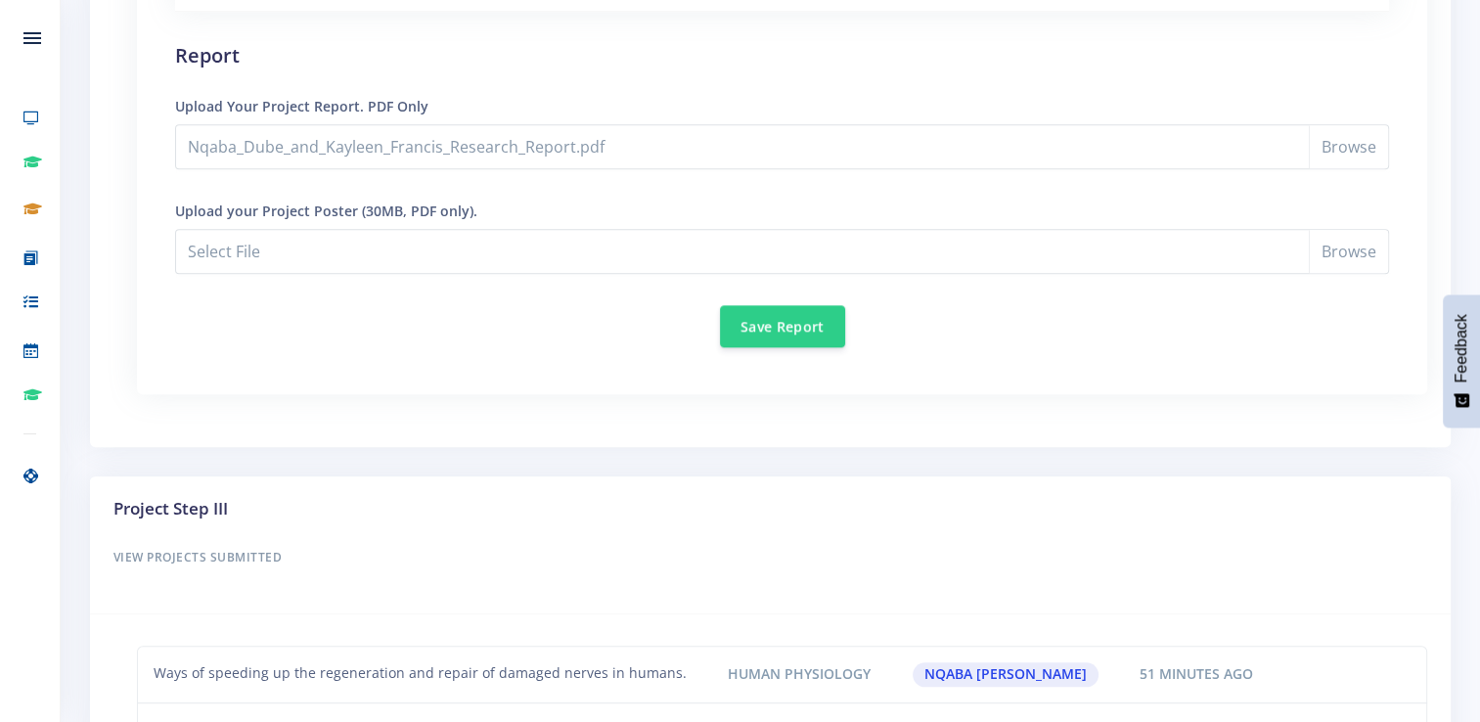
scroll to position [1659, 0]
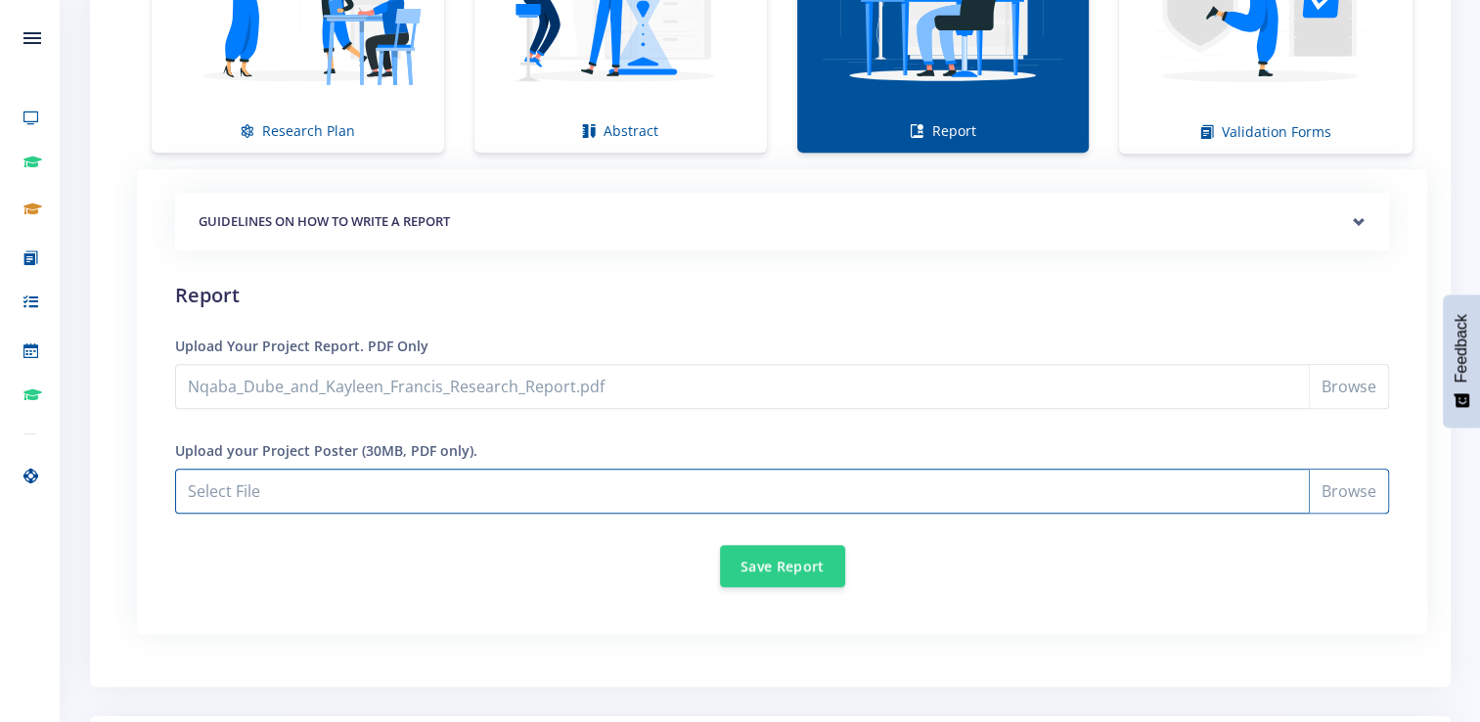
click at [727, 497] on input "Nqaba_Dube_and_Kayleen_Francis_Research_Report.pdf" at bounding box center [782, 491] width 1214 height 45
type input "C:\fakepath\Science Expo printouts.pdf"
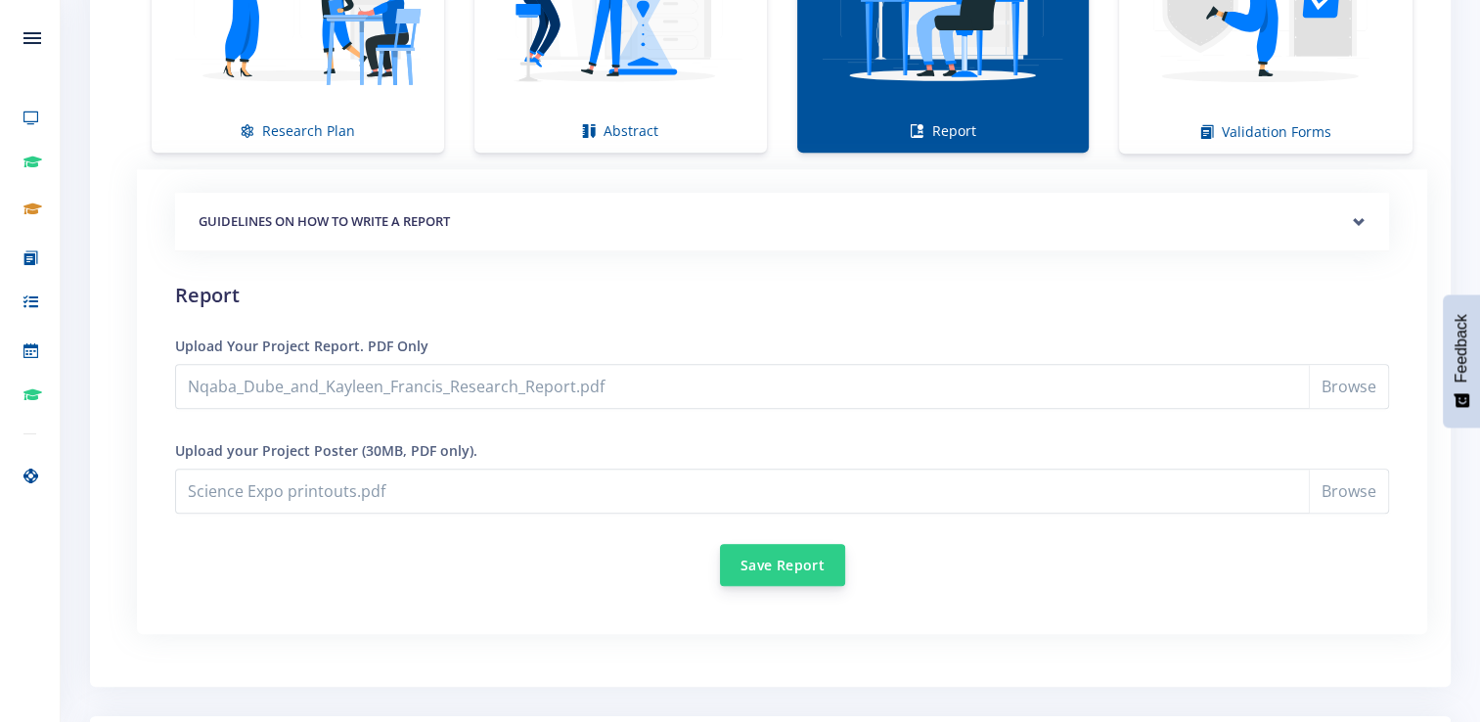
click at [727, 563] on button "Save Report" at bounding box center [782, 565] width 125 height 42
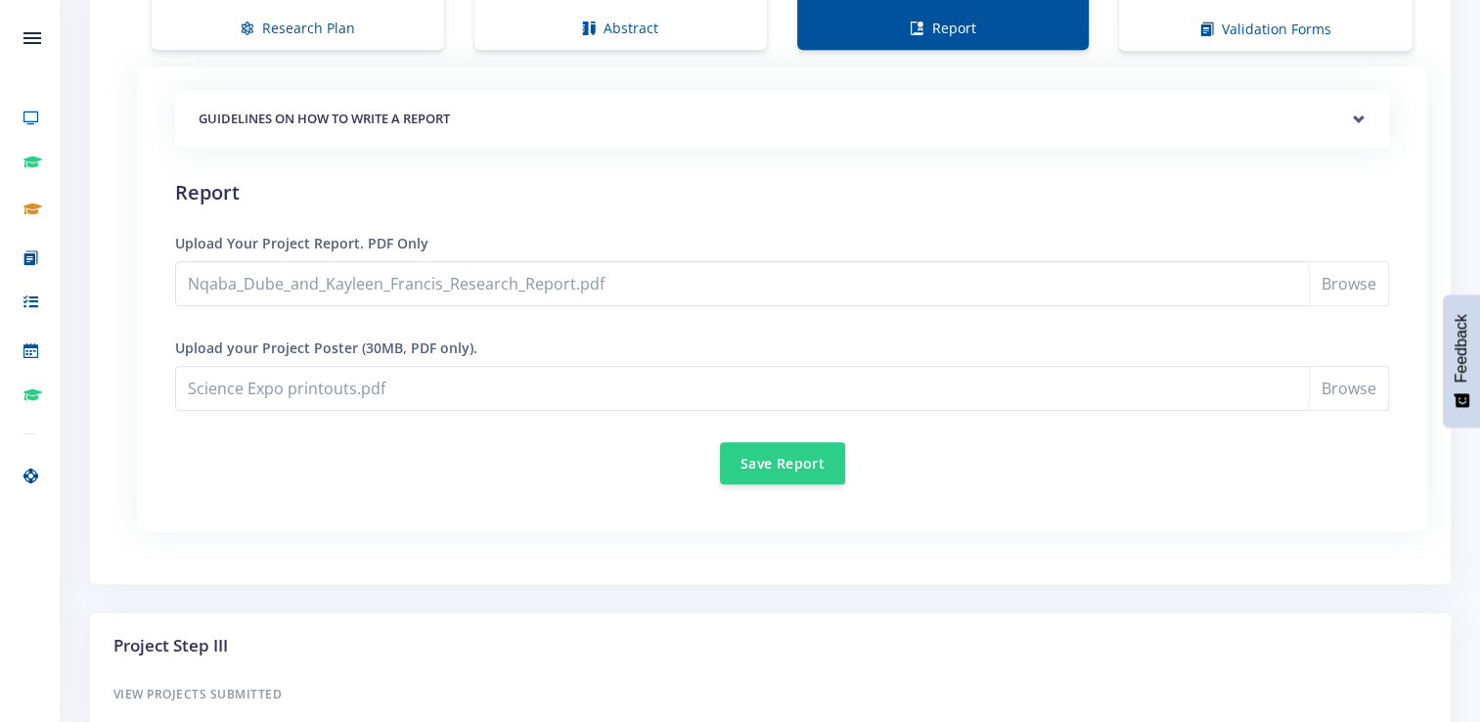
scroll to position [1757, 0]
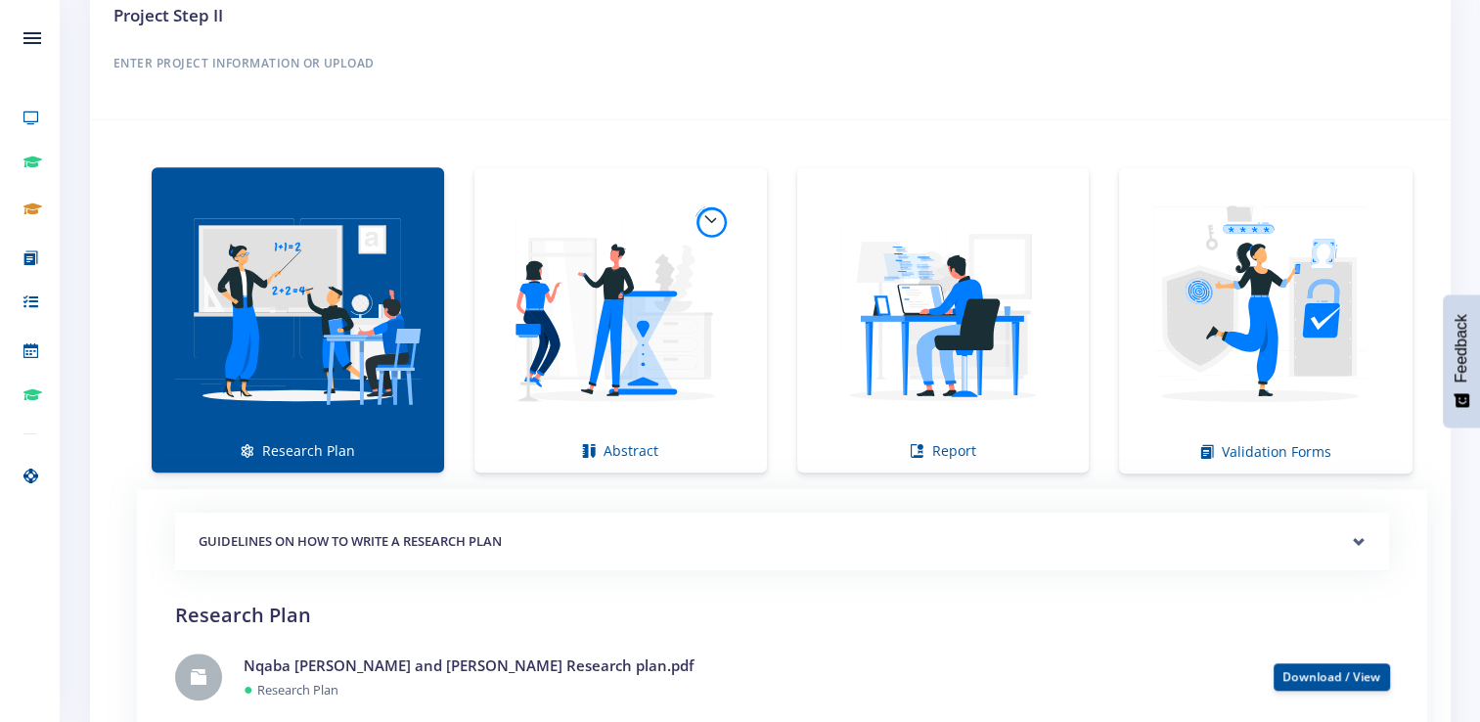
scroll to position [1232, 0]
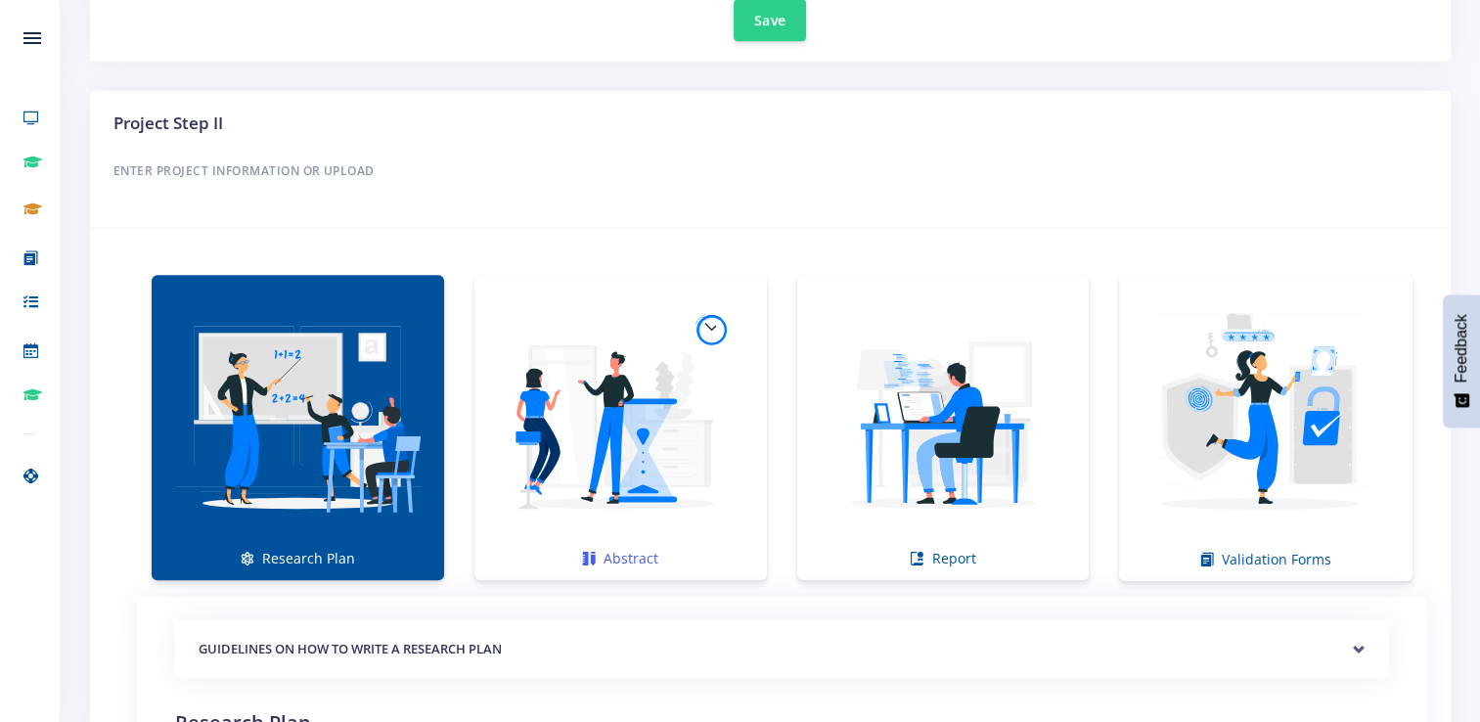
click at [674, 424] on img at bounding box center [620, 417] width 261 height 261
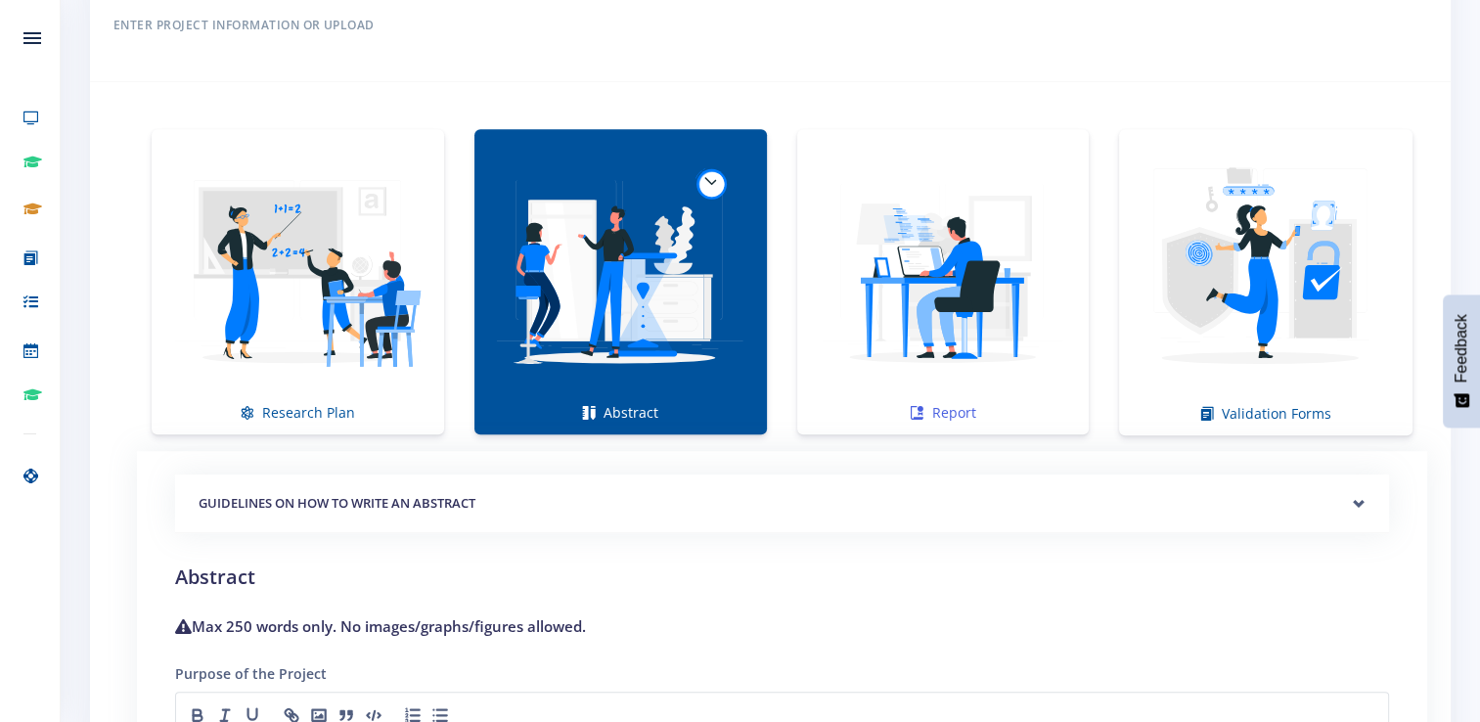
scroll to position [1366, 0]
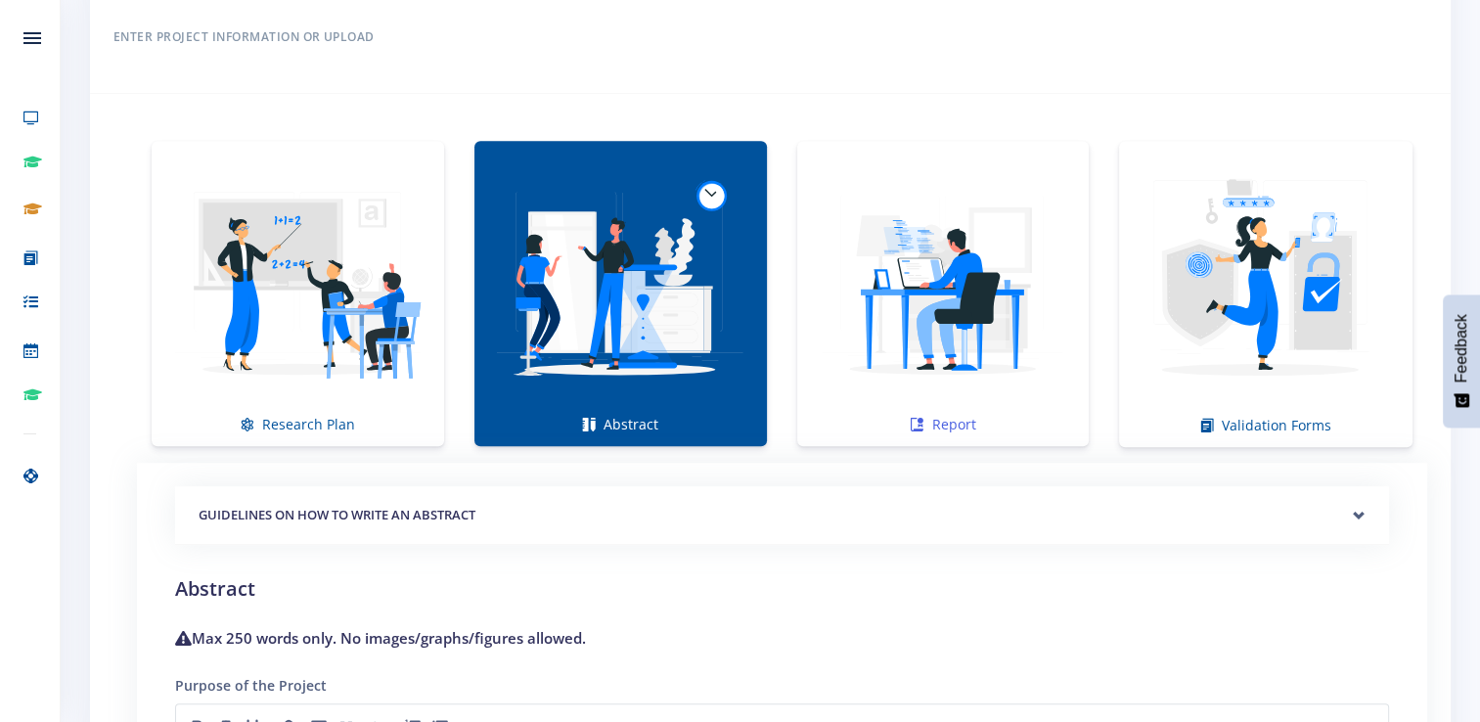
click at [892, 326] on img at bounding box center [943, 283] width 261 height 261
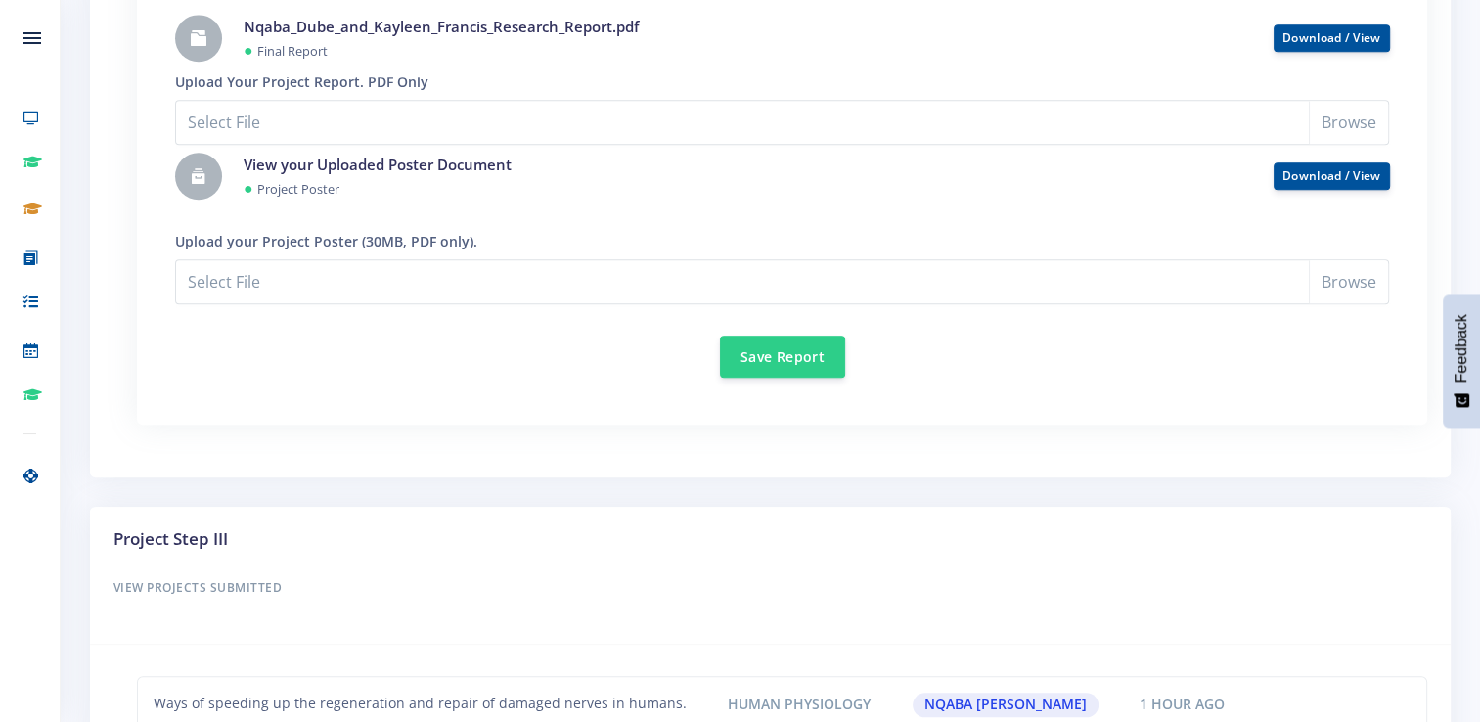
scroll to position [2050, 0]
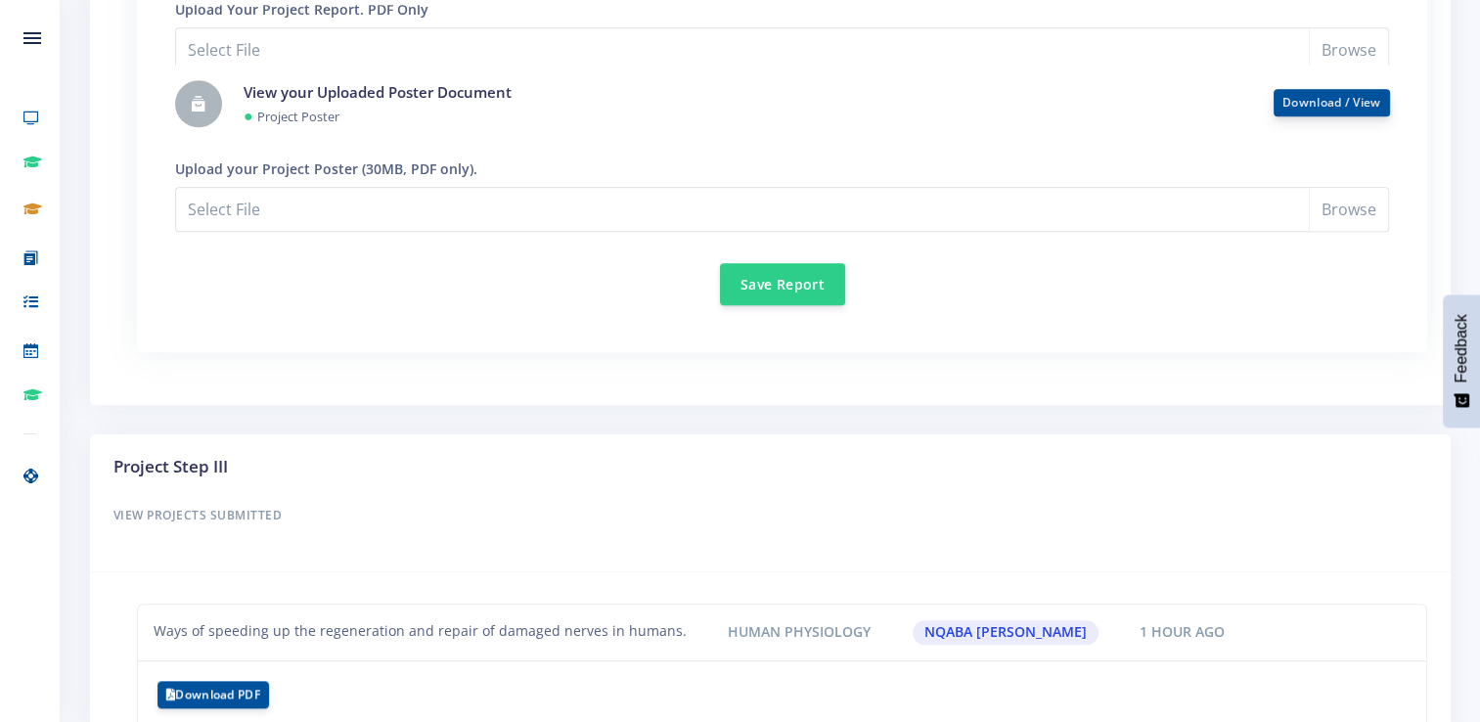
click at [1307, 94] on link "Download / View" at bounding box center [1331, 102] width 99 height 17
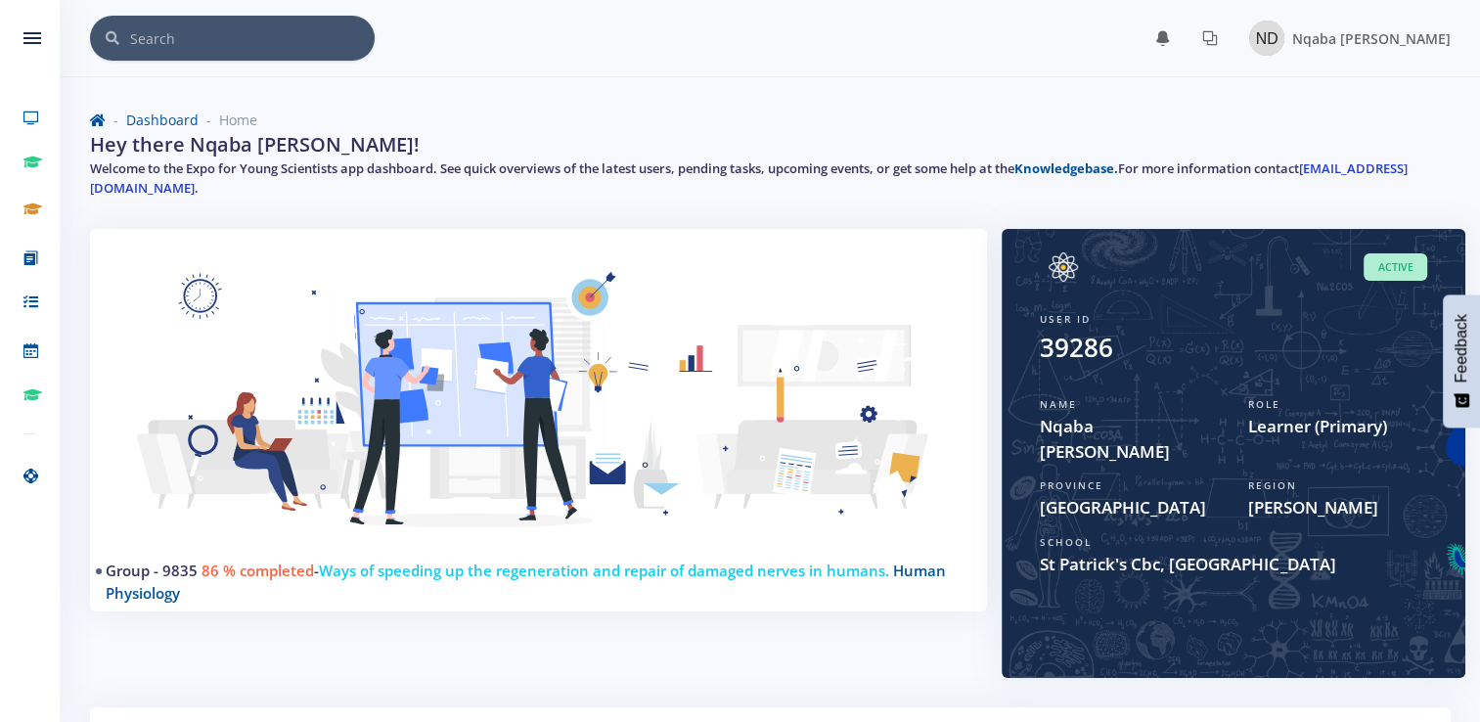
scroll to position [15, 15]
click at [160, 568] on link "Group - 9835" at bounding box center [152, 570] width 92 height 20
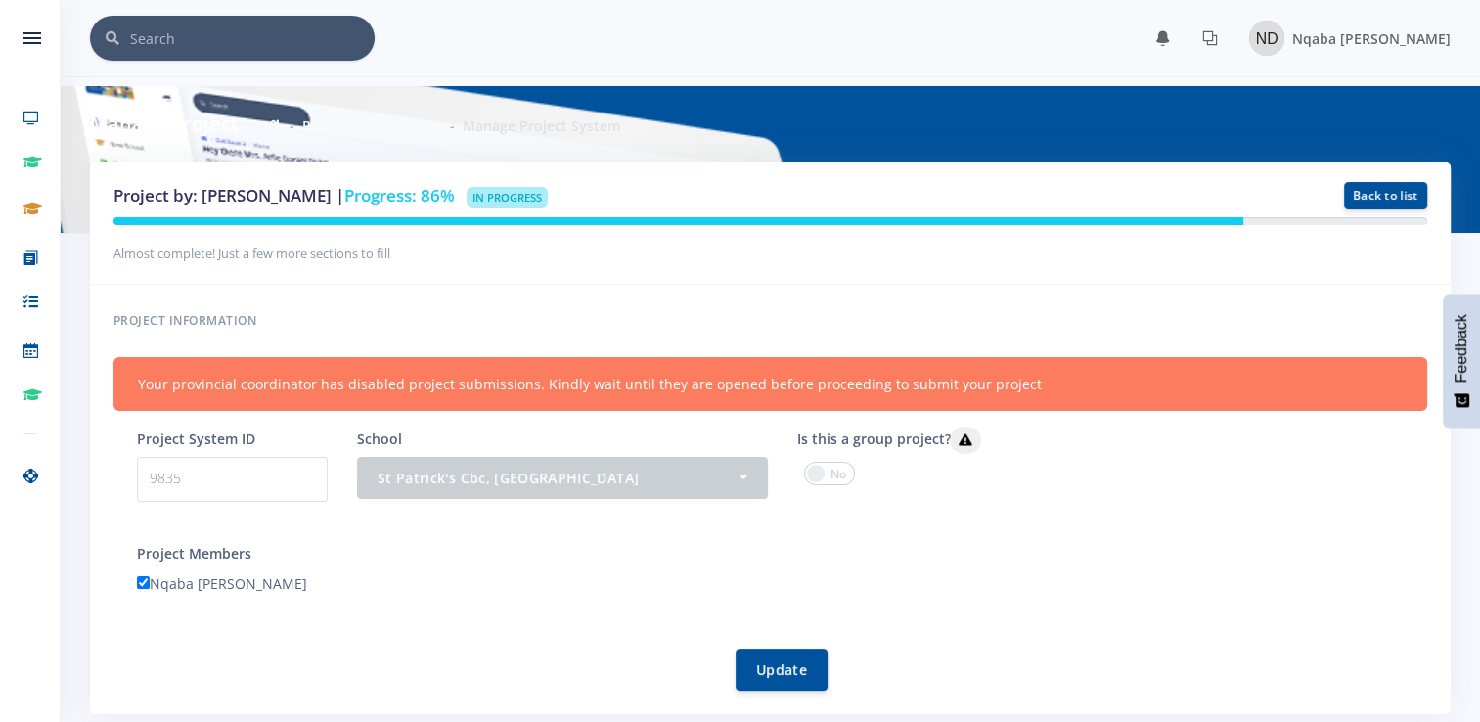
scroll to position [15, 15]
click at [833, 479] on span at bounding box center [829, 473] width 51 height 23
click at [0, 0] on input "checkbox" at bounding box center [0, 0] width 0 height 0
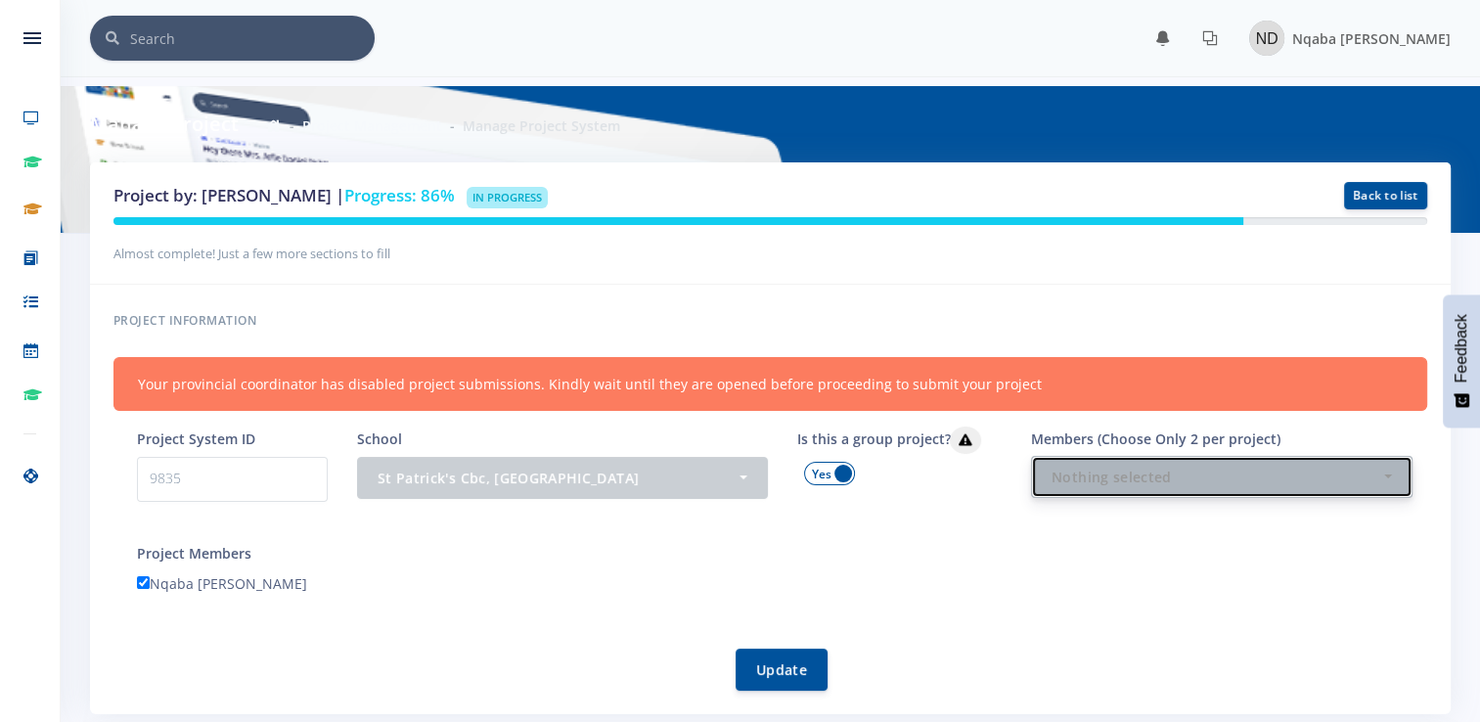
click at [1103, 488] on button "Nothing selected" at bounding box center [1221, 477] width 381 height 42
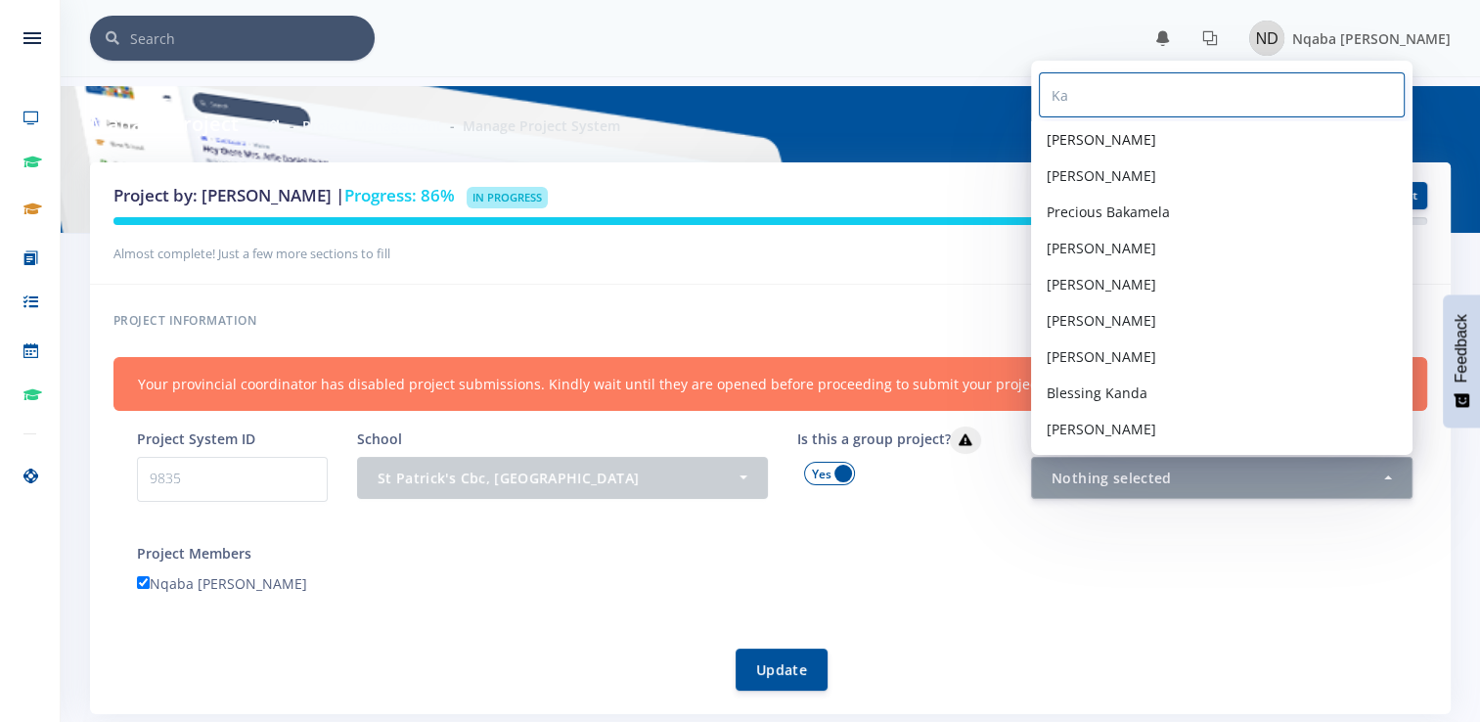
type input "K"
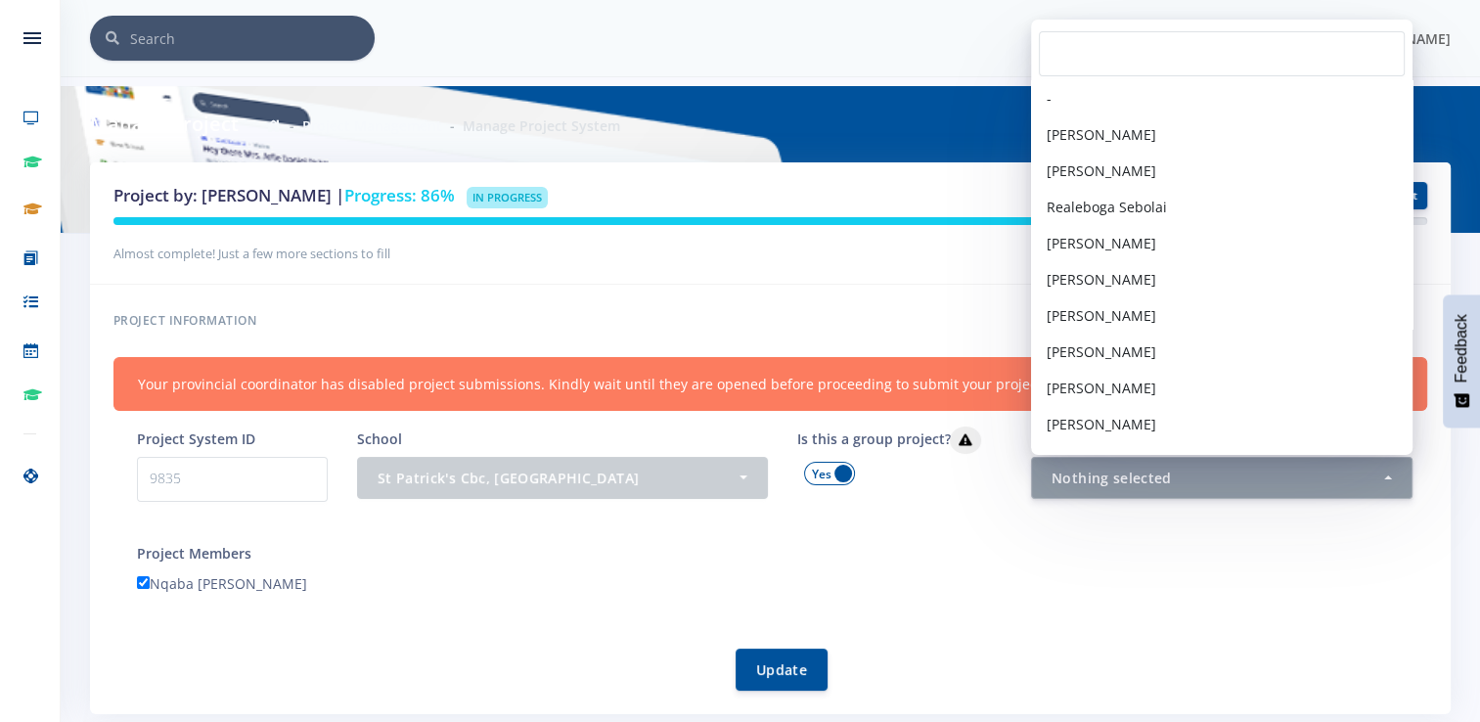
click at [919, 329] on h6 "Project information" at bounding box center [770, 320] width 1314 height 25
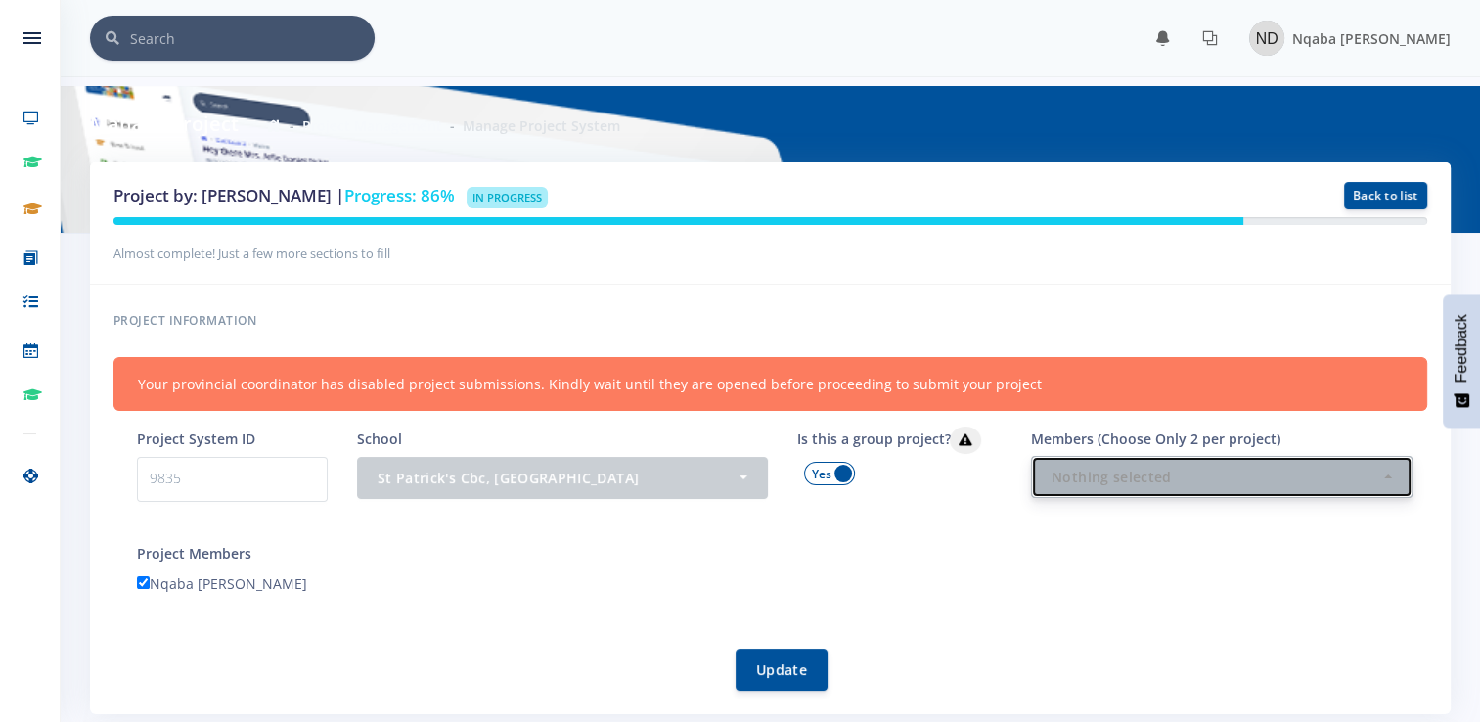
click at [1084, 476] on div "Nothing selected" at bounding box center [1216, 477] width 329 height 21
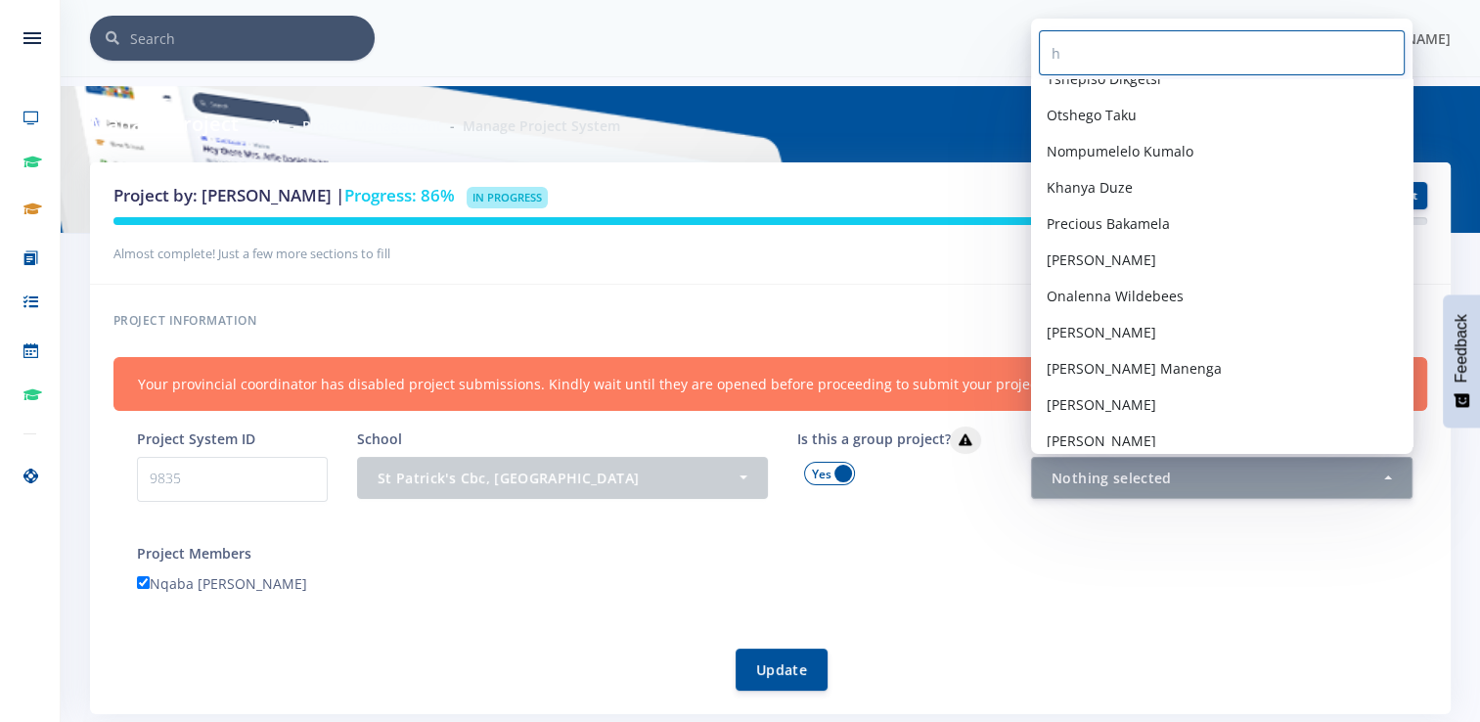
scroll to position [0, 0]
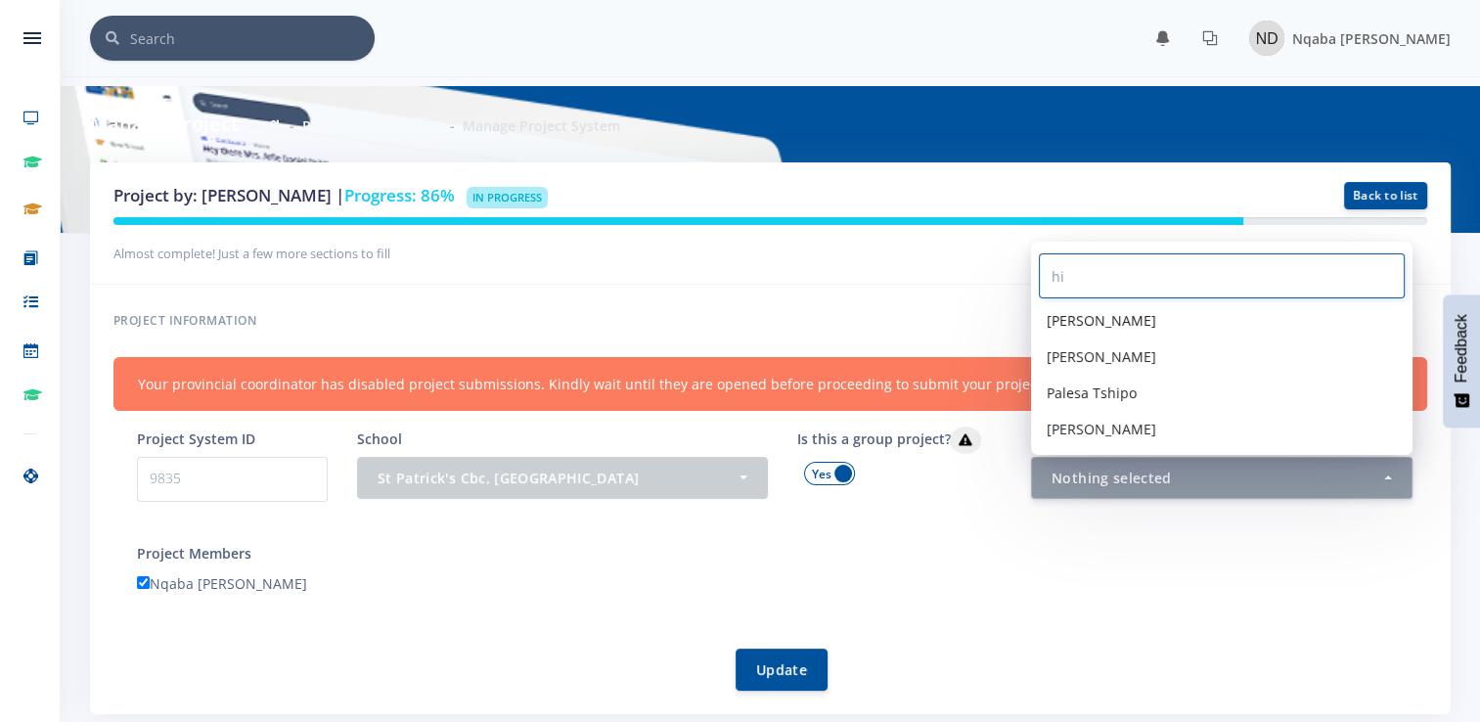
type input "h"
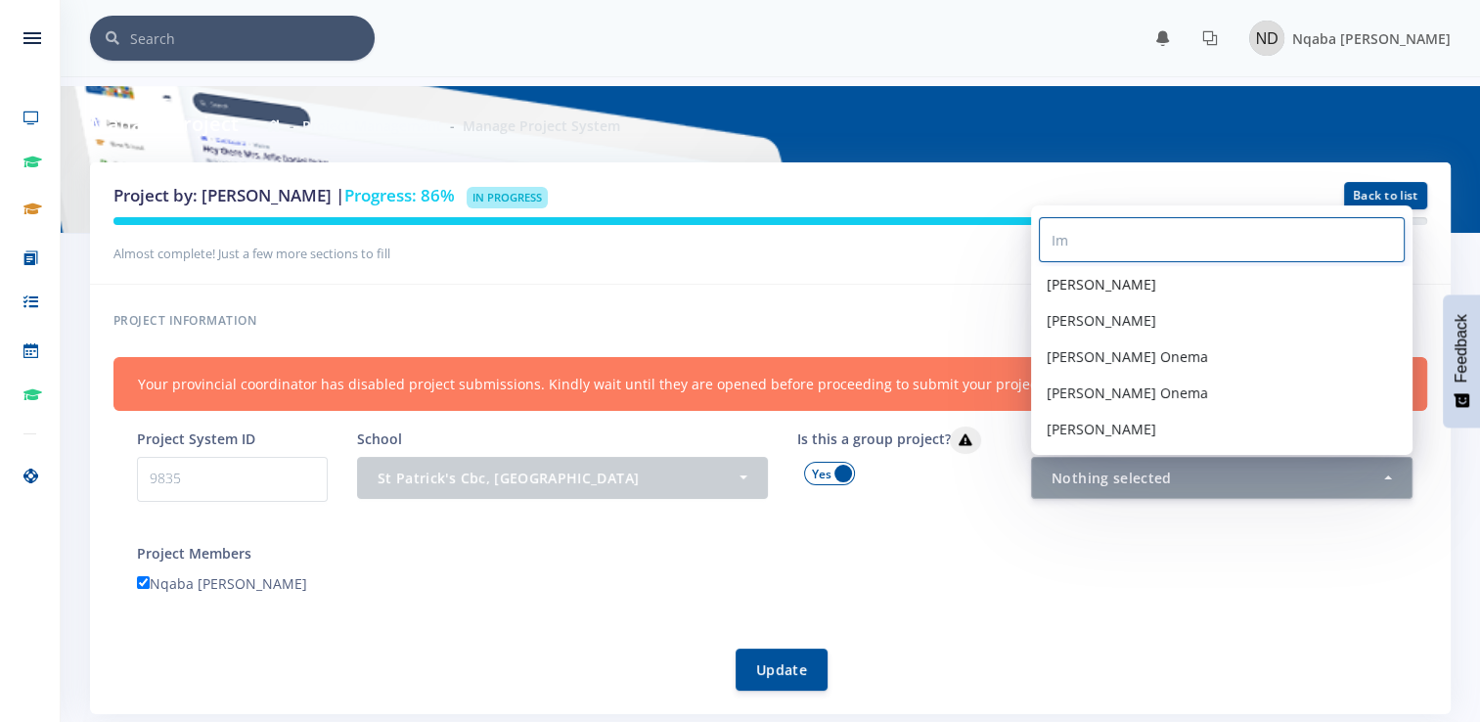
type input "I"
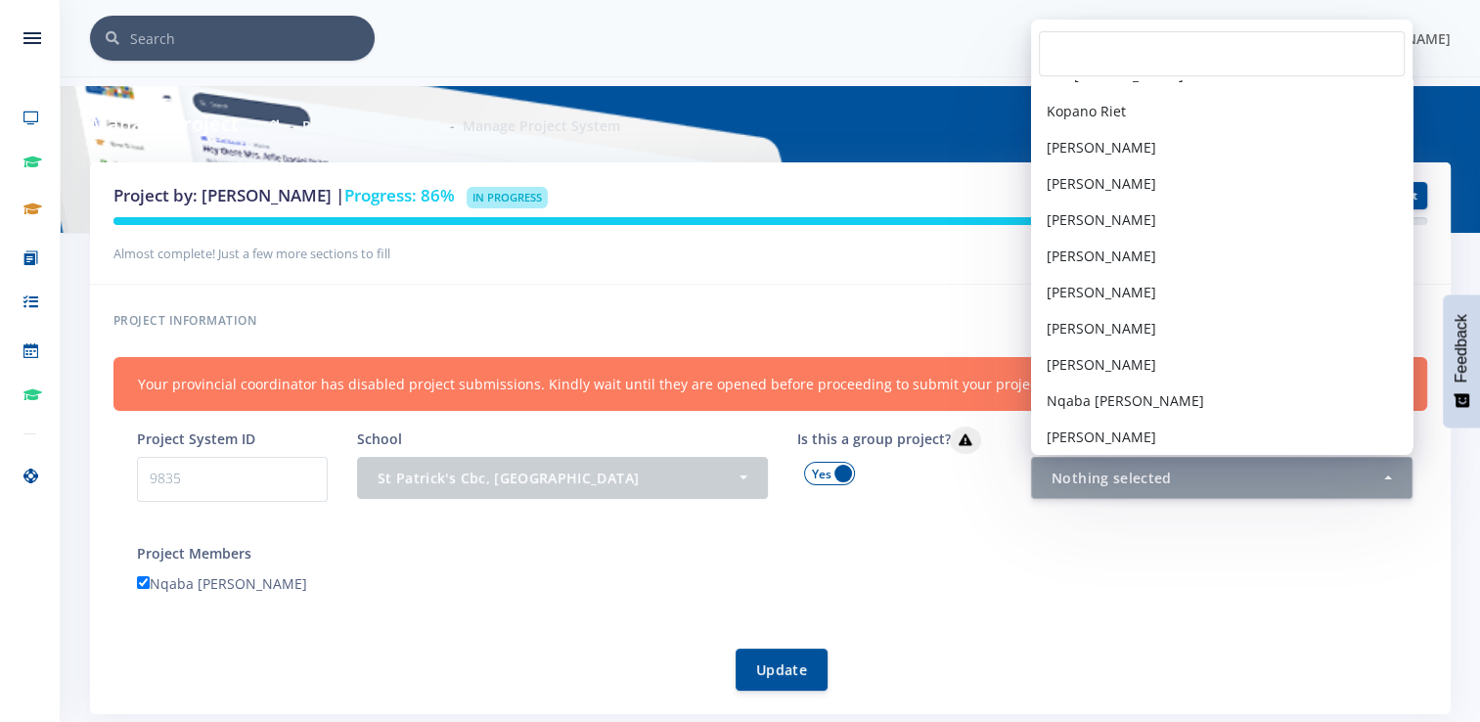
scroll to position [3903, 0]
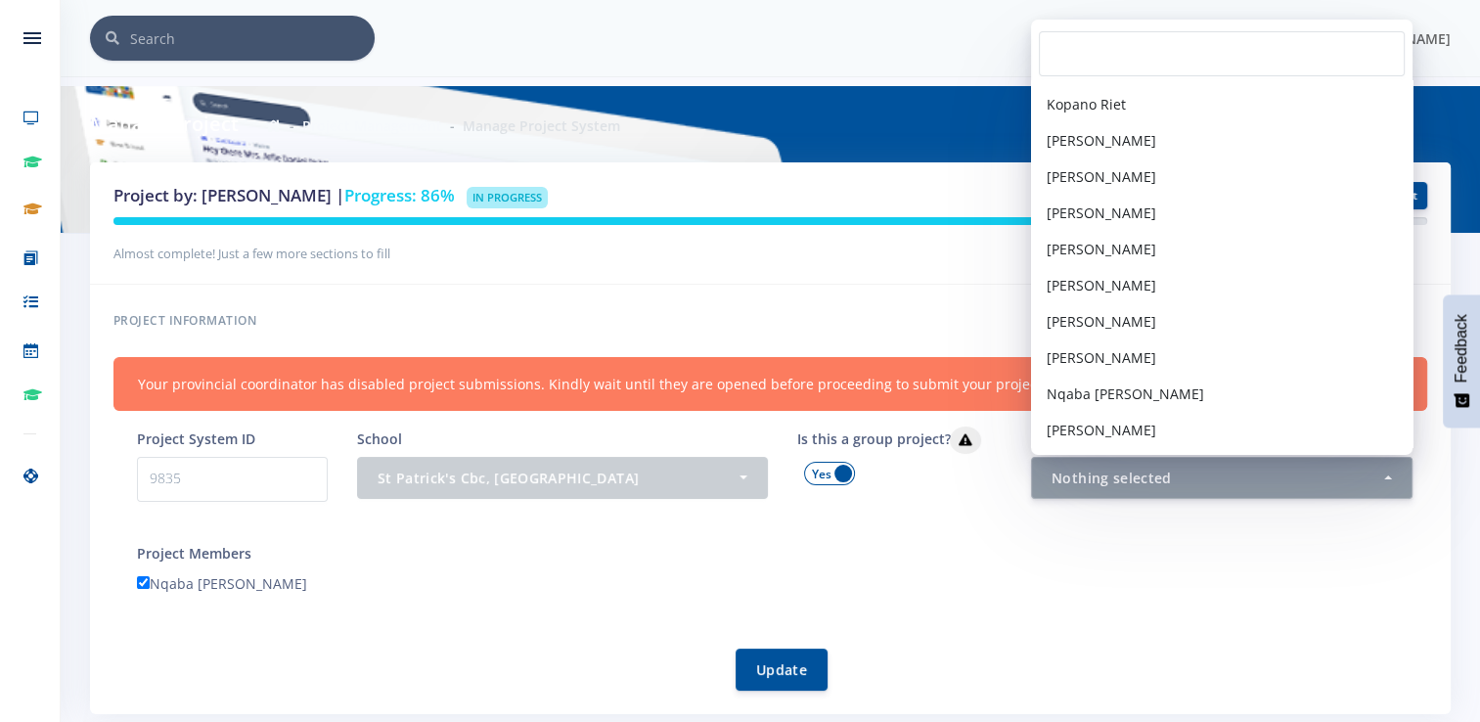
click at [955, 581] on div "Nqaba [PERSON_NAME]" at bounding box center [782, 586] width 1320 height 30
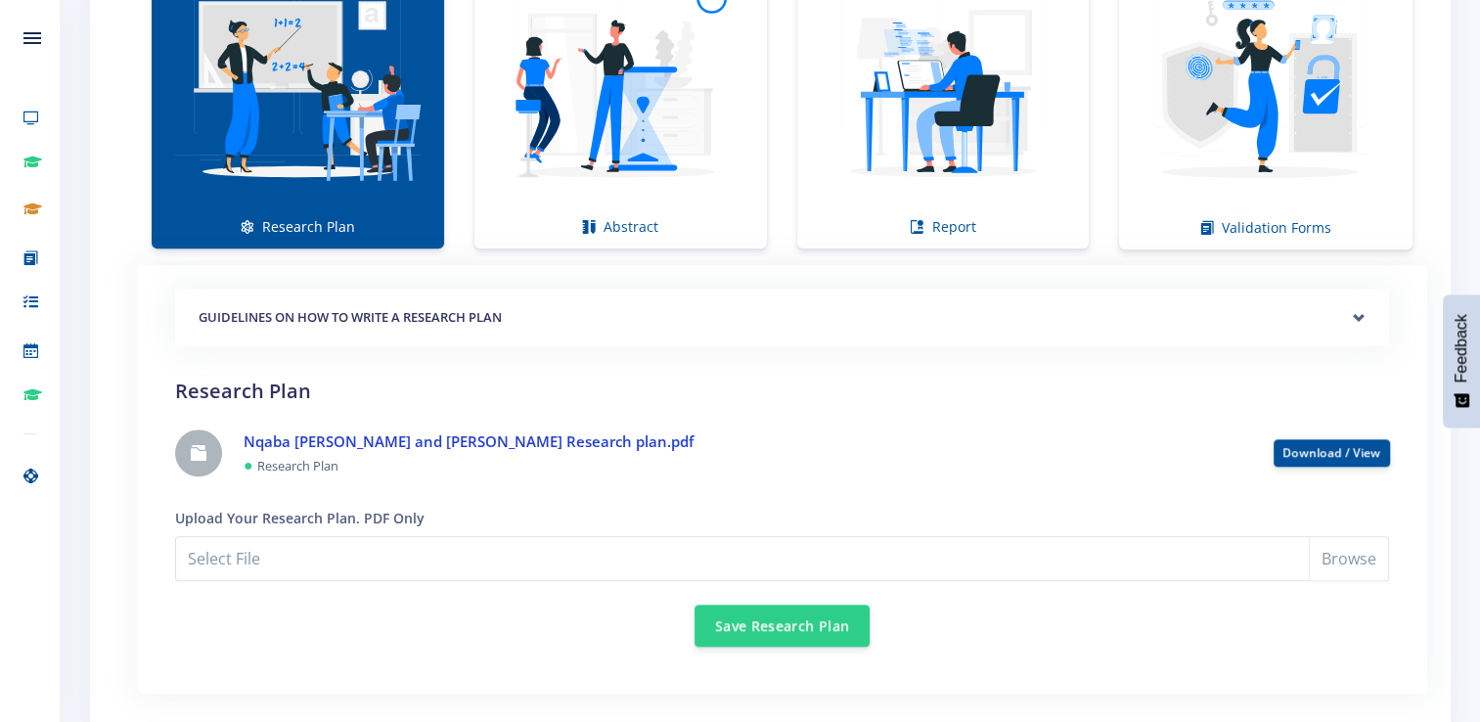
scroll to position [1565, 0]
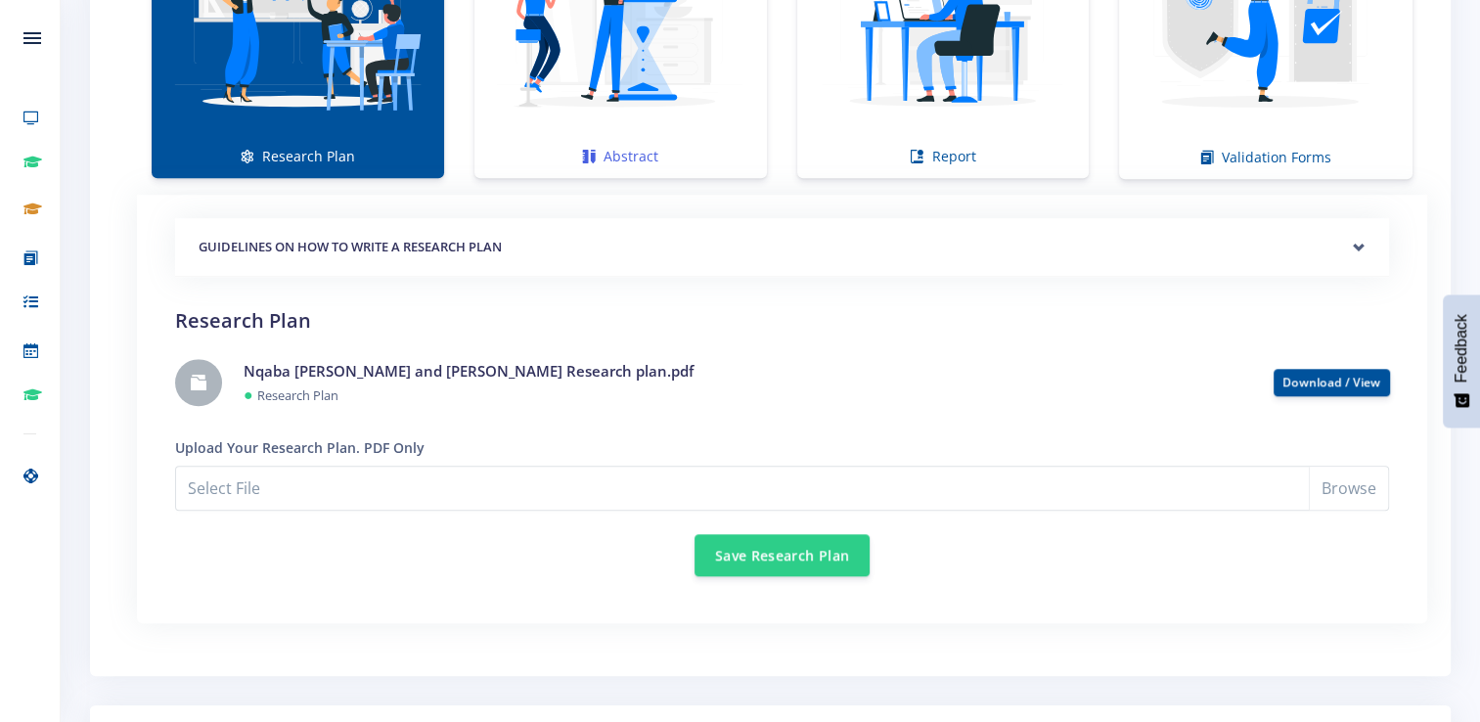
click at [546, 102] on img at bounding box center [620, 15] width 261 height 261
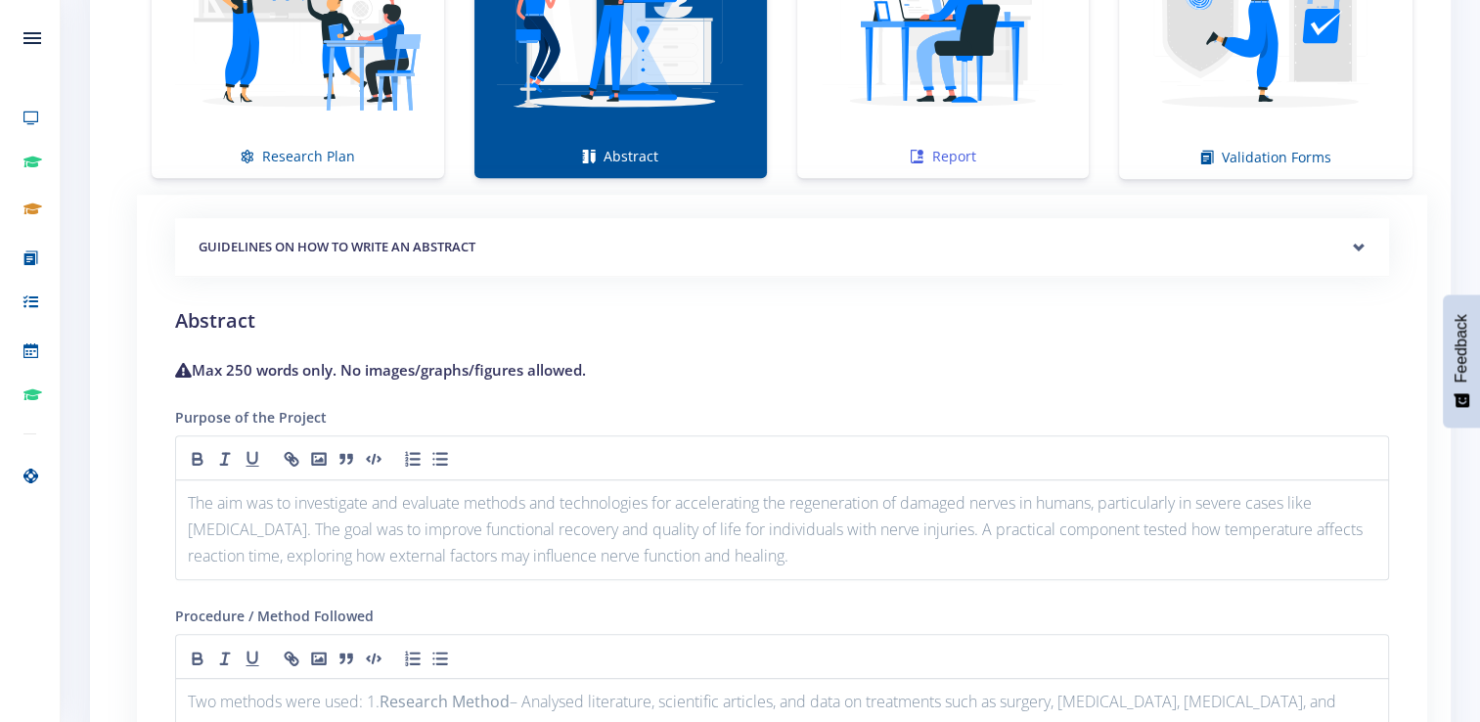
click at [883, 88] on img at bounding box center [943, 15] width 261 height 261
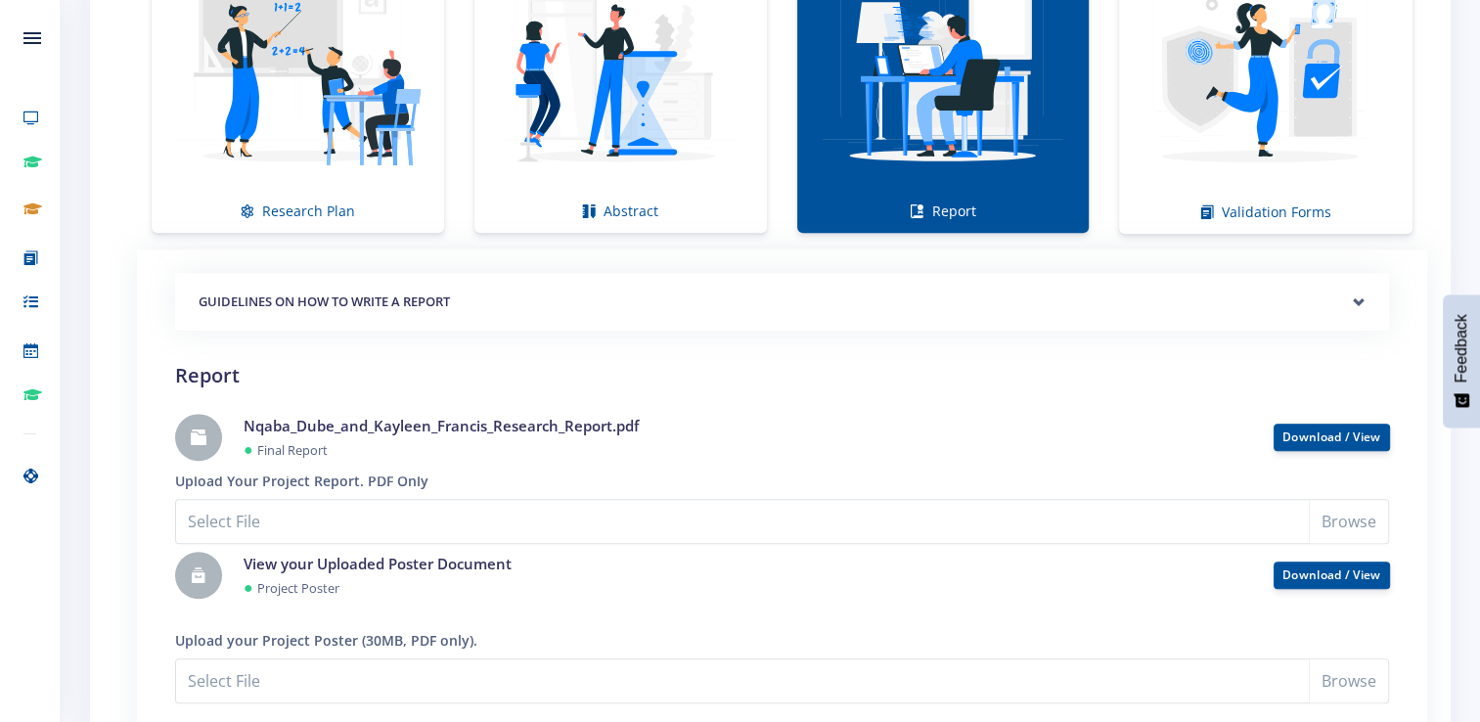
scroll to position [1467, 0]
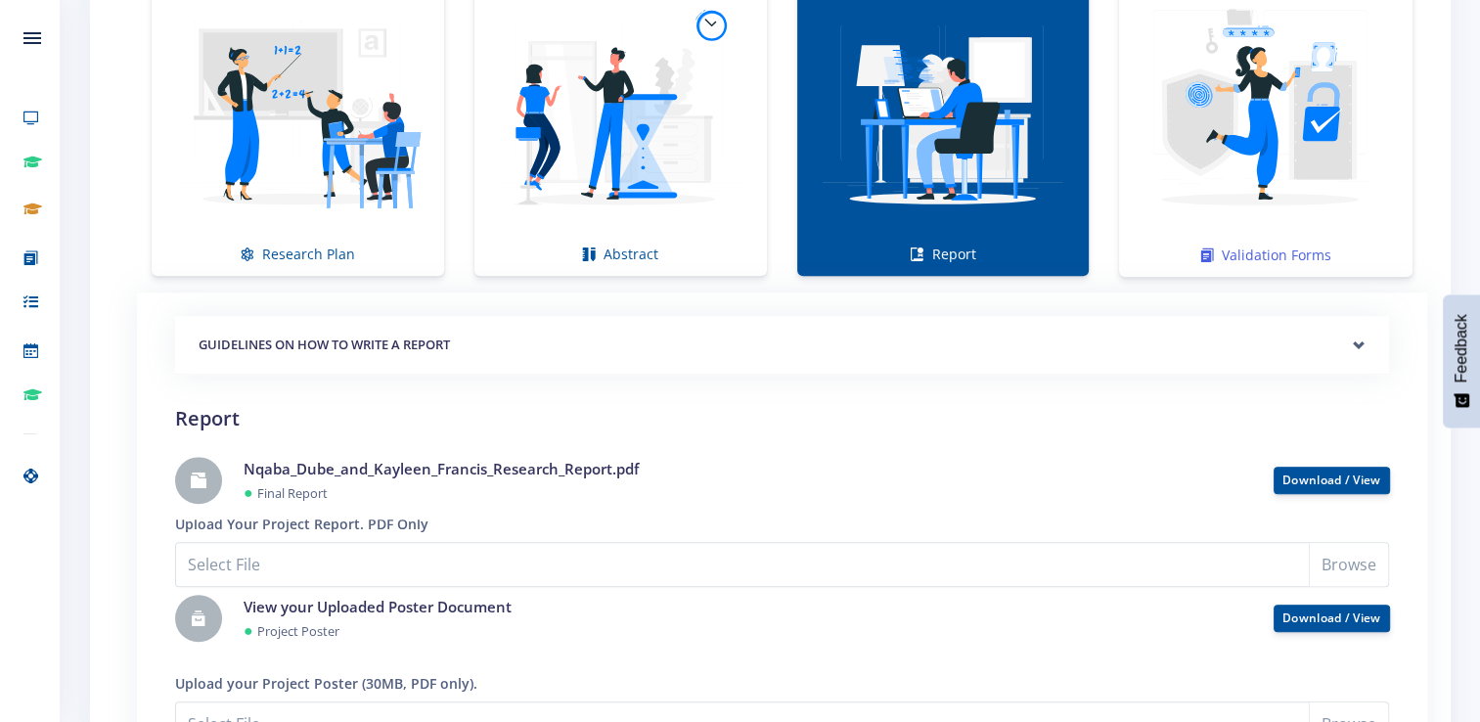
click at [1180, 145] on img at bounding box center [1266, 113] width 262 height 262
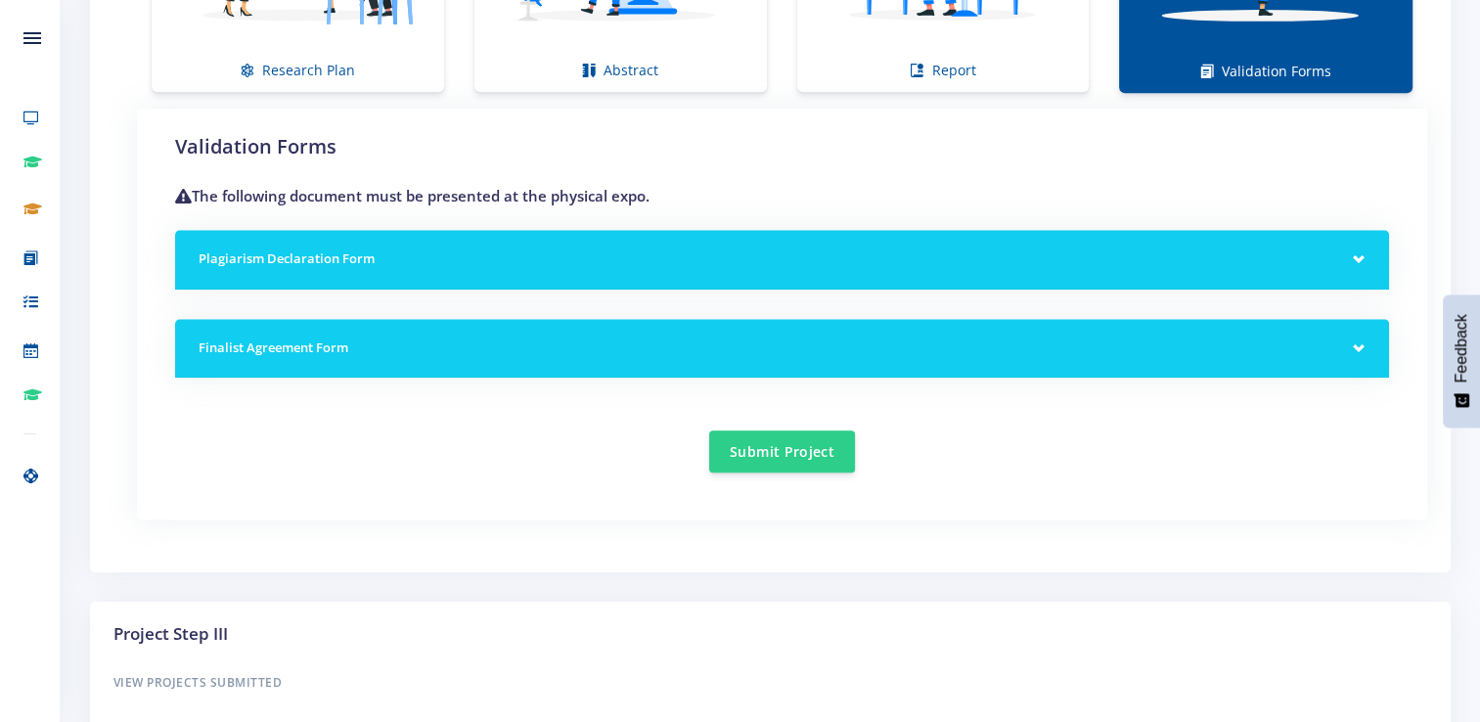
scroll to position [1663, 0]
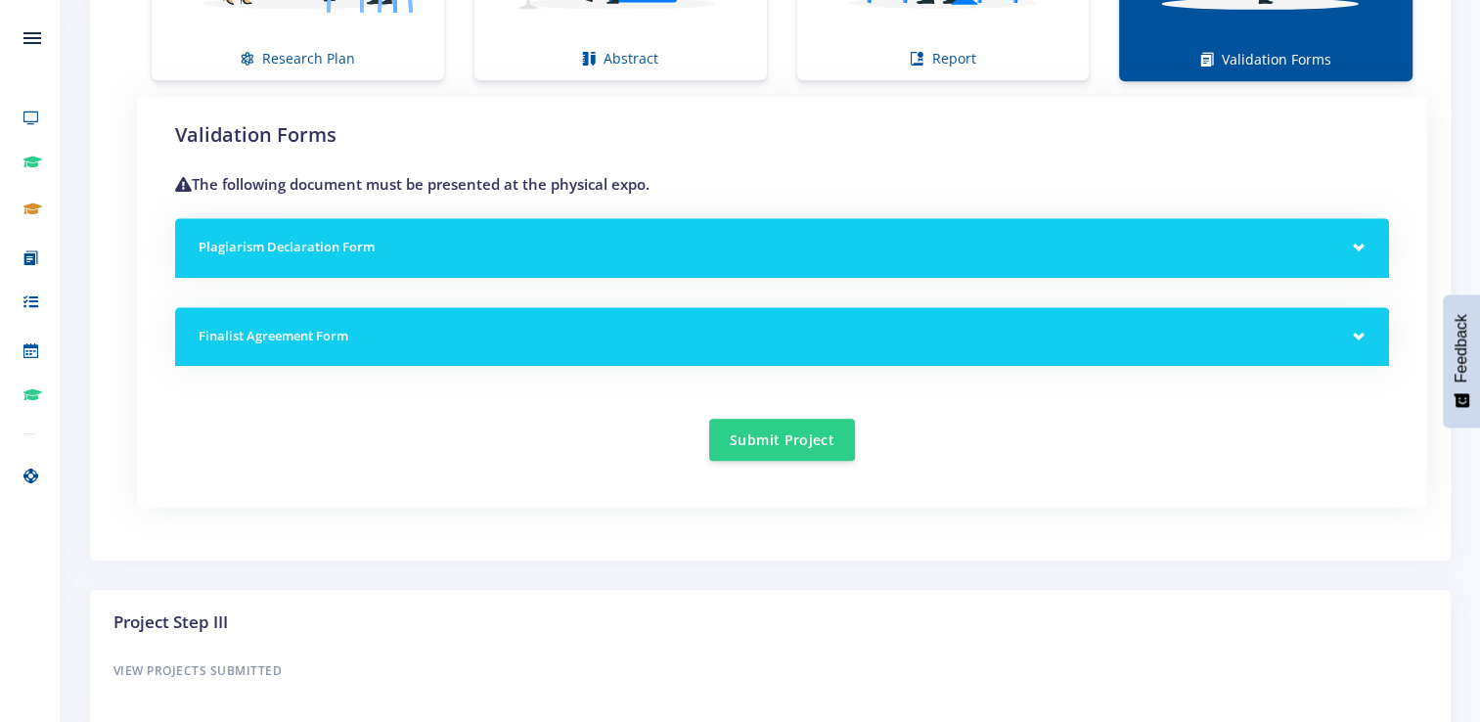
click at [817, 241] on h5 "Plagiarism Declaration Form" at bounding box center [782, 248] width 1167 height 20
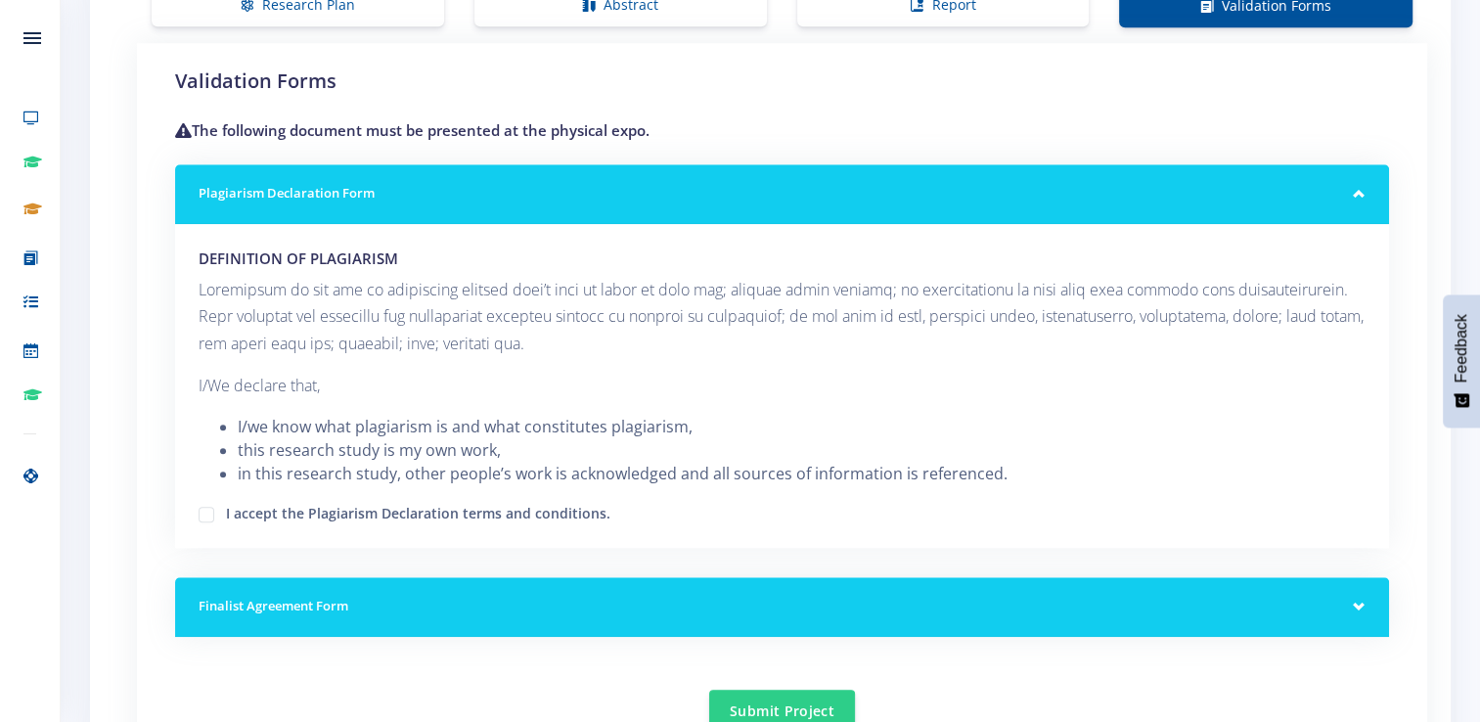
scroll to position [1761, 0]
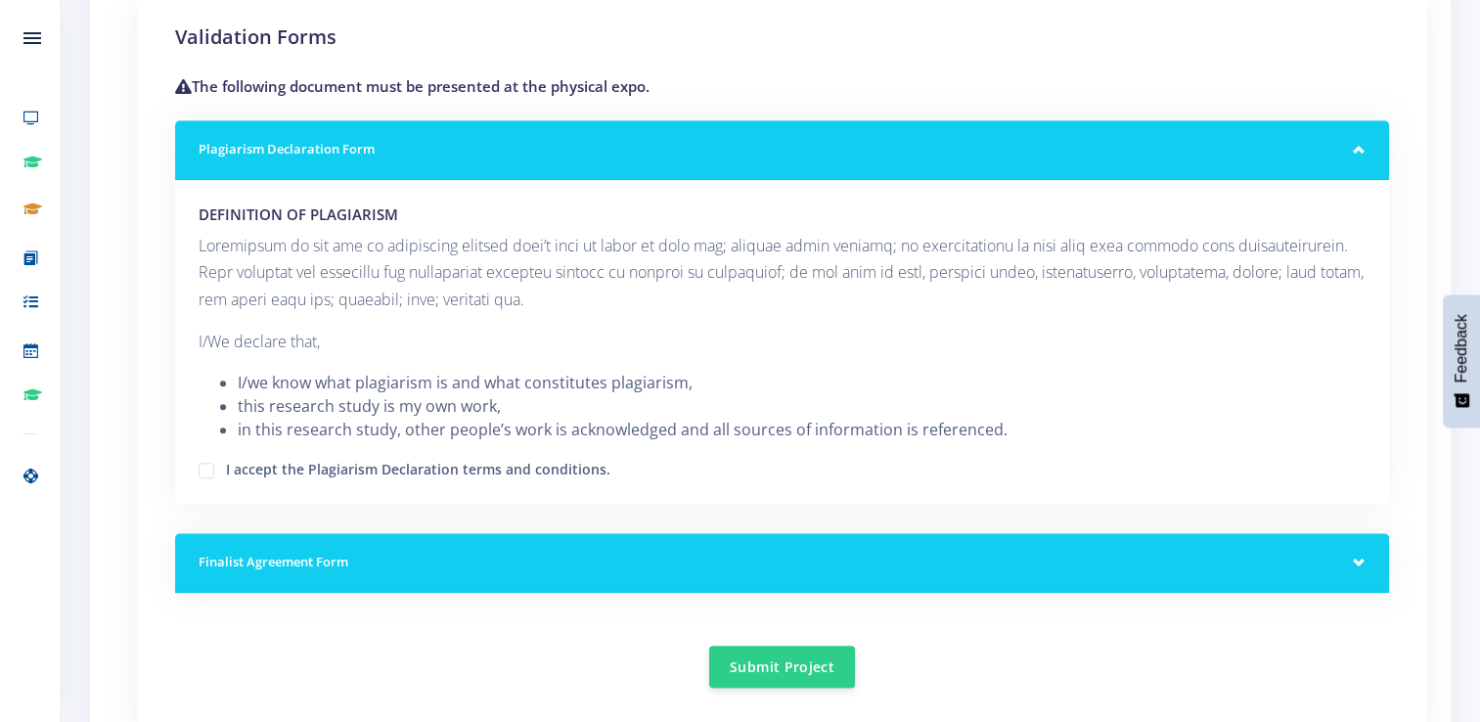
click at [226, 466] on label "I accept the Plagiarism Declaration terms and conditions." at bounding box center [418, 467] width 384 height 16
click at [226, 466] on input "I accept the Plagiarism Declaration terms and conditions." at bounding box center [232, 463] width 13 height 13
checkbox input "true"
click at [672, 572] on div "Finalist Agreement Form" at bounding box center [782, 563] width 1214 height 60
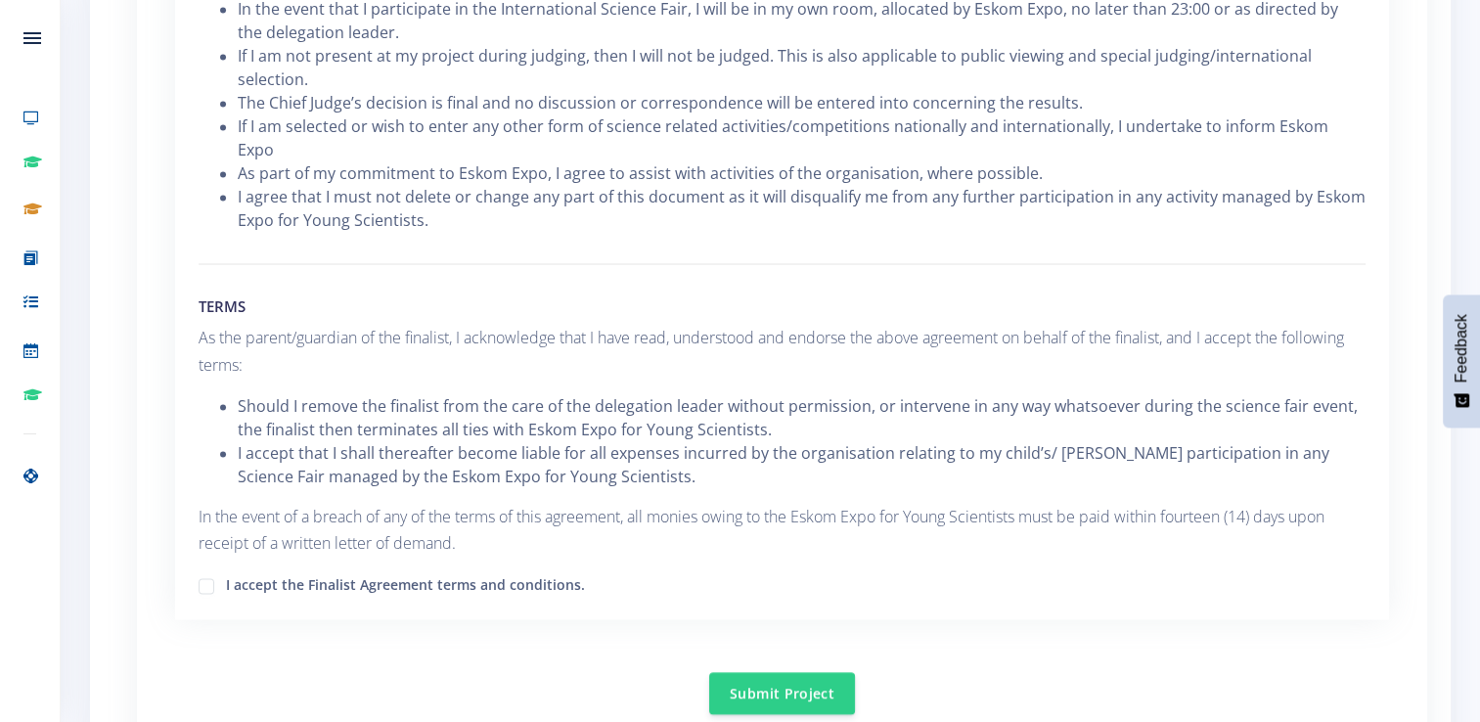
scroll to position [2837, 0]
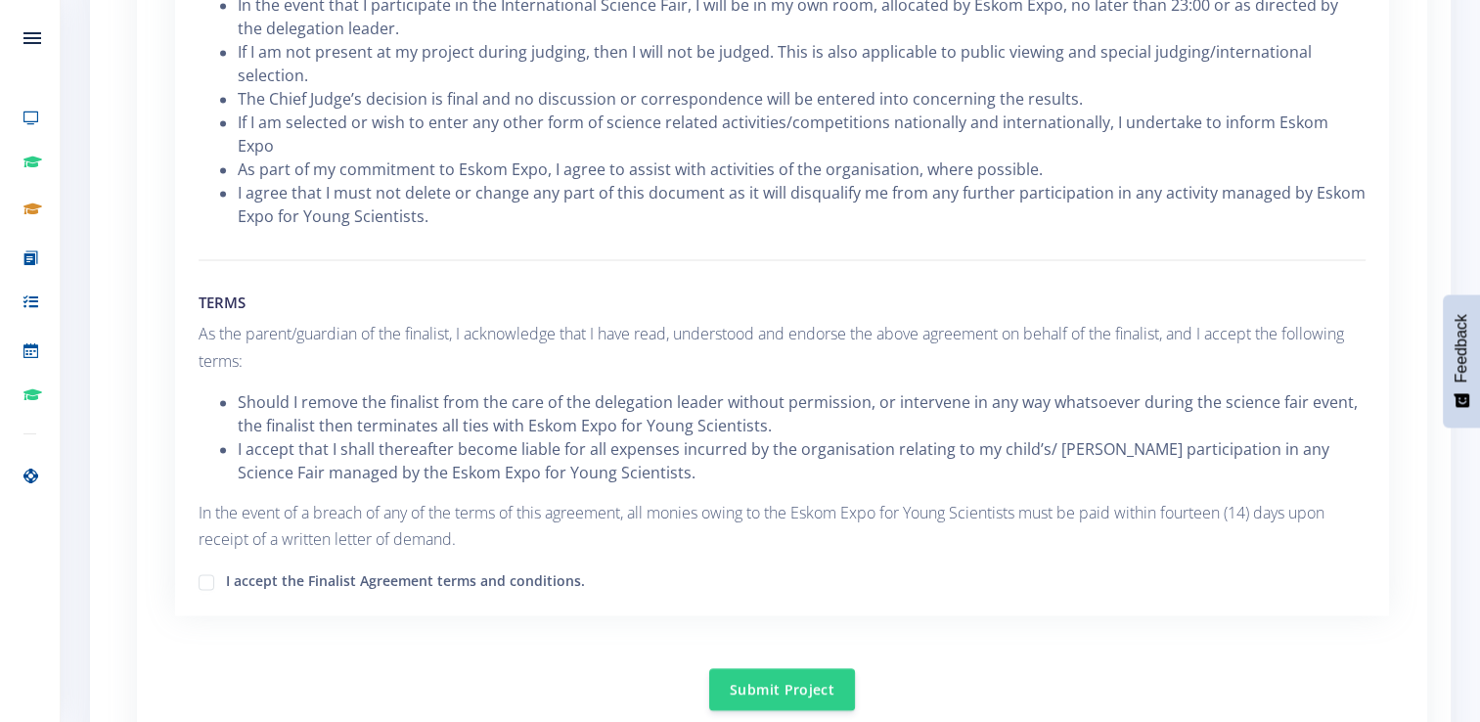
click at [226, 570] on label "I accept the Finalist Agreement terms and conditions." at bounding box center [405, 578] width 359 height 16
click at [226, 568] on input "I accept the Finalist Agreement terms and conditions." at bounding box center [232, 574] width 13 height 13
checkbox input "true"
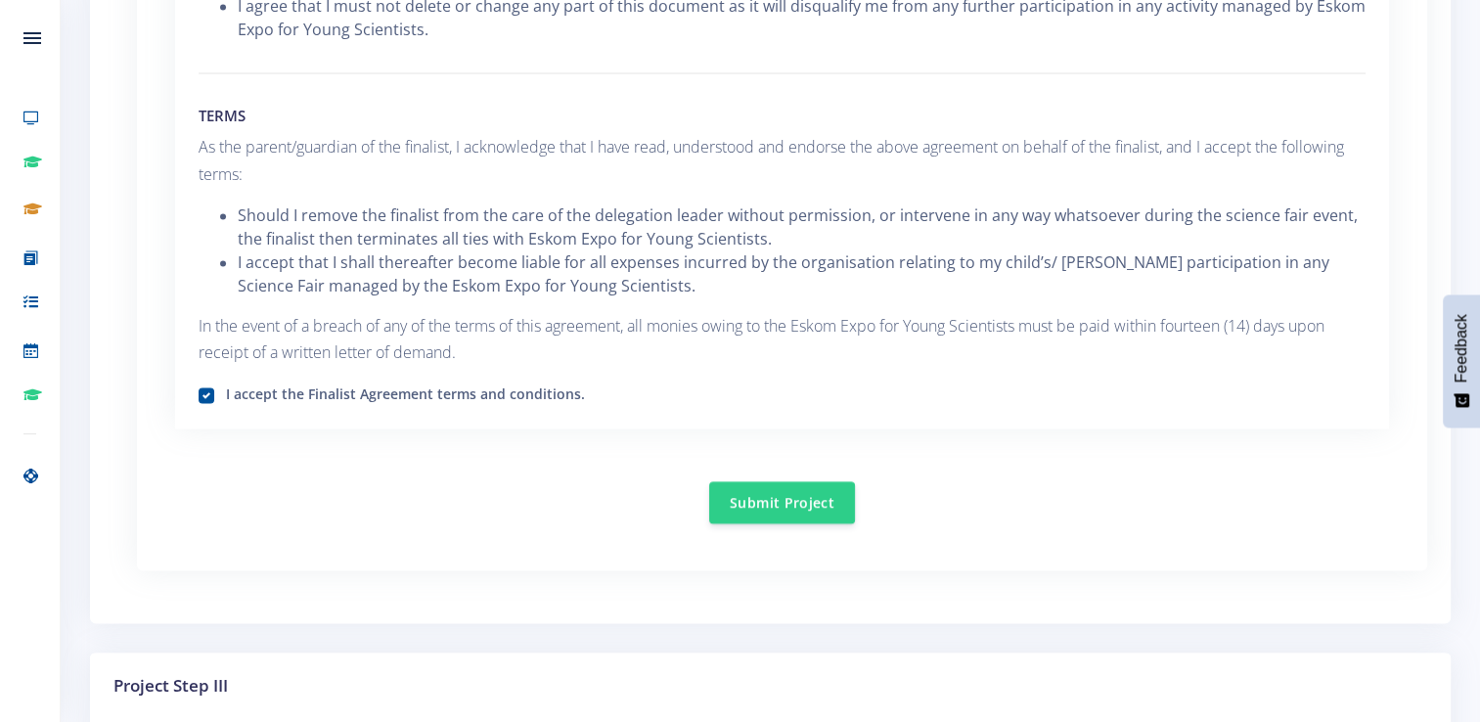
scroll to position [3328, 0]
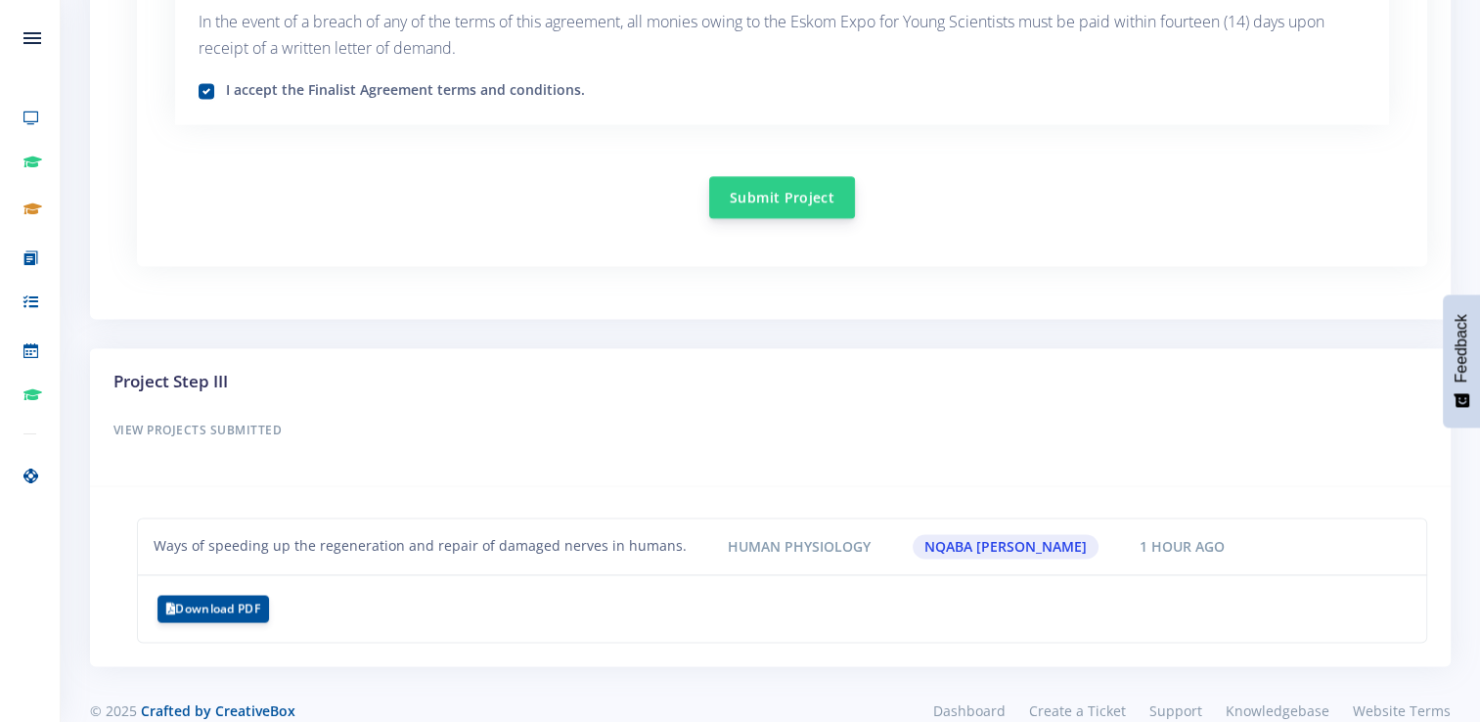
click at [790, 176] on button "Submit Project" at bounding box center [782, 197] width 146 height 42
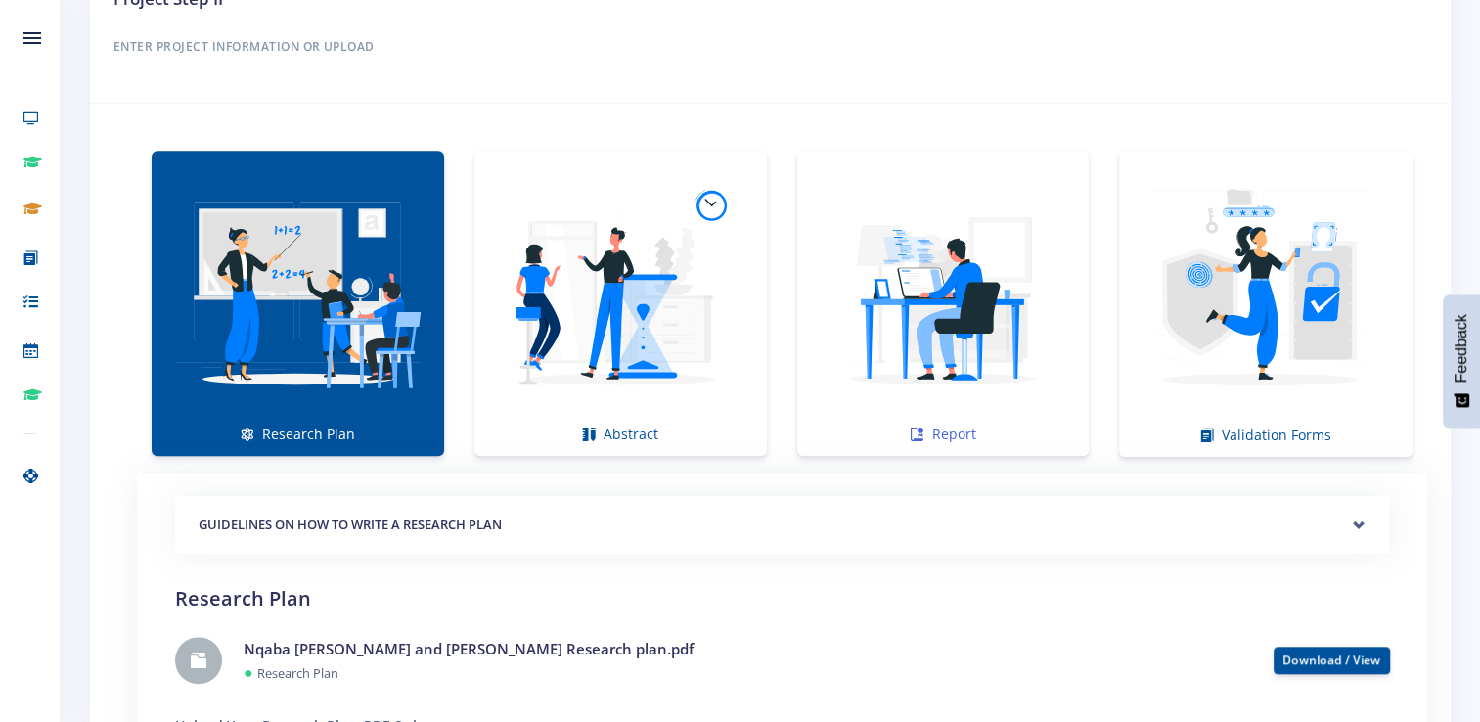
scroll to position [1369, 0]
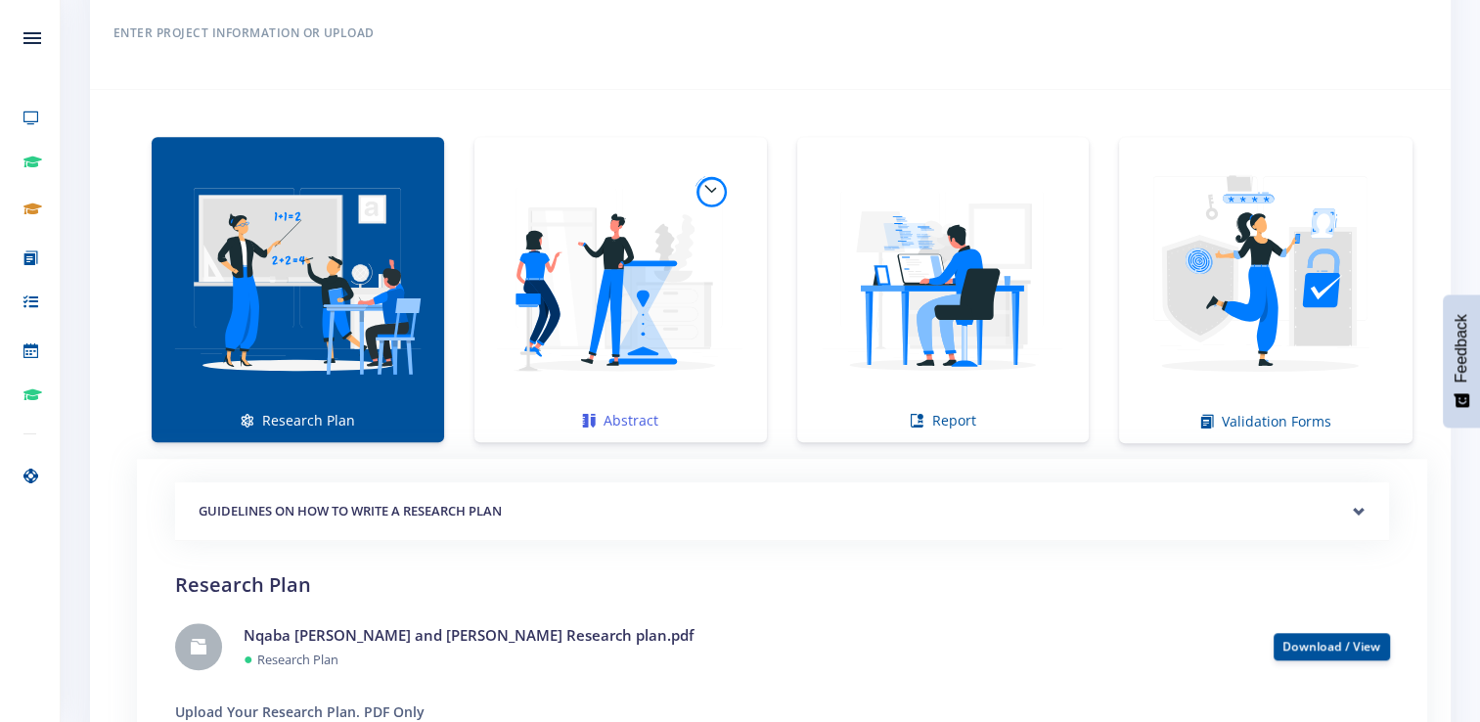
click at [630, 331] on img at bounding box center [620, 279] width 261 height 261
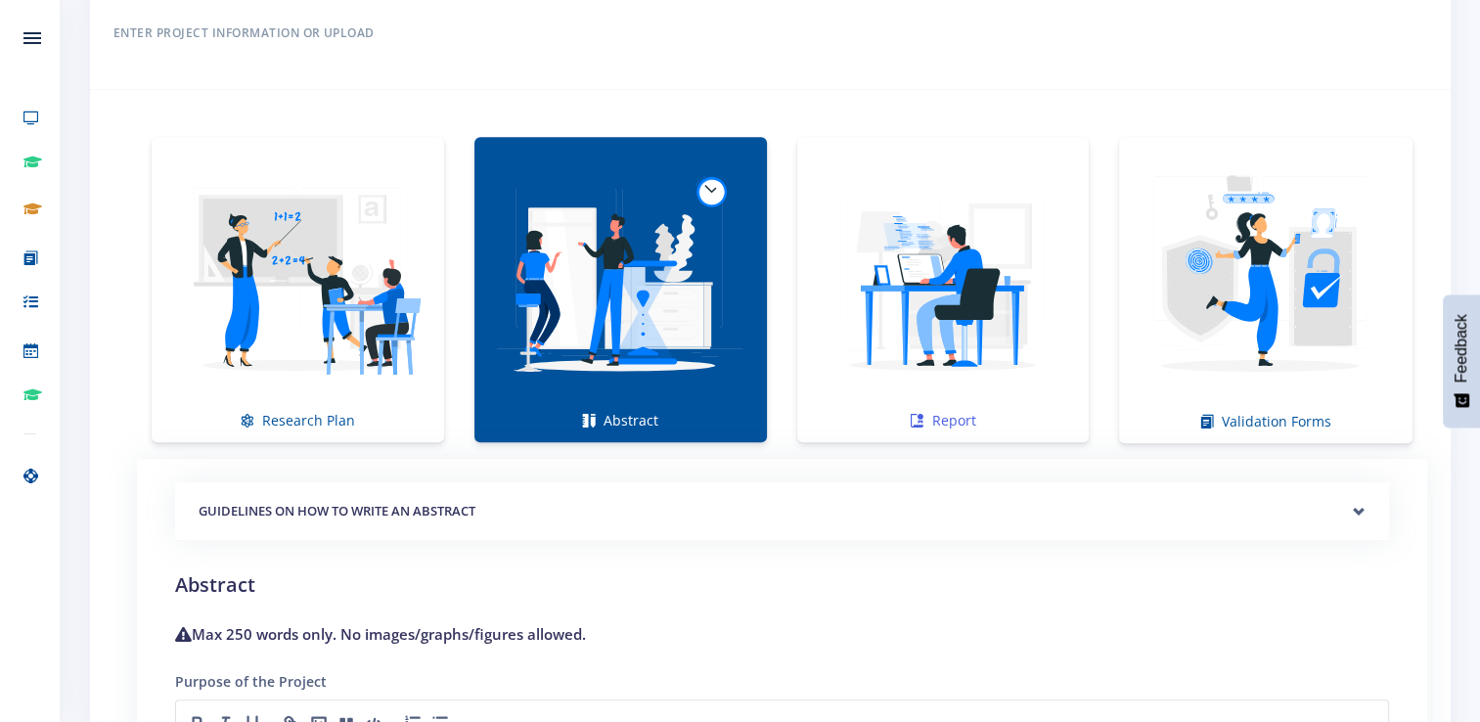
click at [878, 326] on img at bounding box center [943, 279] width 261 height 261
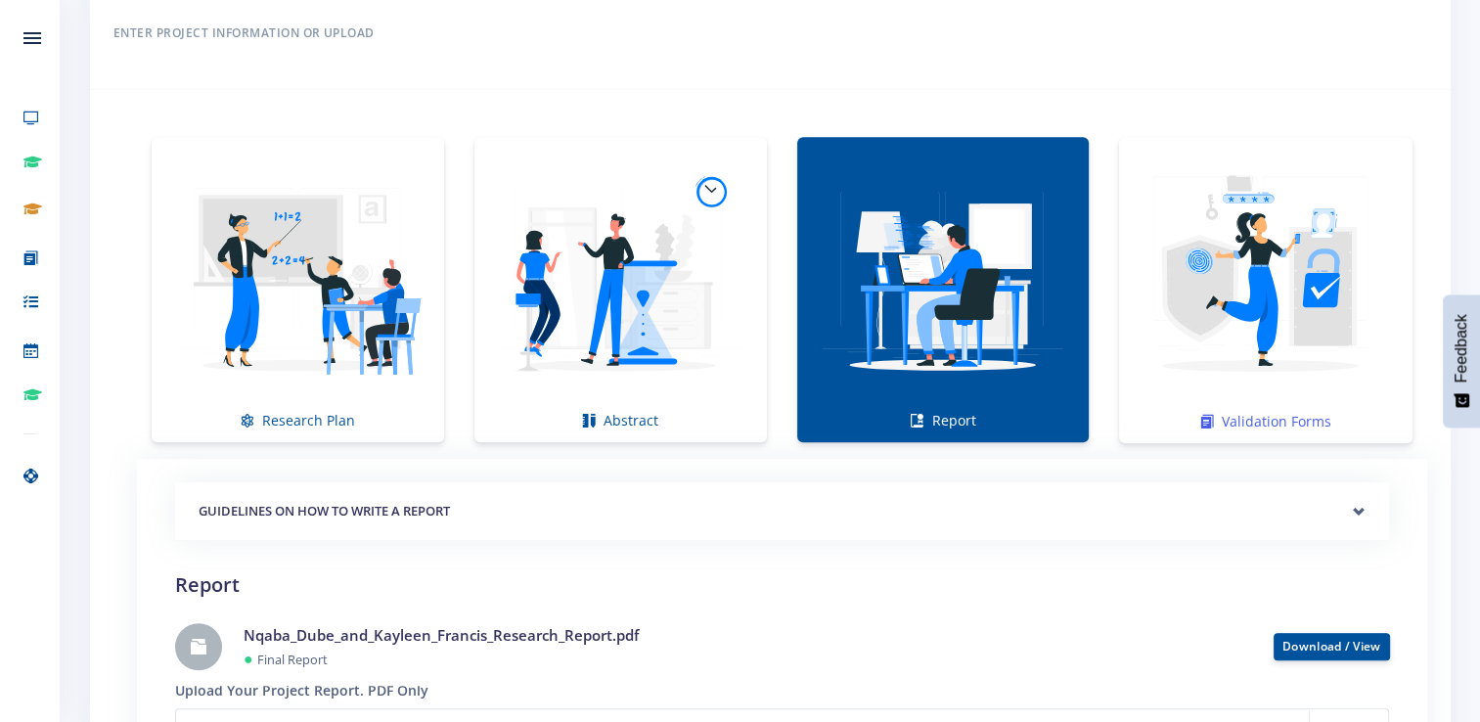
drag, startPoint x: 1133, startPoint y: 316, endPoint x: 1156, endPoint y: 320, distance: 23.8
click at [1134, 316] on link "Validation Forms" at bounding box center [1265, 290] width 293 height 306
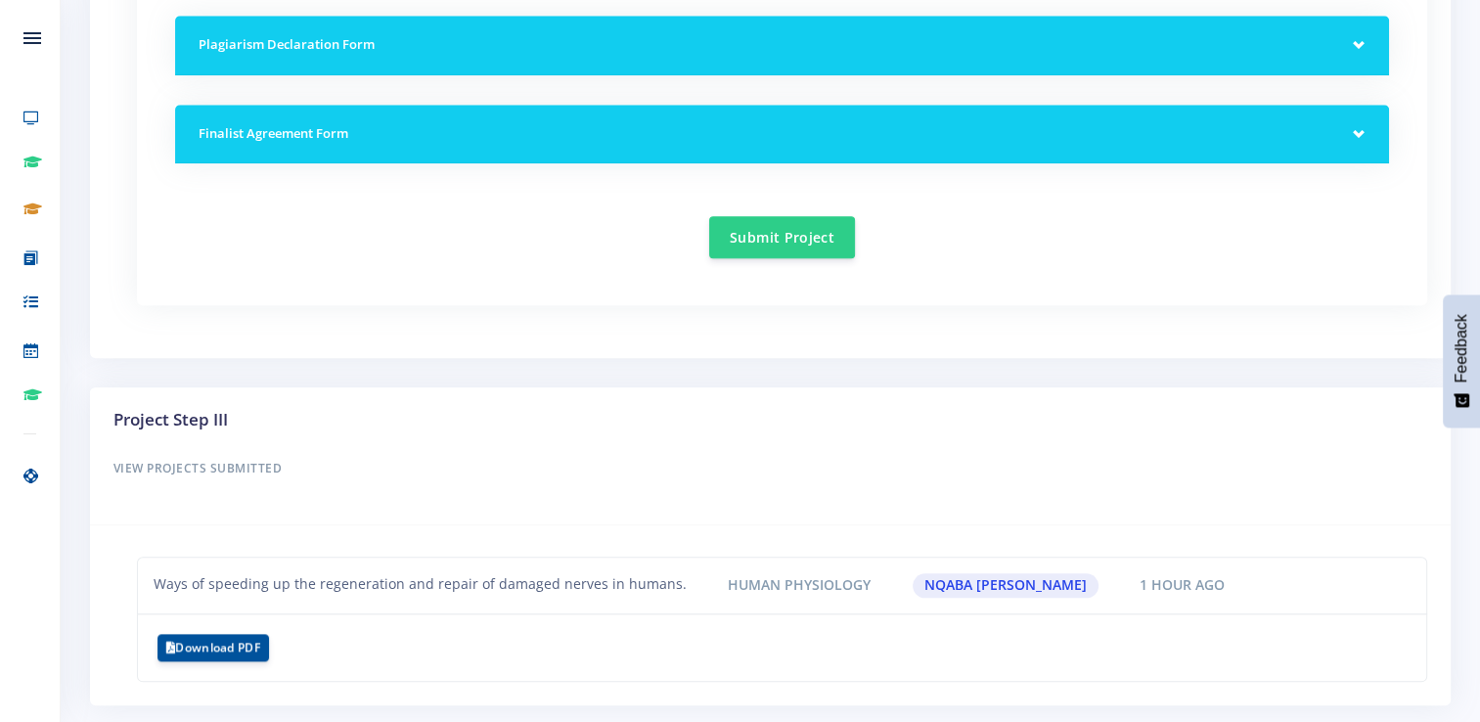
scroll to position [1995, 0]
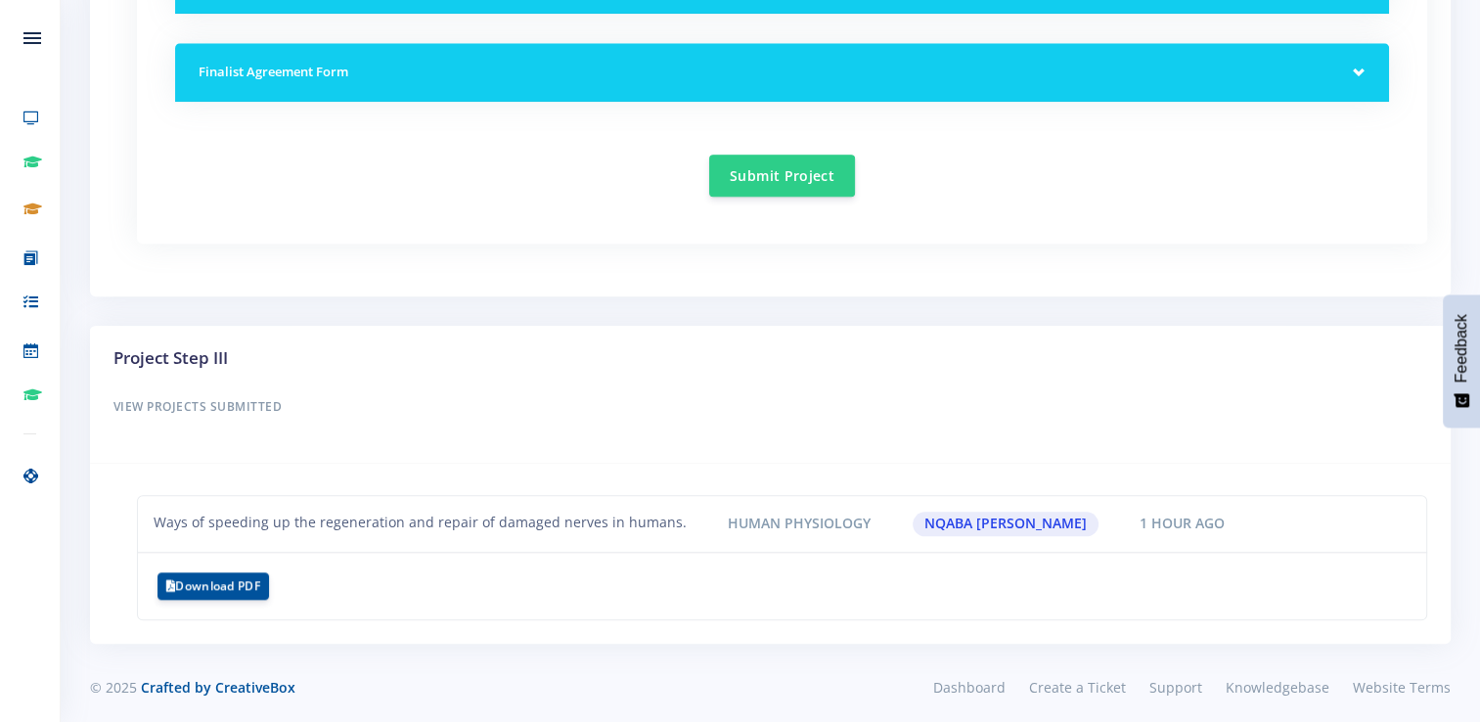
click at [1128, 515] on span "1 hour ago" at bounding box center [1183, 524] width 110 height 24
click at [737, 528] on li "Ways of speeding up the regeneration and repair of damaged nerves in humans. Hu…" at bounding box center [782, 524] width 1290 height 58
drag, startPoint x: 737, startPoint y: 528, endPoint x: 556, endPoint y: 518, distance: 181.2
click at [556, 518] on div "Ways of speeding up the regeneration and repair of damaged nerves in humans." at bounding box center [420, 524] width 562 height 24
click at [220, 575] on button "Download PDF" at bounding box center [213, 584] width 112 height 27
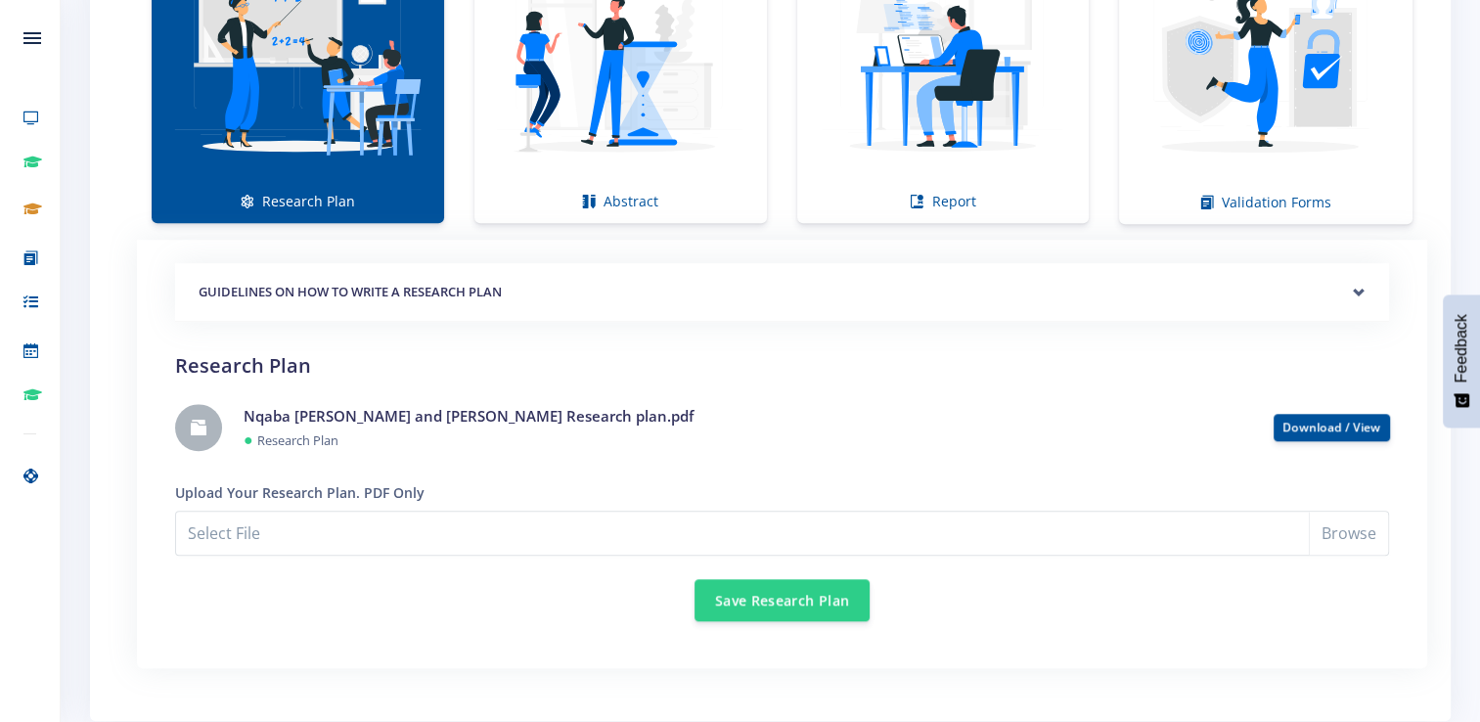
scroll to position [2014, 0]
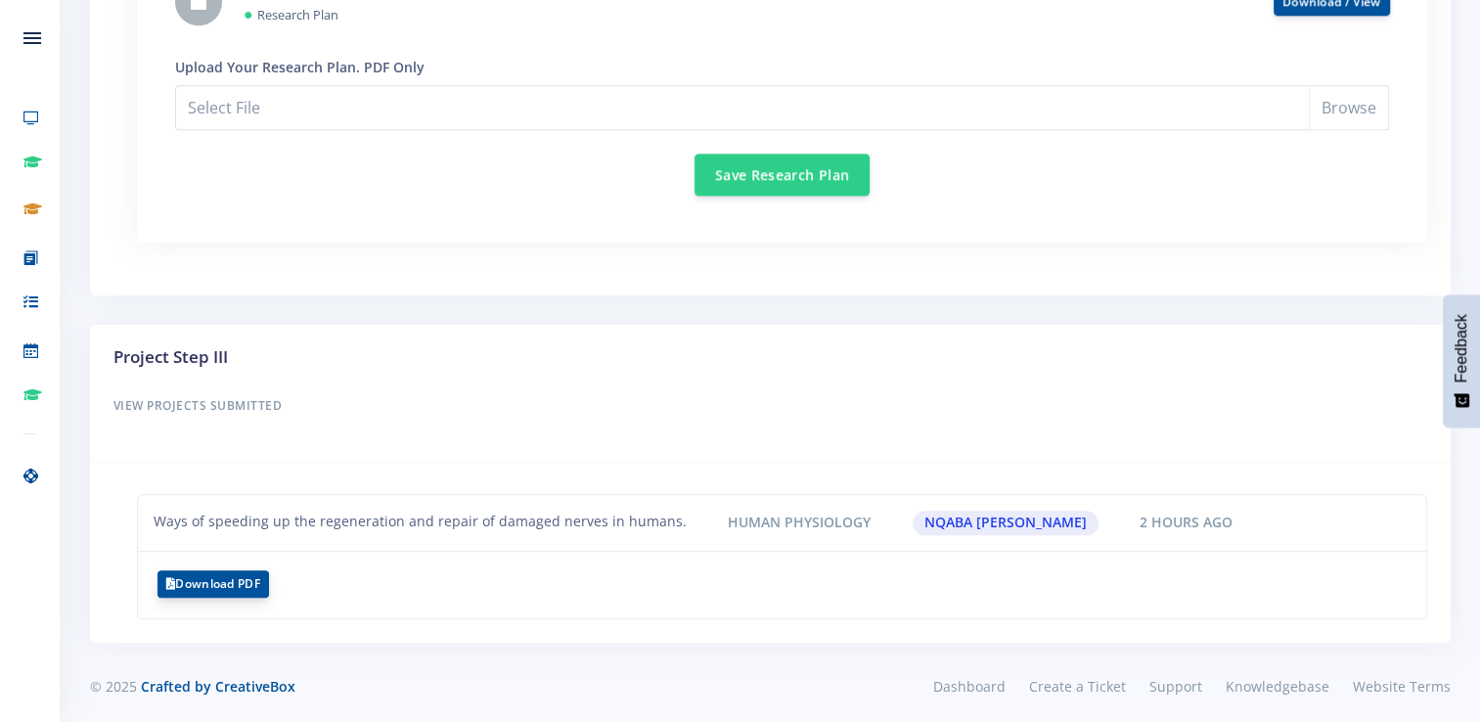
click at [243, 572] on button "Download PDF" at bounding box center [213, 583] width 112 height 27
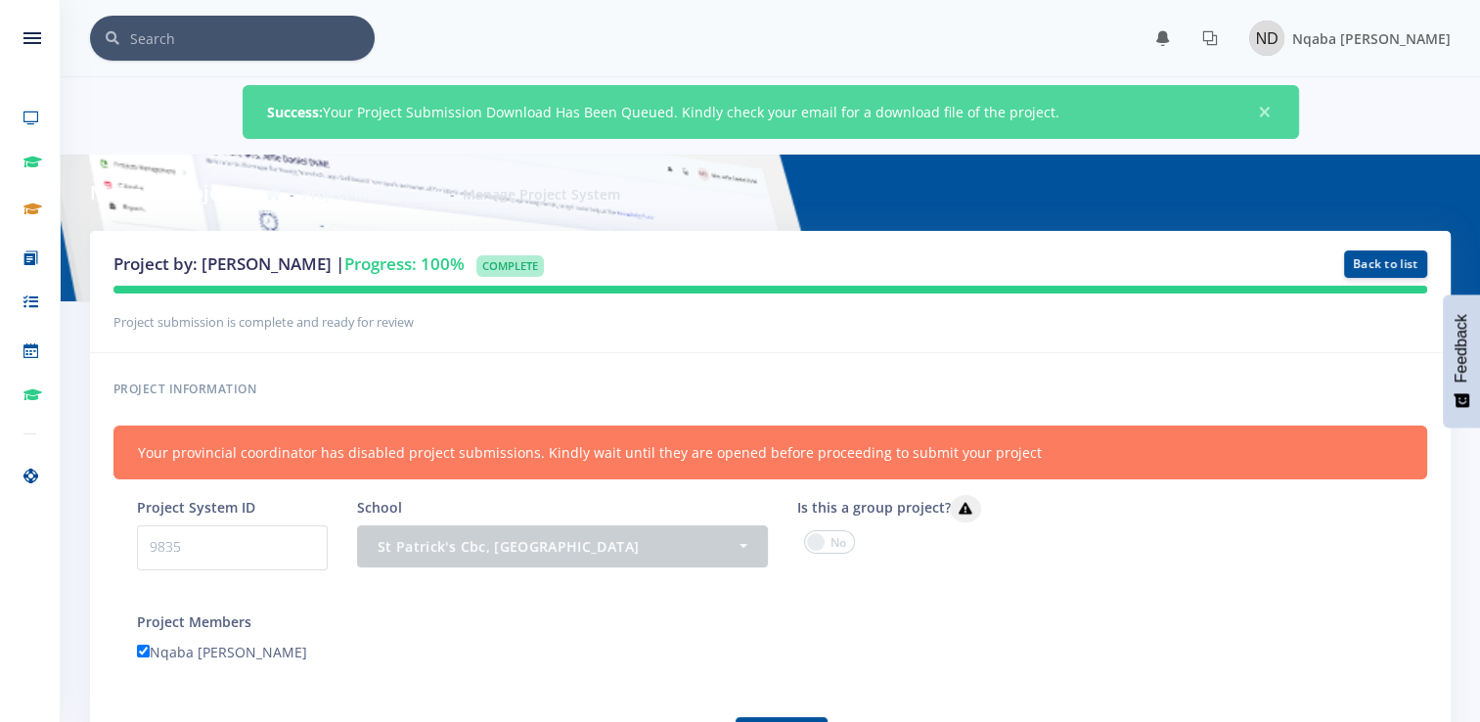
scroll to position [15, 15]
click at [1409, 267] on link "Back to list" at bounding box center [1385, 262] width 83 height 27
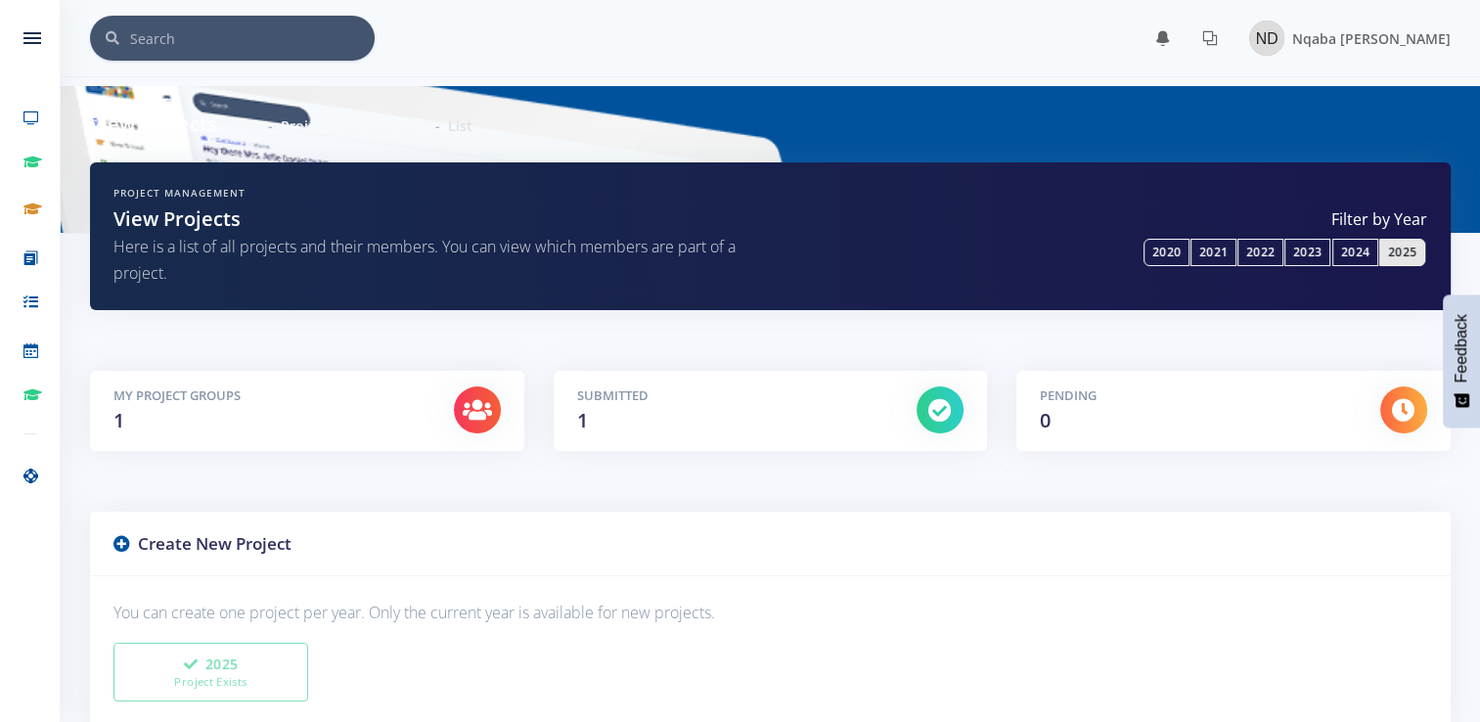
scroll to position [98, 0]
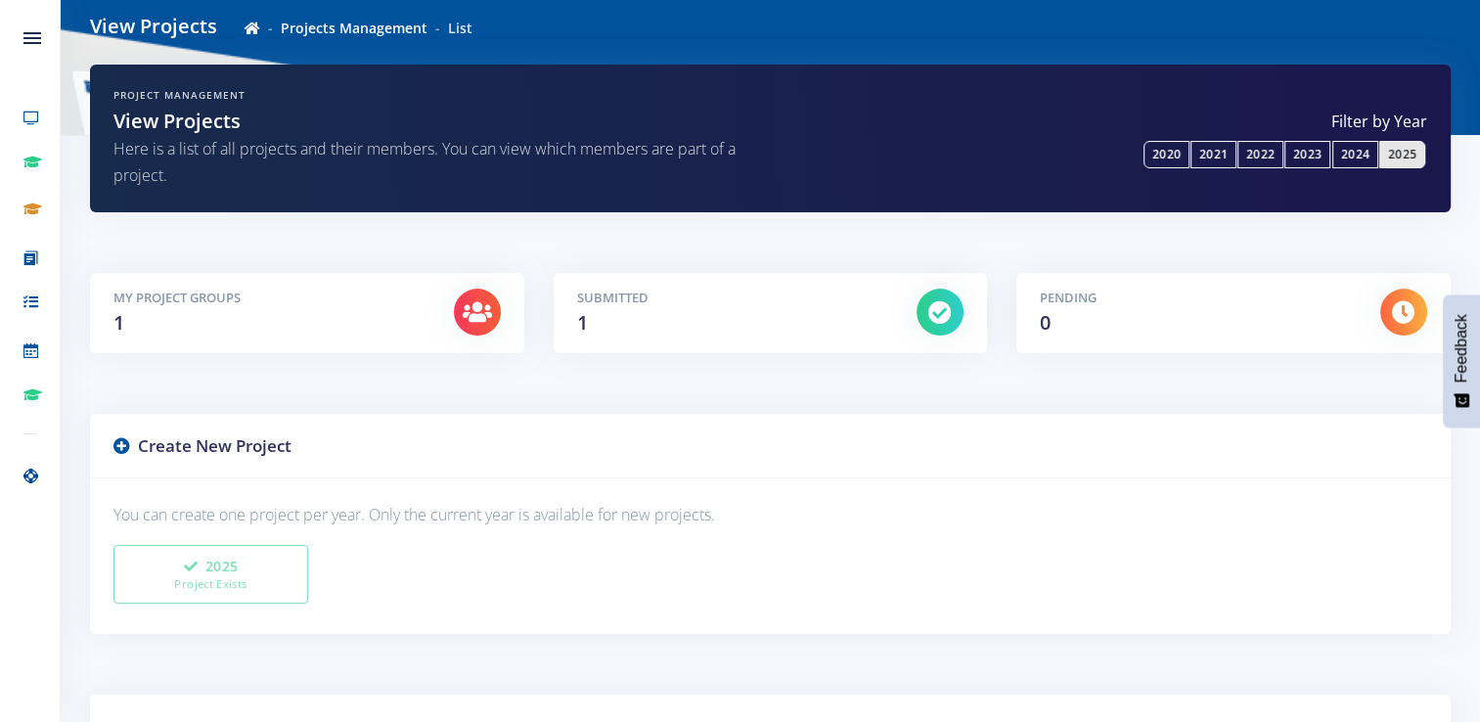
click at [274, 306] on h5 "My Project Groups" at bounding box center [268, 299] width 311 height 20
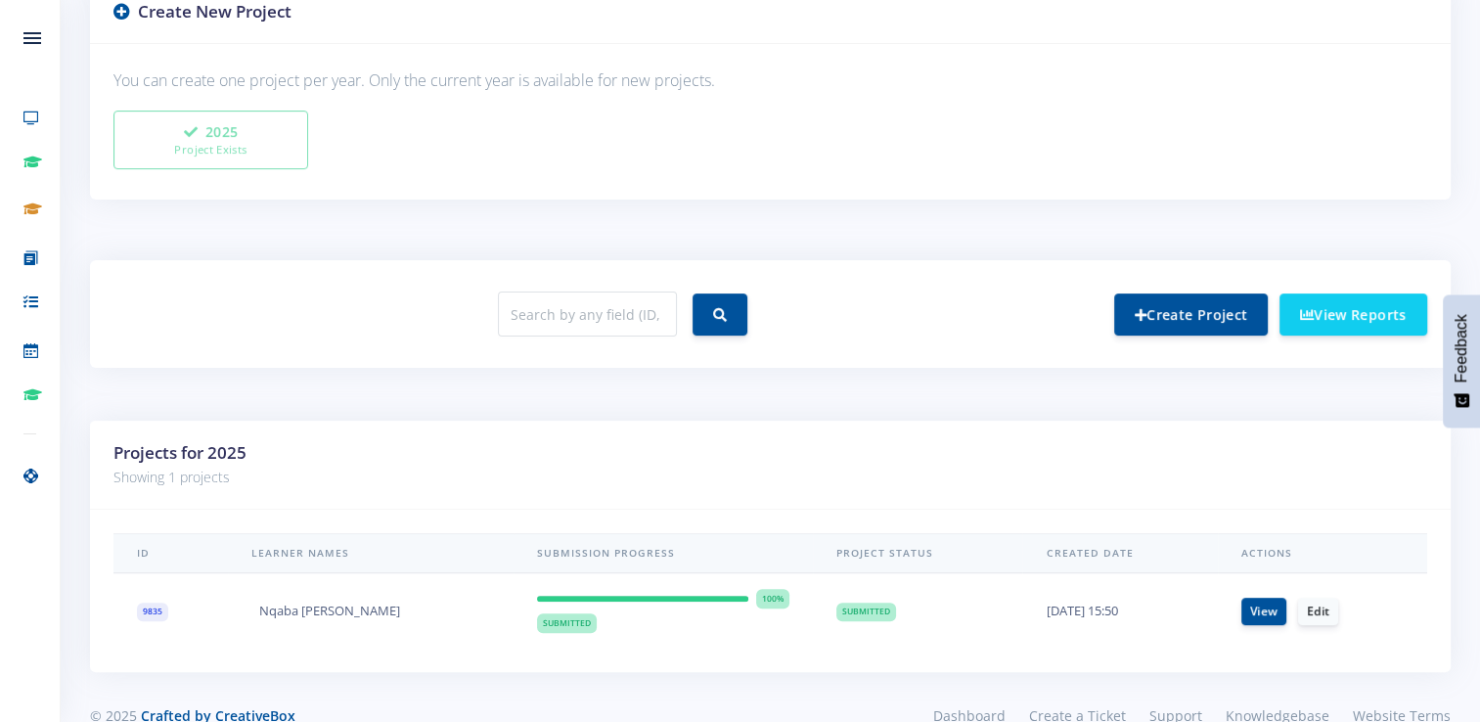
scroll to position [567, 0]
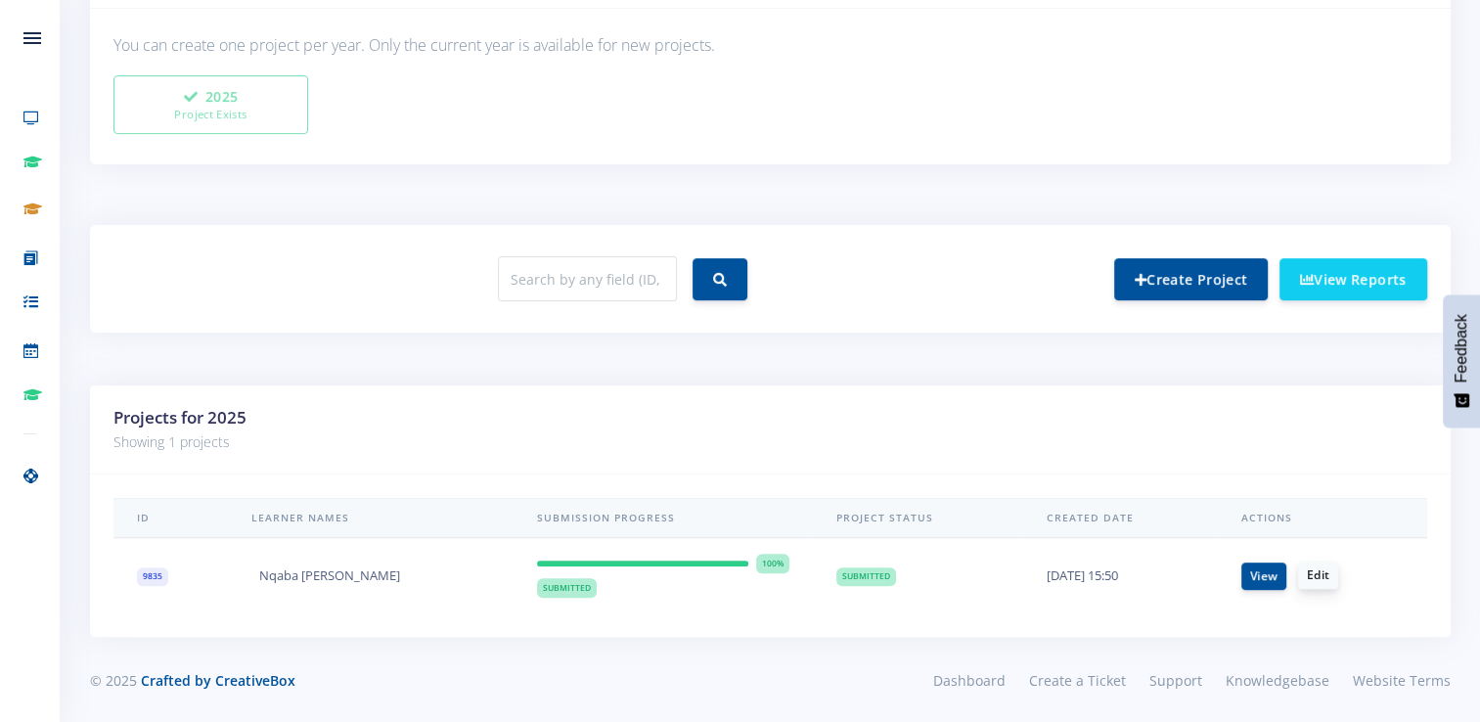
click at [1315, 568] on link "Edit" at bounding box center [1318, 574] width 40 height 27
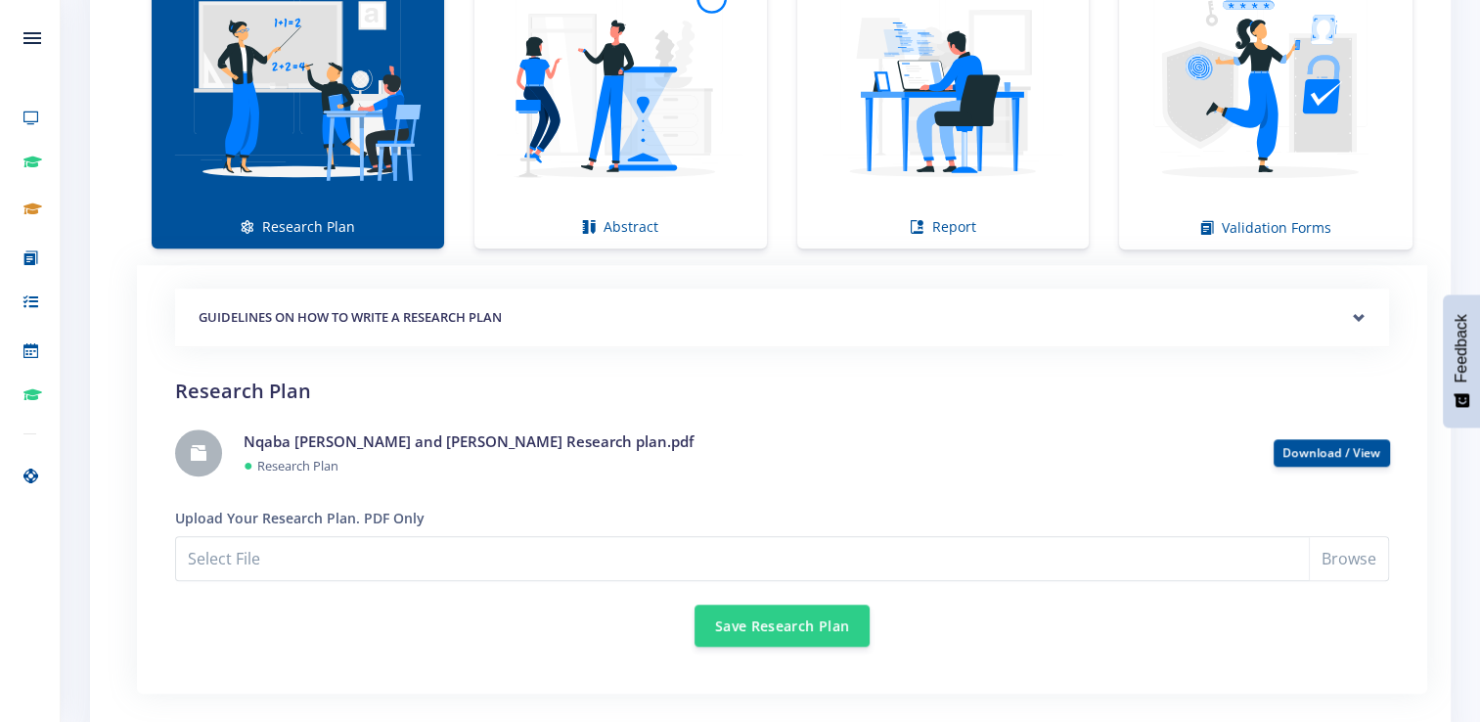
scroll to position [1457, 0]
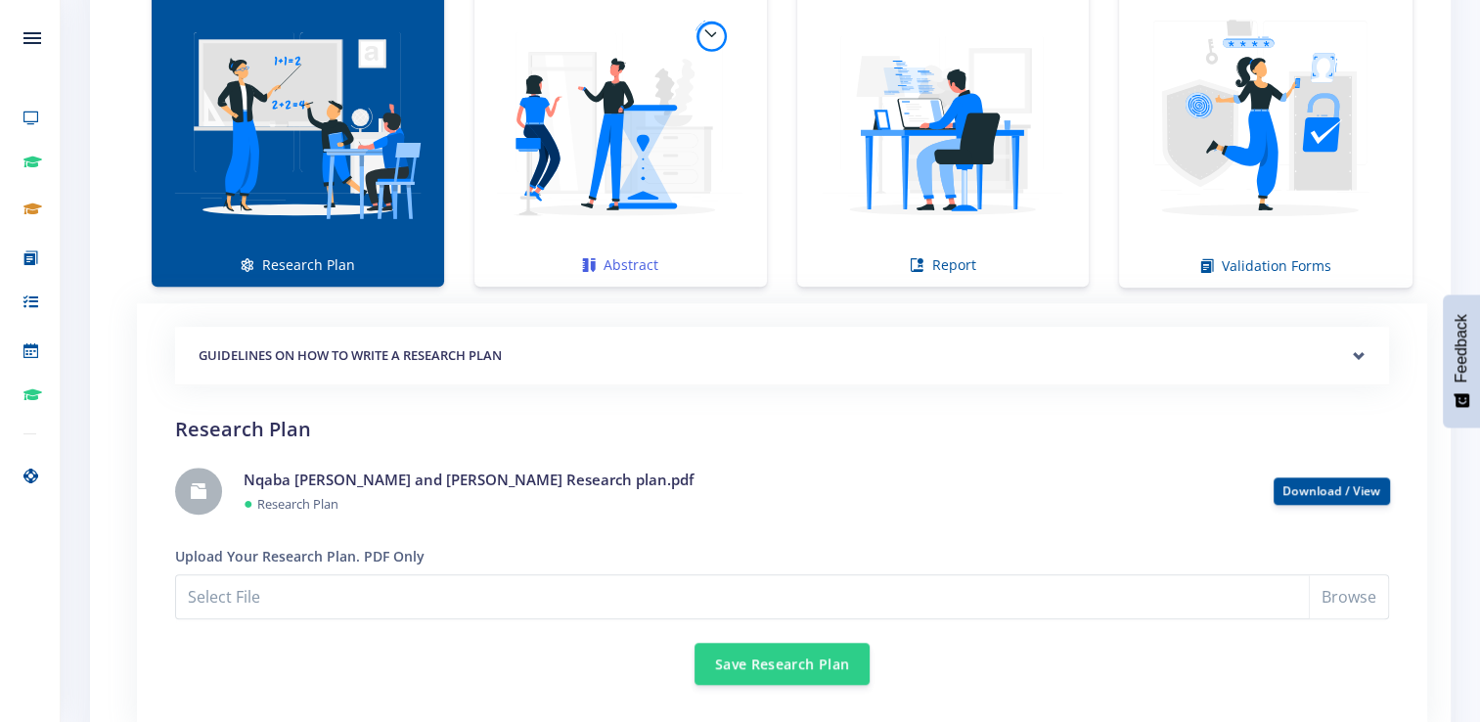
click at [577, 184] on img at bounding box center [620, 123] width 261 height 261
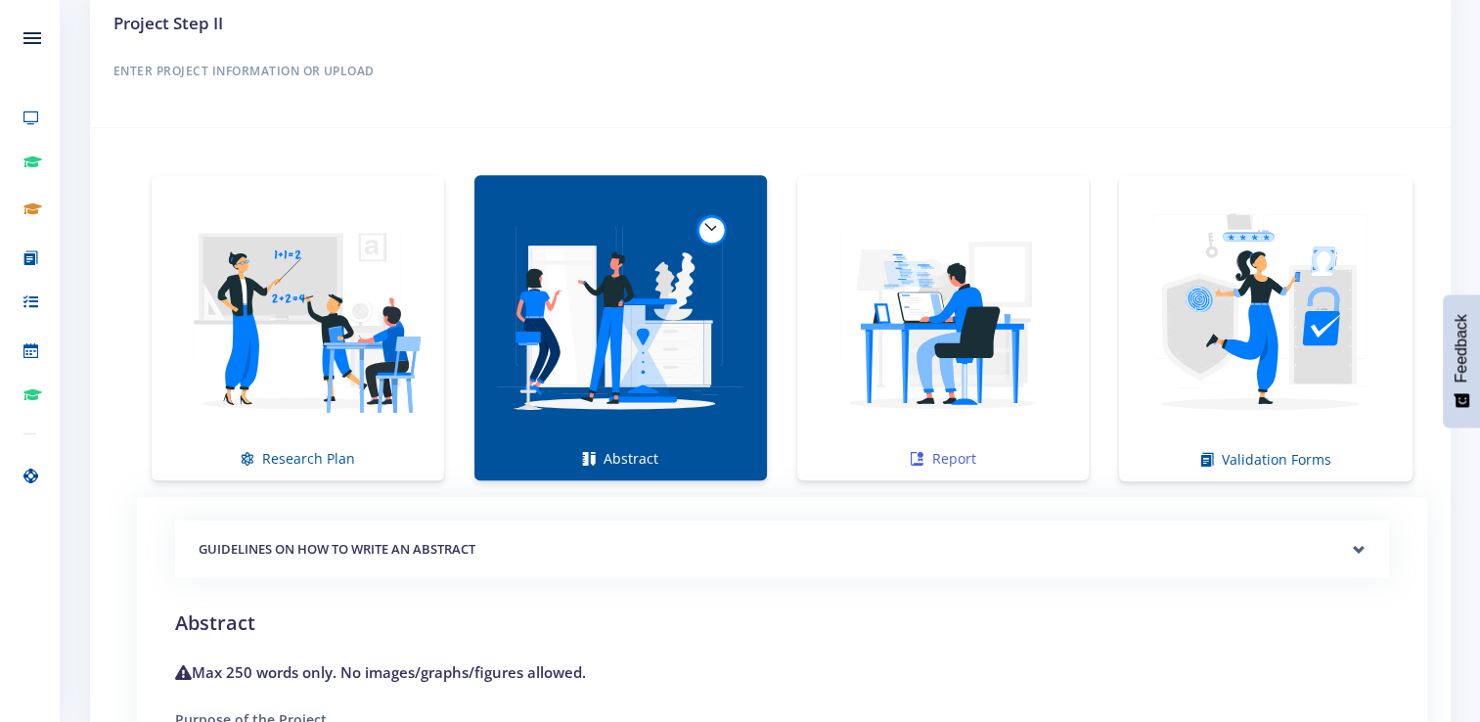
scroll to position [1261, 0]
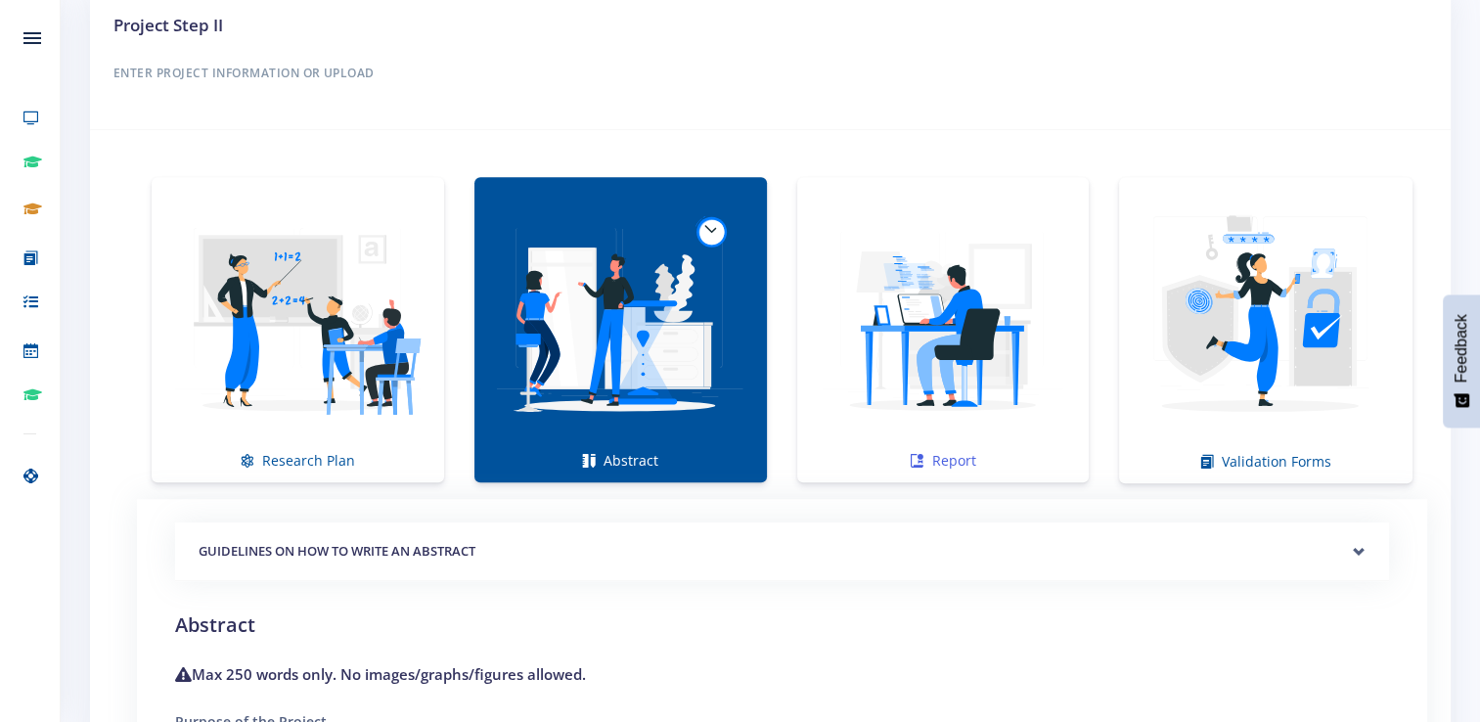
click at [918, 292] on img at bounding box center [943, 319] width 261 height 261
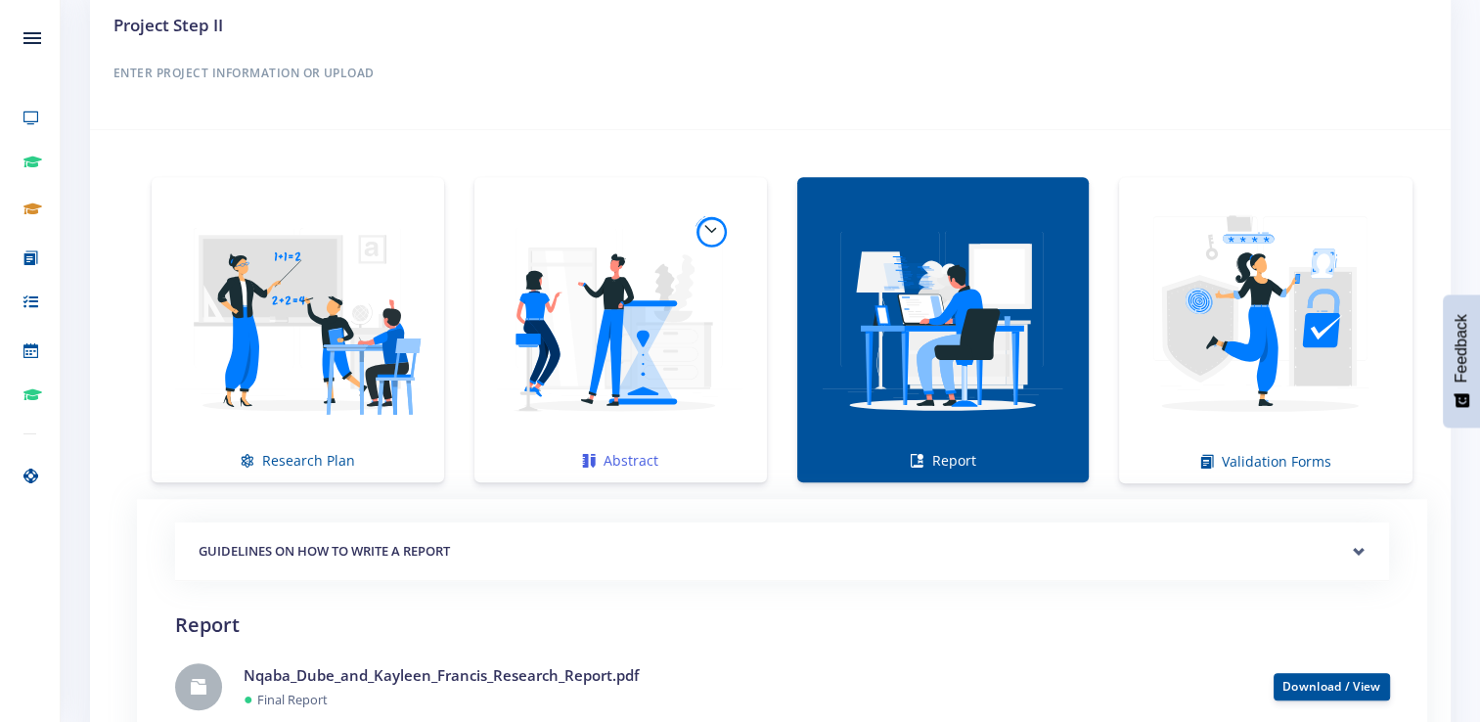
click at [670, 311] on img at bounding box center [620, 319] width 261 height 261
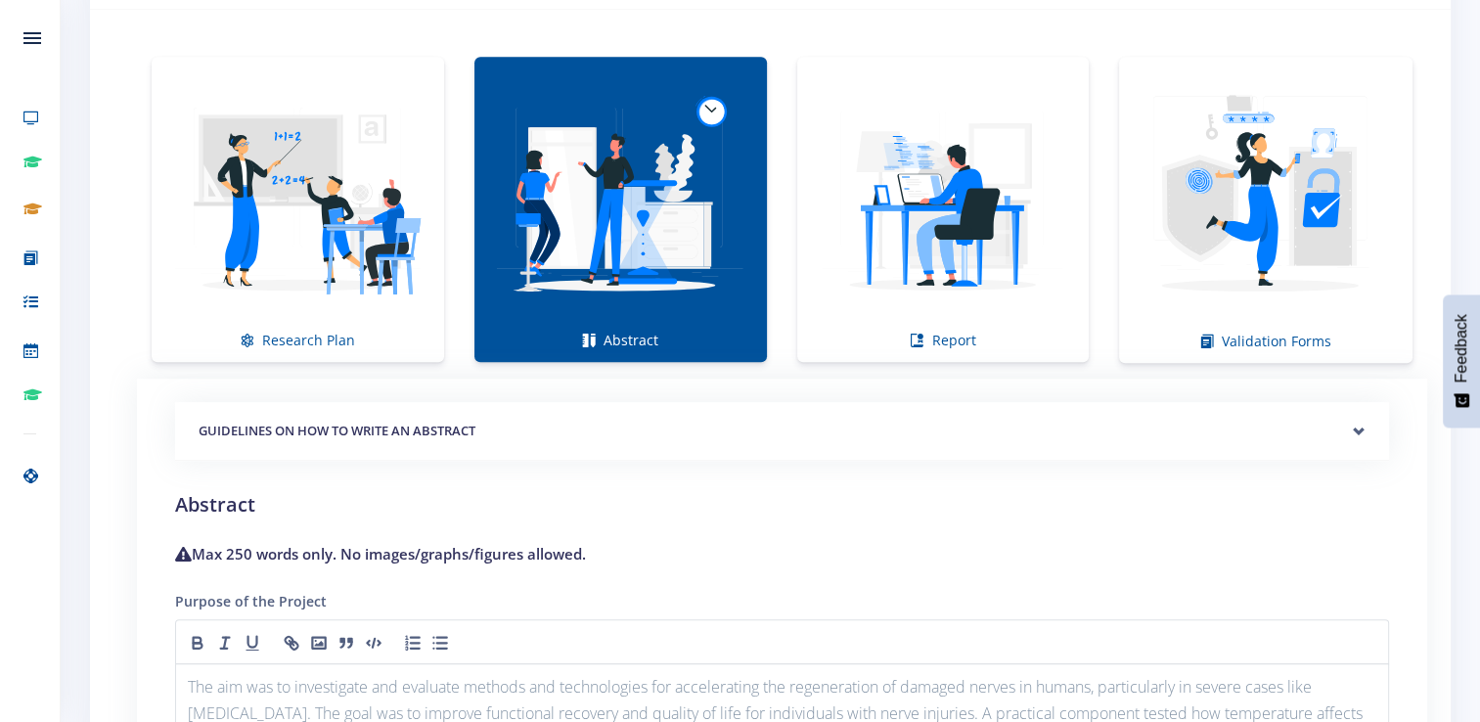
scroll to position [1359, 0]
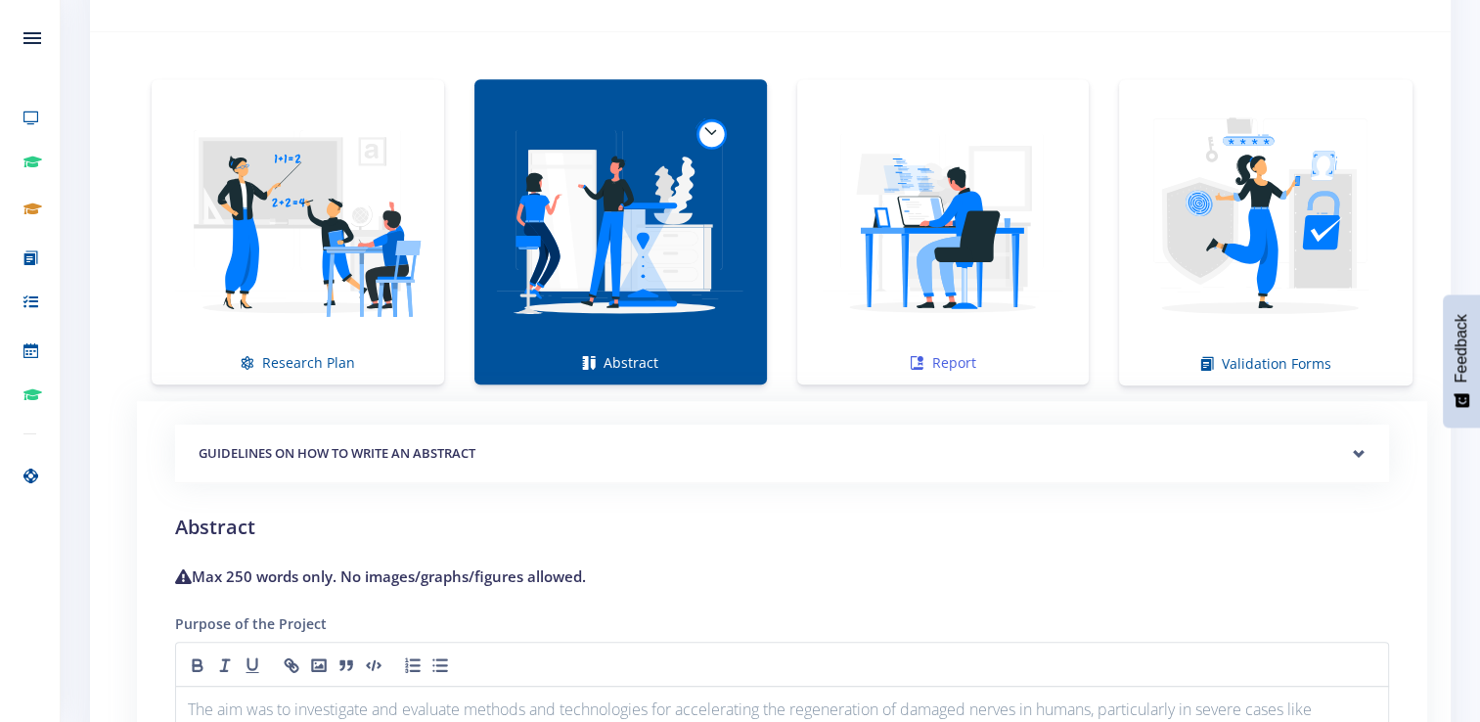
click at [970, 244] on img at bounding box center [943, 221] width 261 height 261
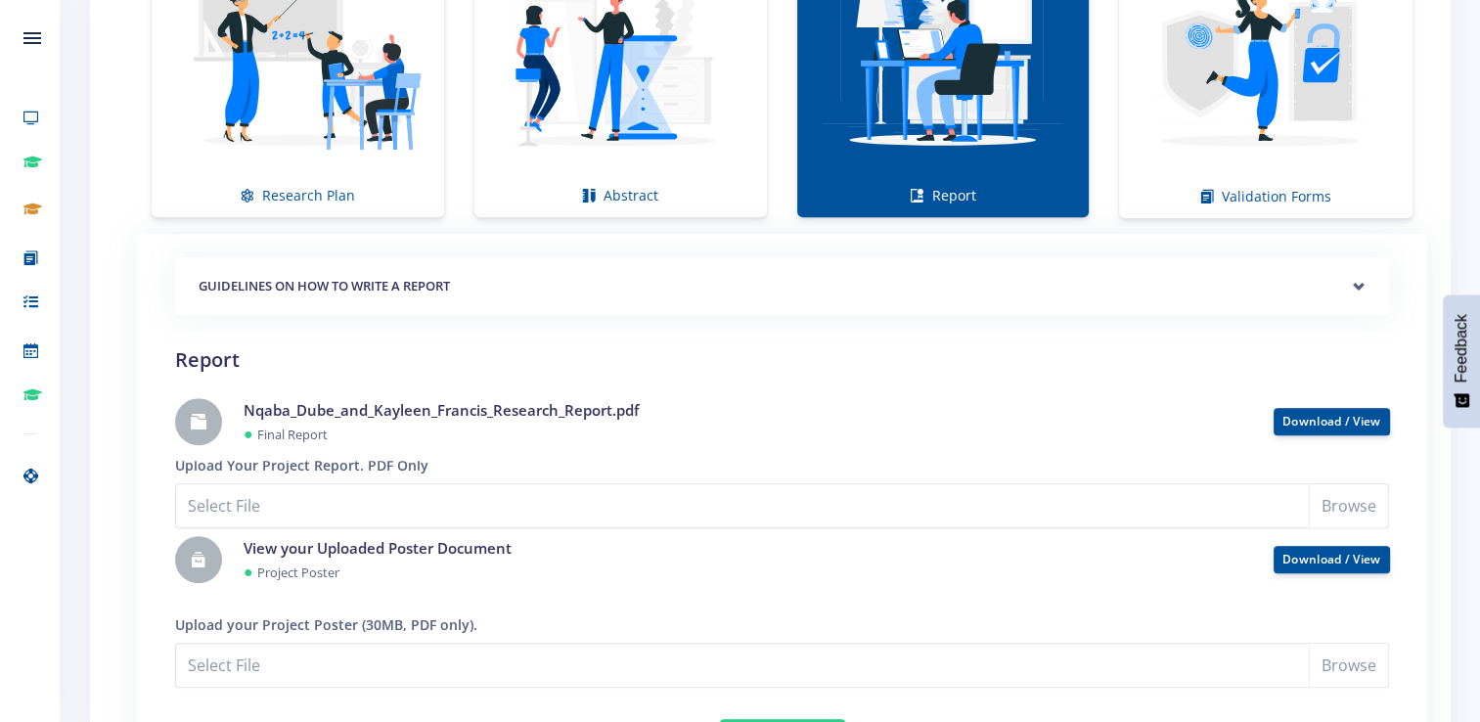
scroll to position [1504, 0]
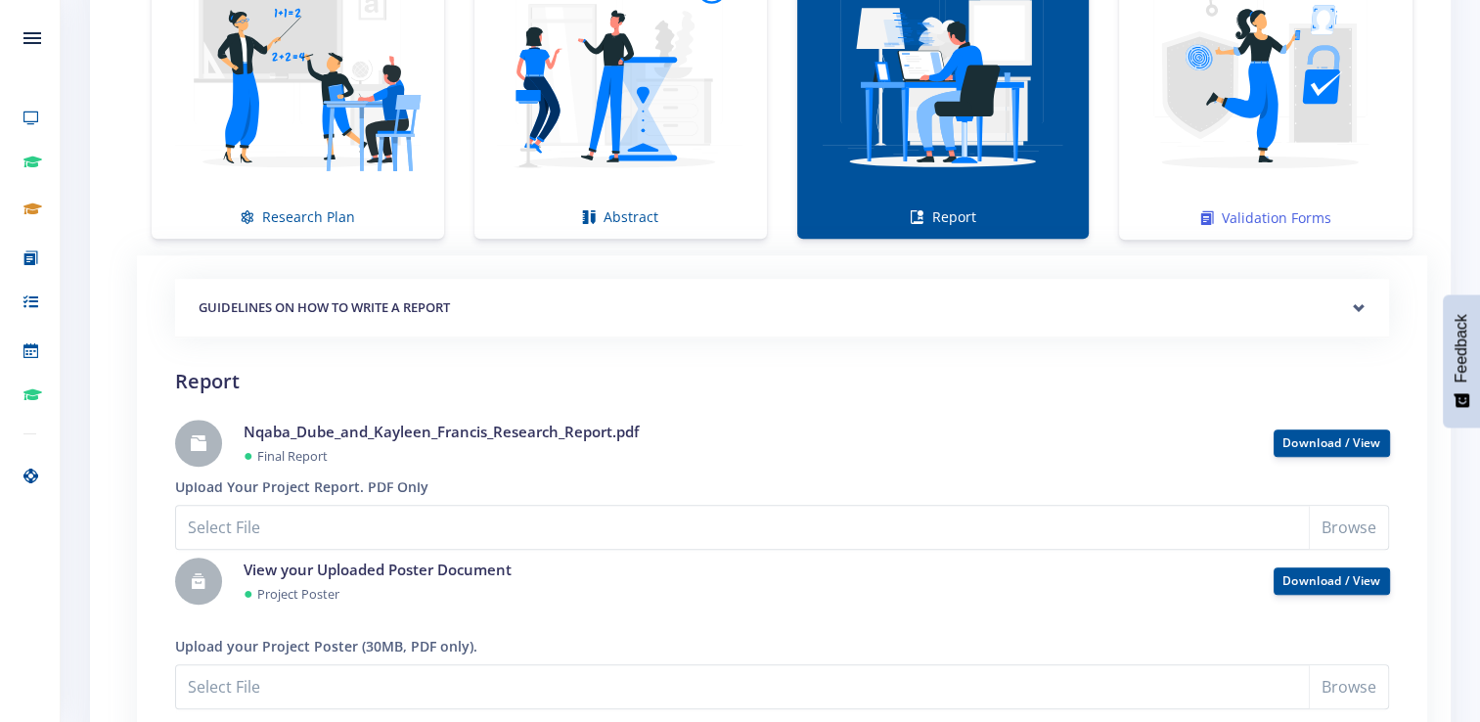
click at [1297, 118] on img at bounding box center [1266, 76] width 262 height 262
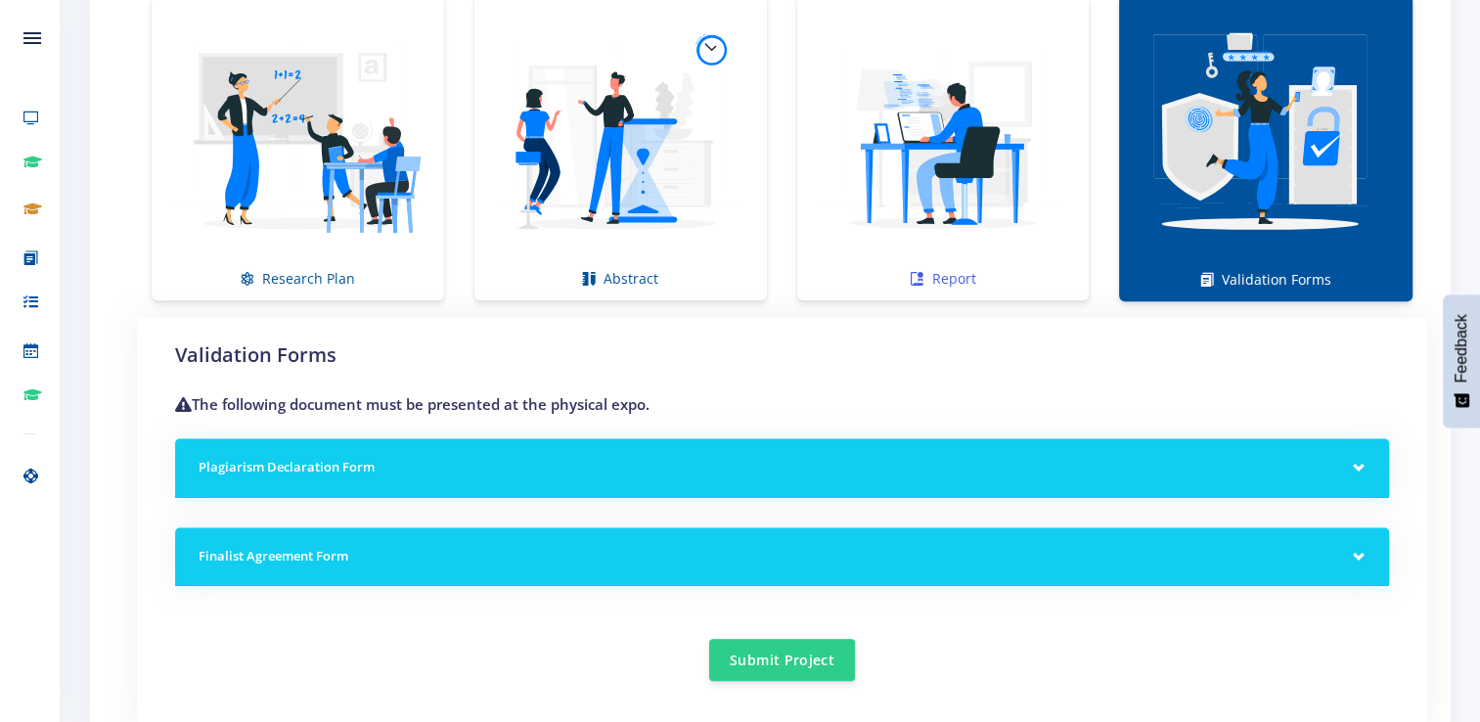
scroll to position [1439, 0]
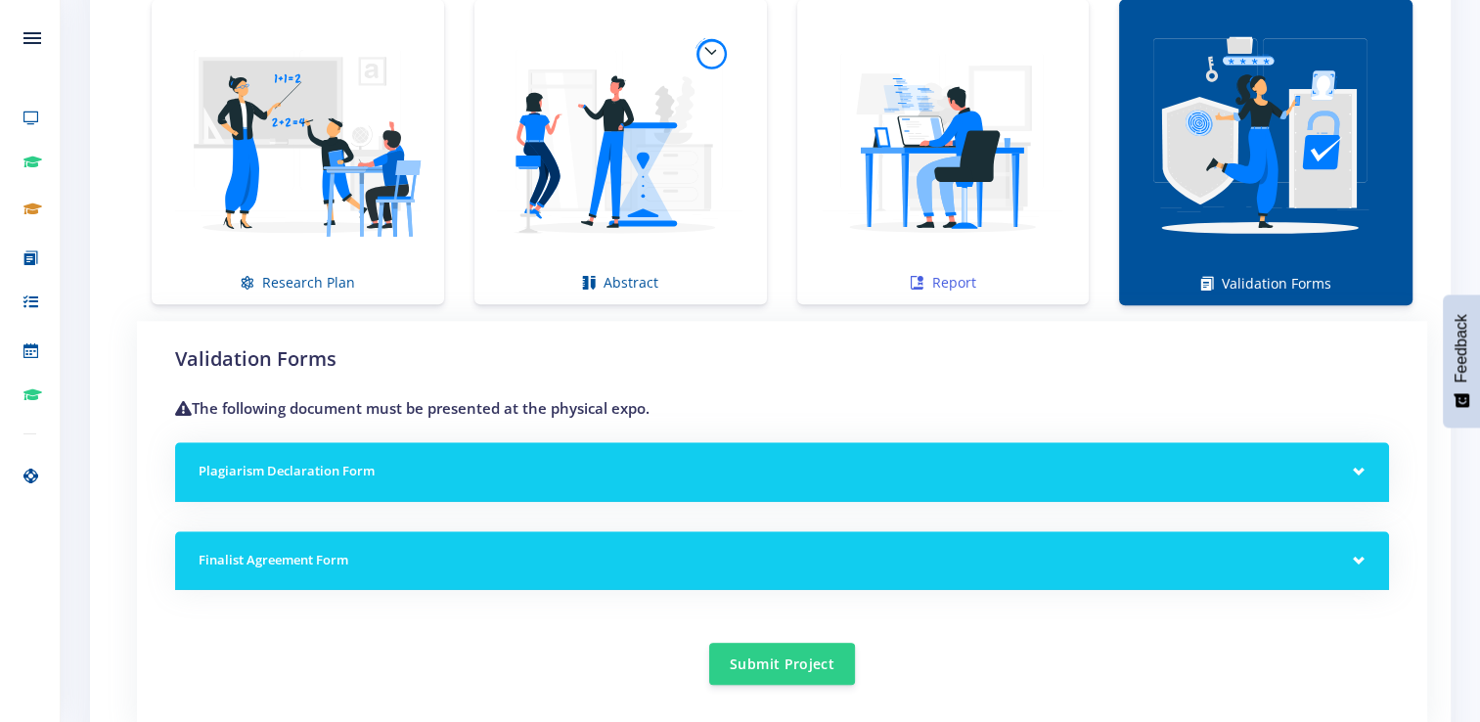
click at [959, 258] on img at bounding box center [943, 141] width 261 height 261
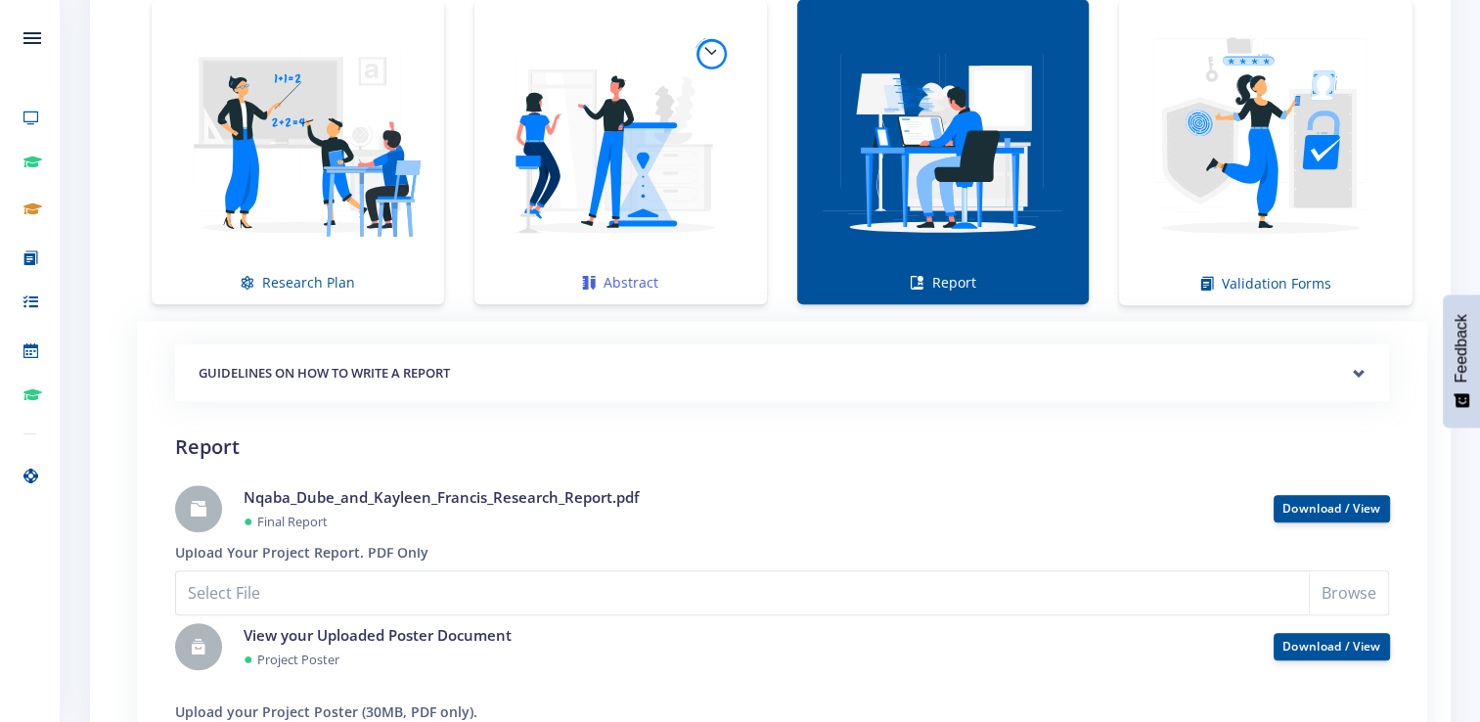
click at [718, 234] on img at bounding box center [620, 141] width 261 height 261
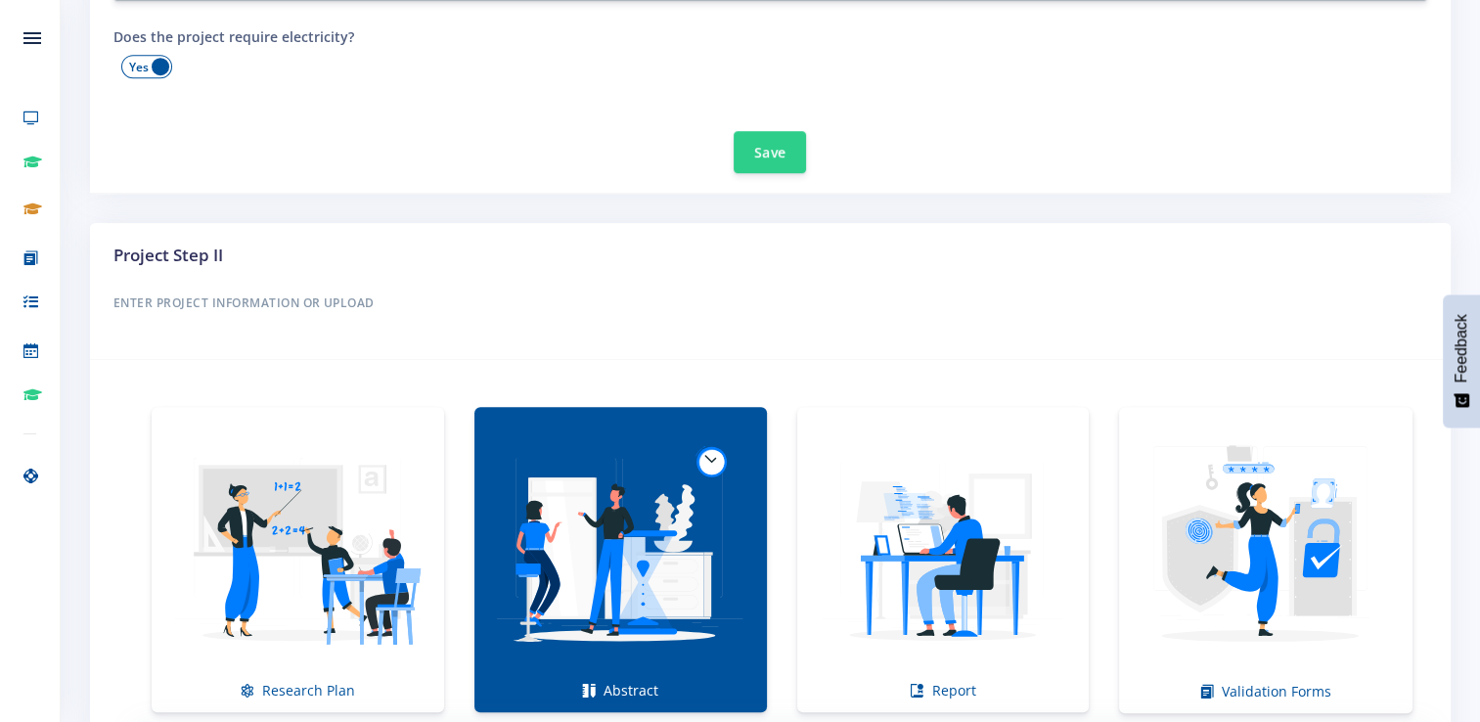
scroll to position [1048, 0]
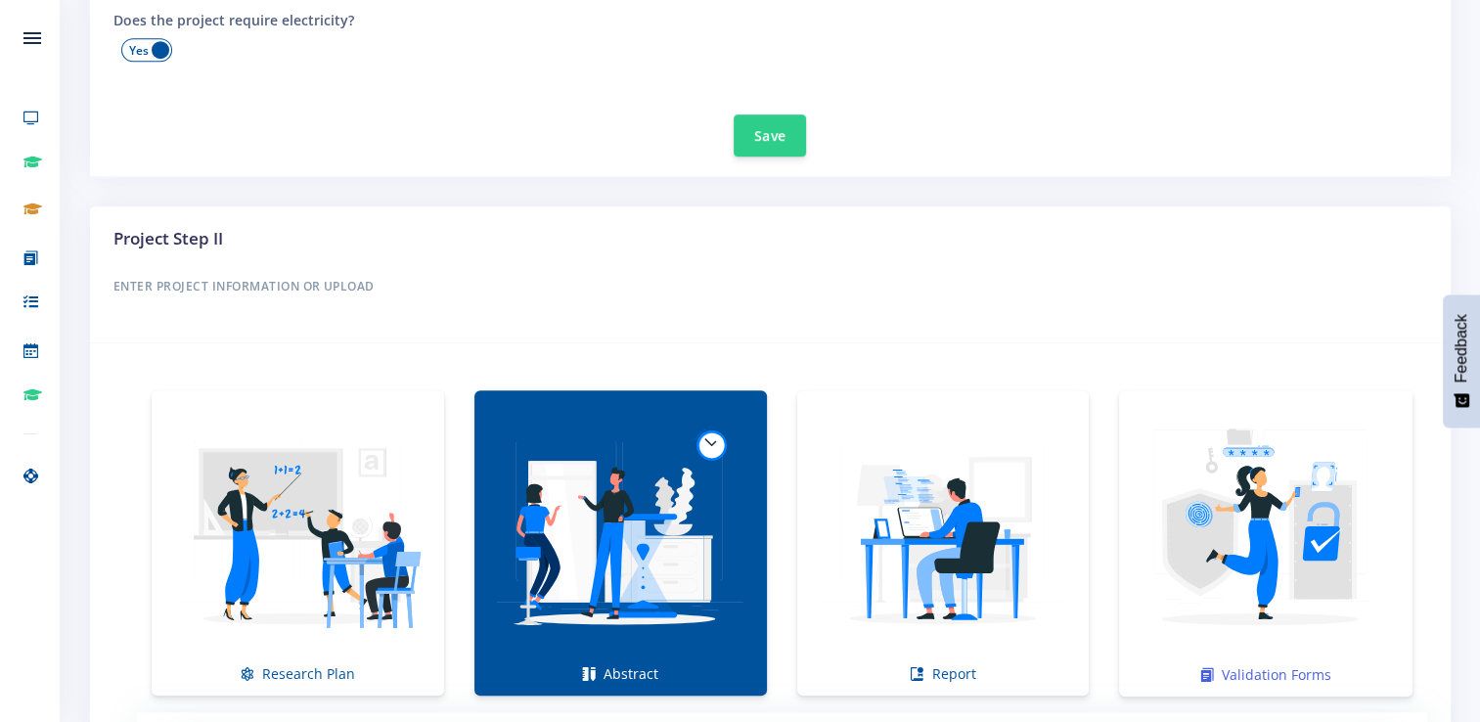
click at [1208, 426] on img at bounding box center [1266, 533] width 262 height 262
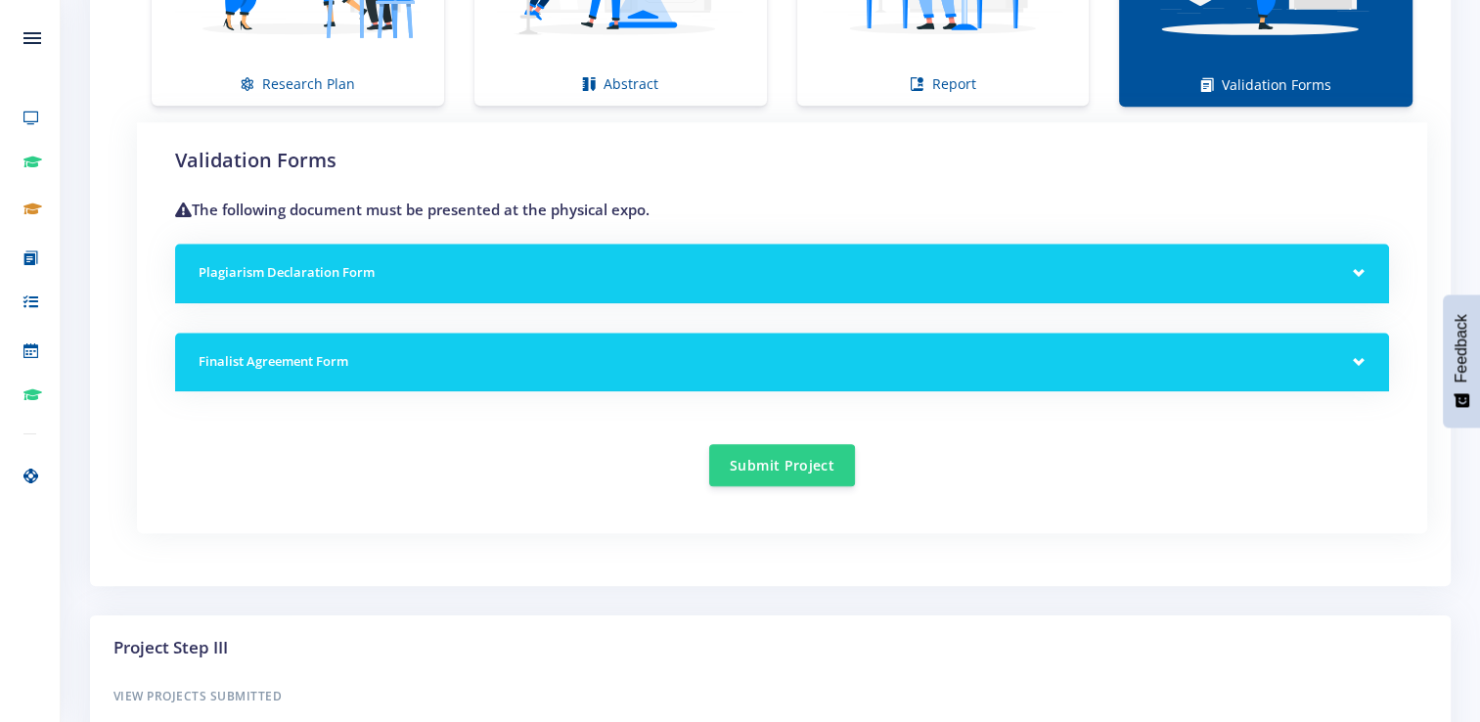
scroll to position [1635, 0]
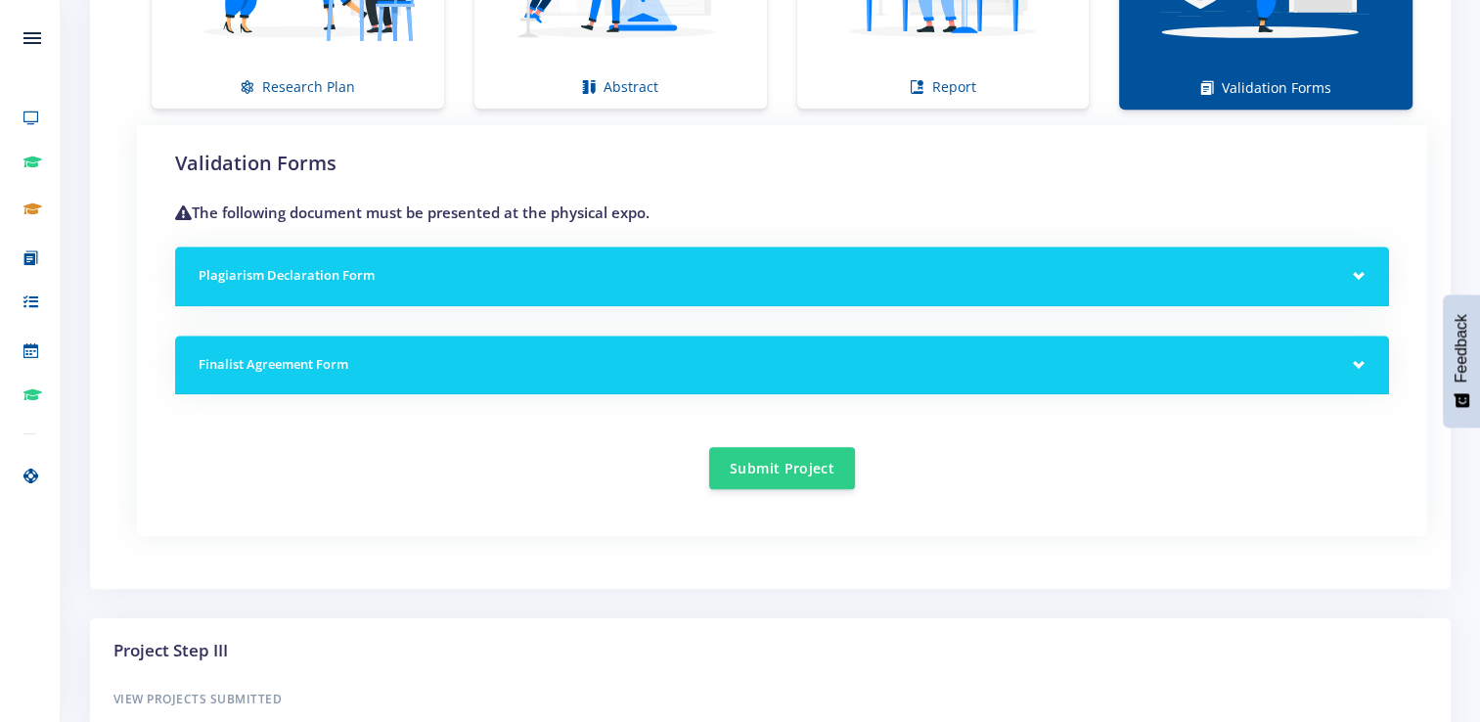
drag, startPoint x: 753, startPoint y: 410, endPoint x: 745, endPoint y: 401, distance: 11.8
click at [751, 408] on div "Validation Forms The following document must be presented at the physical expo.…" at bounding box center [782, 319] width 1214 height 341
click at [734, 366] on h5 "Finalist Agreement Form" at bounding box center [782, 365] width 1167 height 20
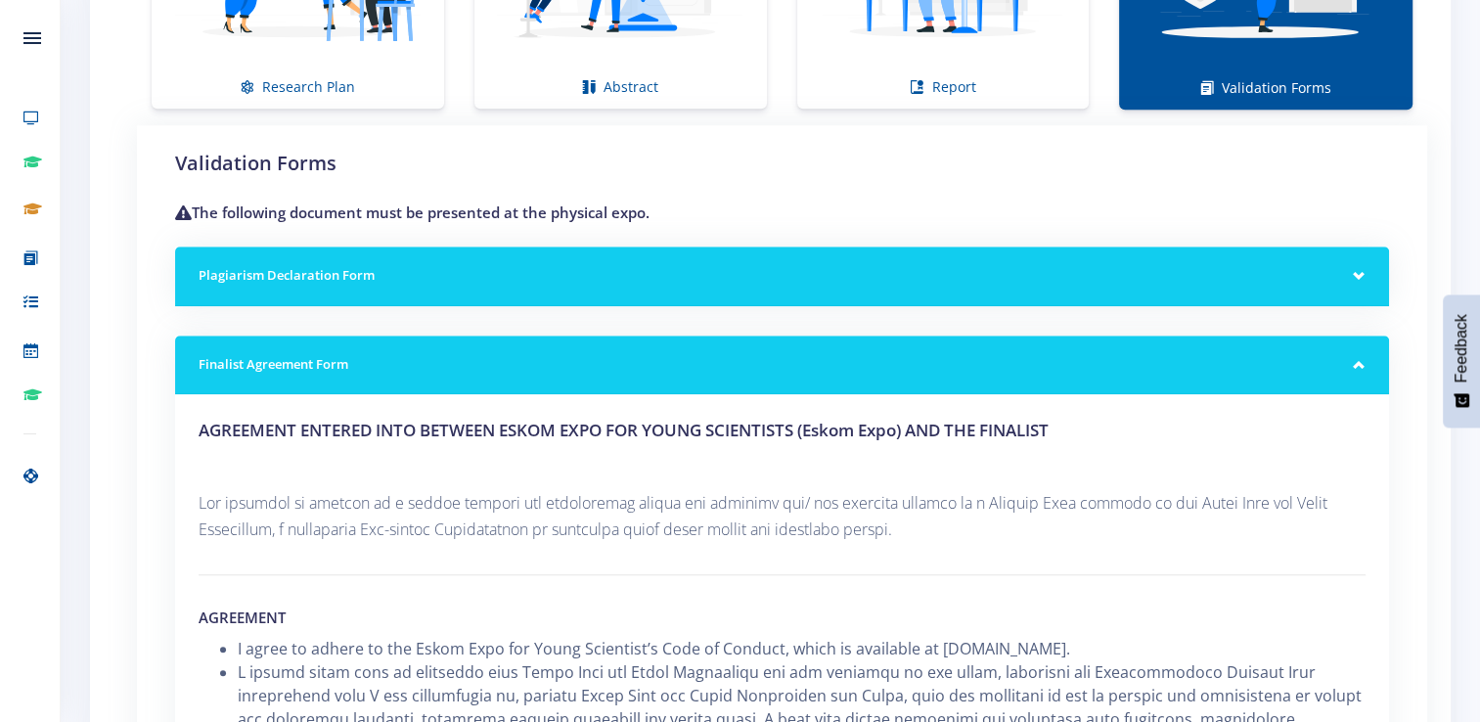
click at [582, 272] on h5 "Plagiarism Declaration Form" at bounding box center [782, 276] width 1167 height 20
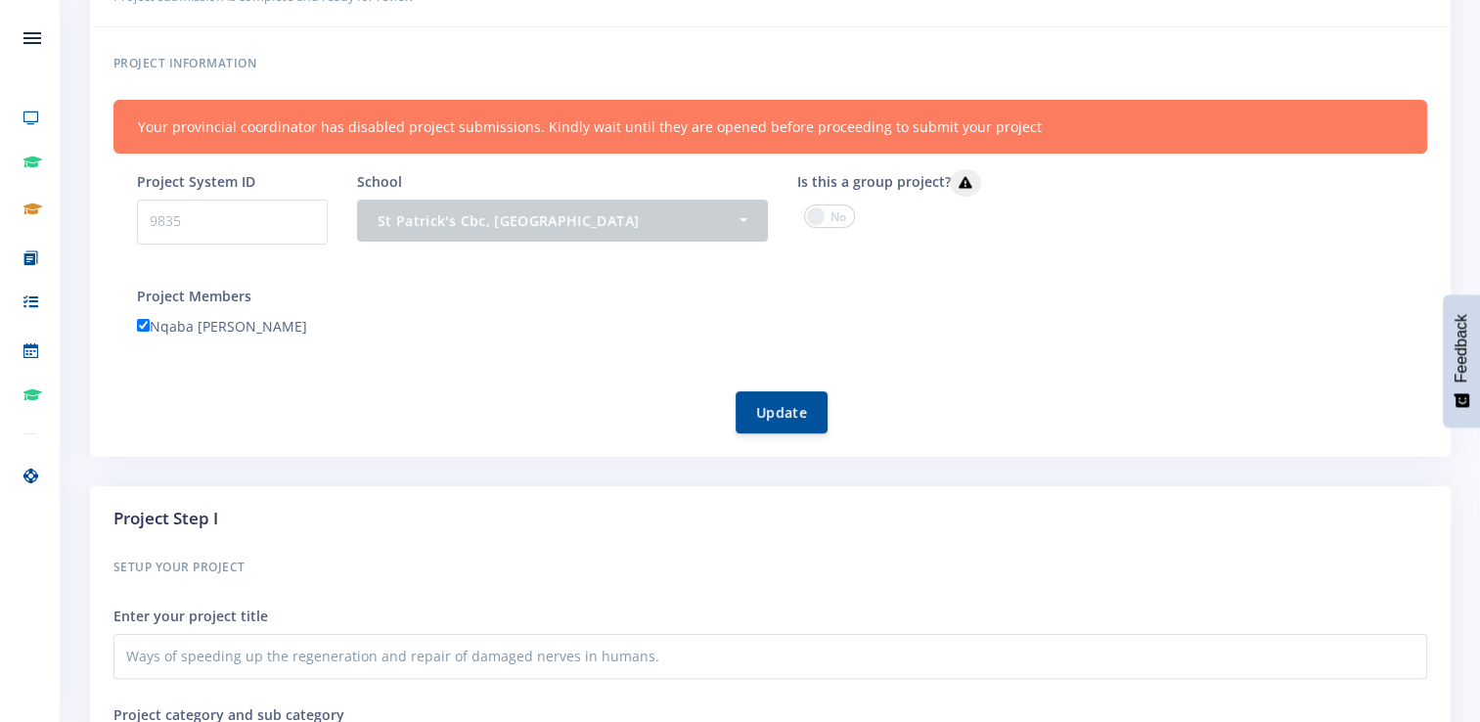
scroll to position [167, 0]
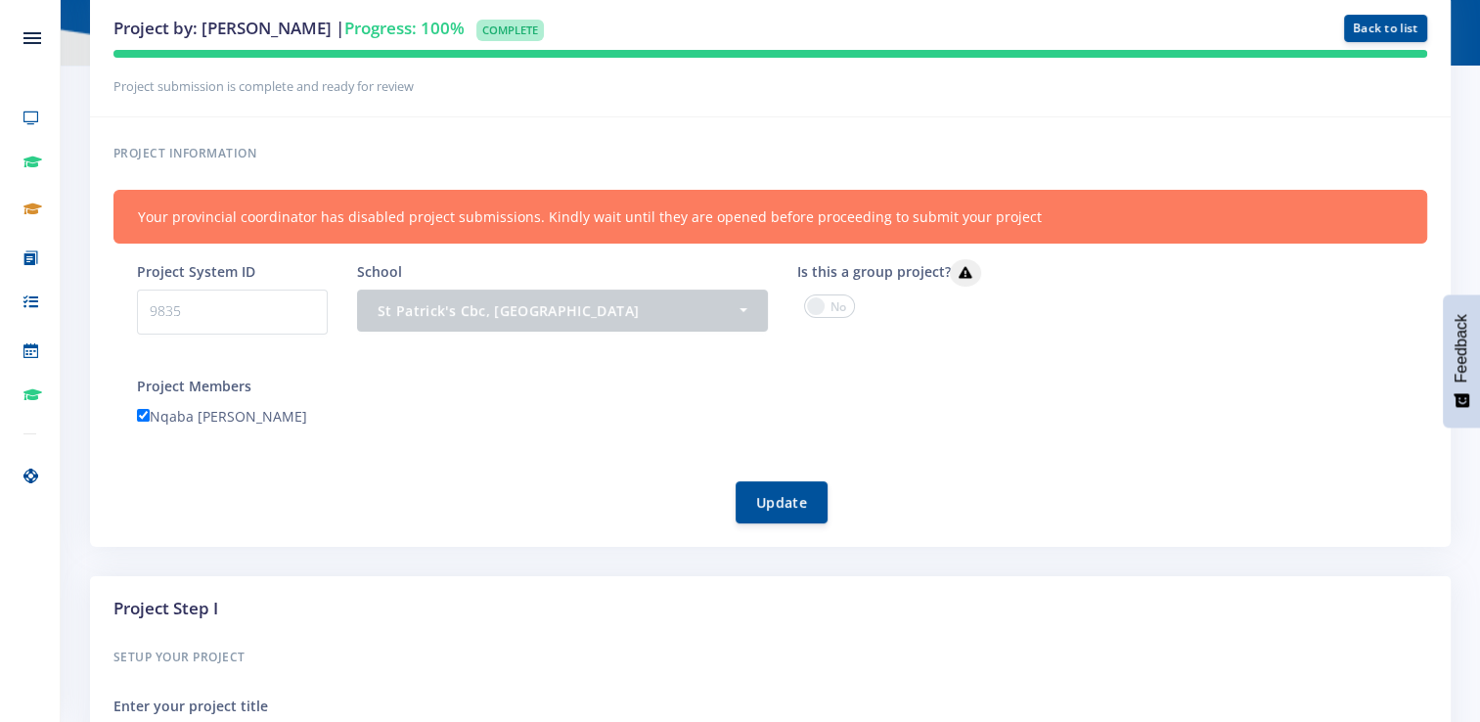
click at [820, 315] on span at bounding box center [829, 305] width 51 height 23
click at [0, 0] on input "checkbox" at bounding box center [0, 0] width 0 height 0
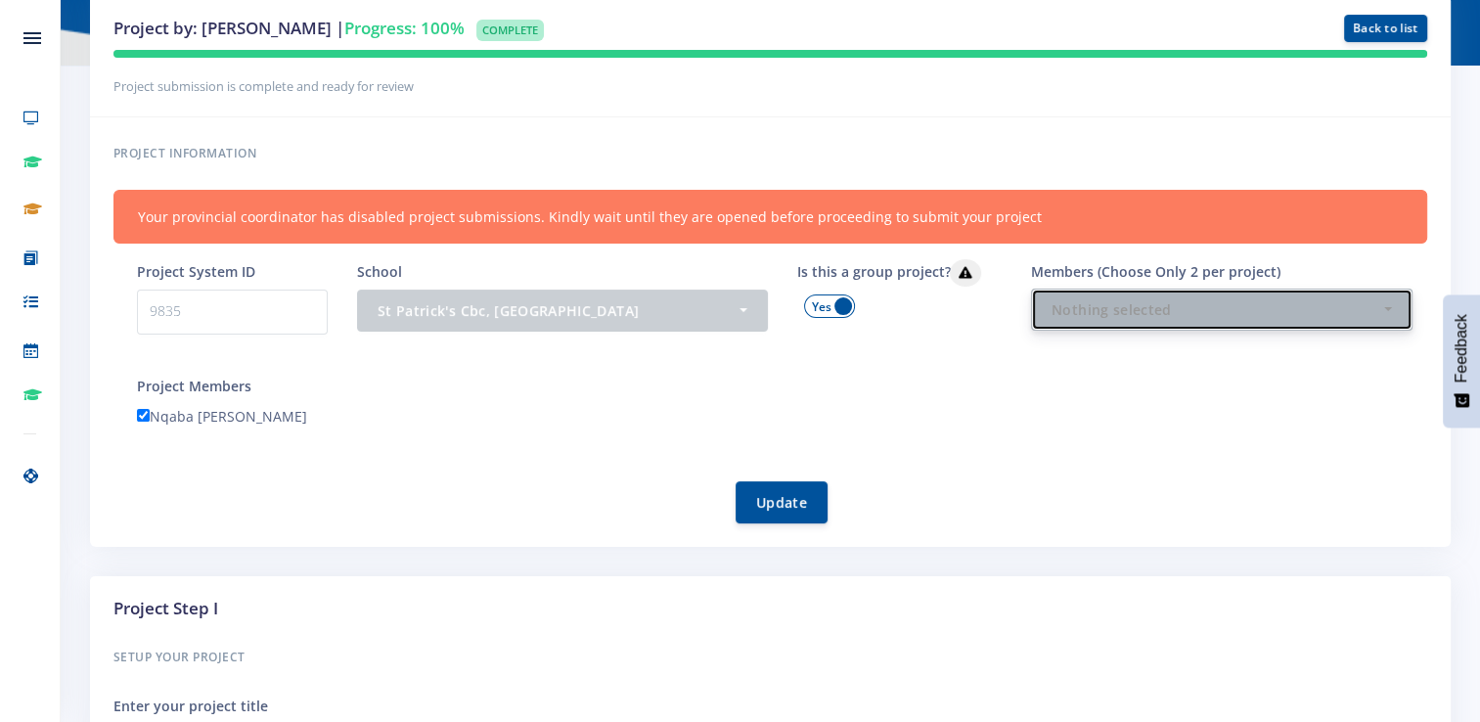
click at [1198, 326] on button "Nothing selected" at bounding box center [1221, 310] width 381 height 42
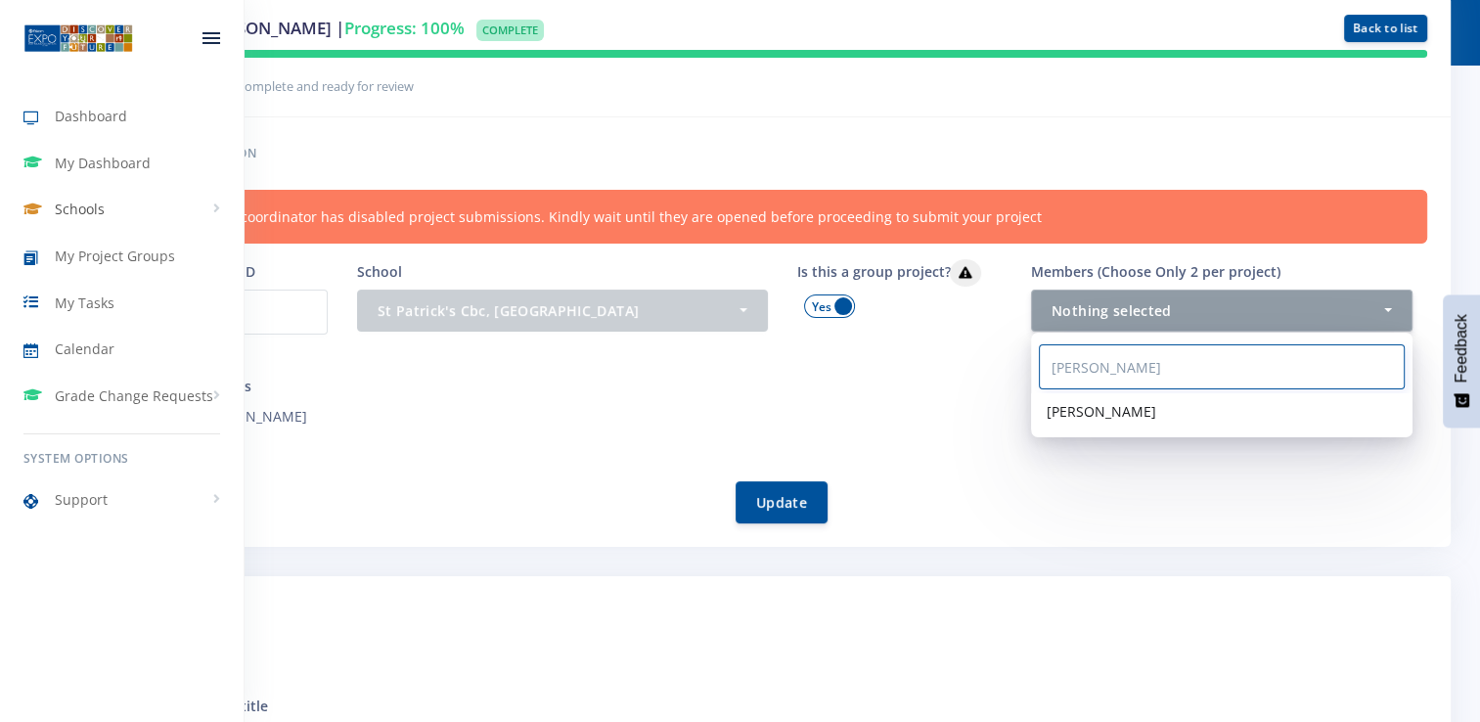
type input "Kayl"
click at [85, 219] on span "Schools" at bounding box center [80, 209] width 50 height 21
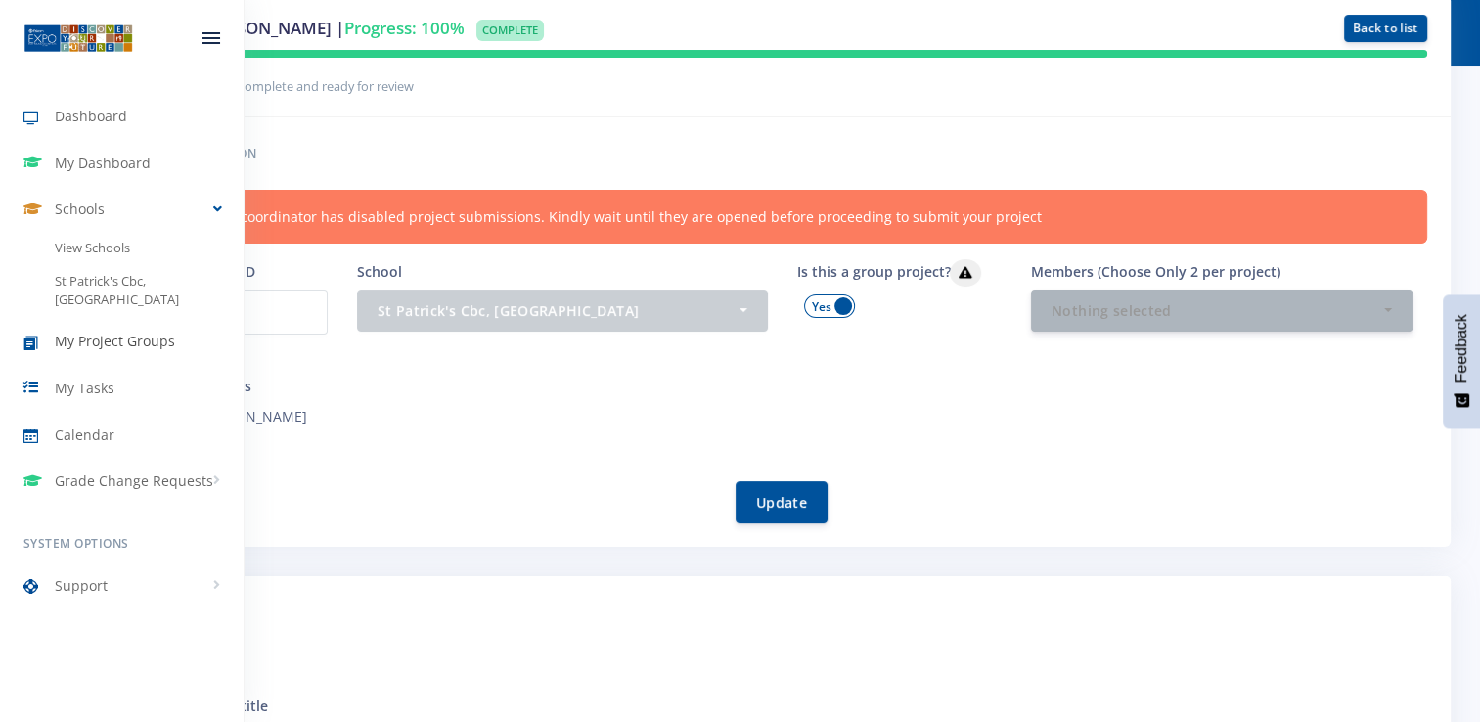
click at [102, 331] on span "My Project Groups" at bounding box center [115, 341] width 120 height 21
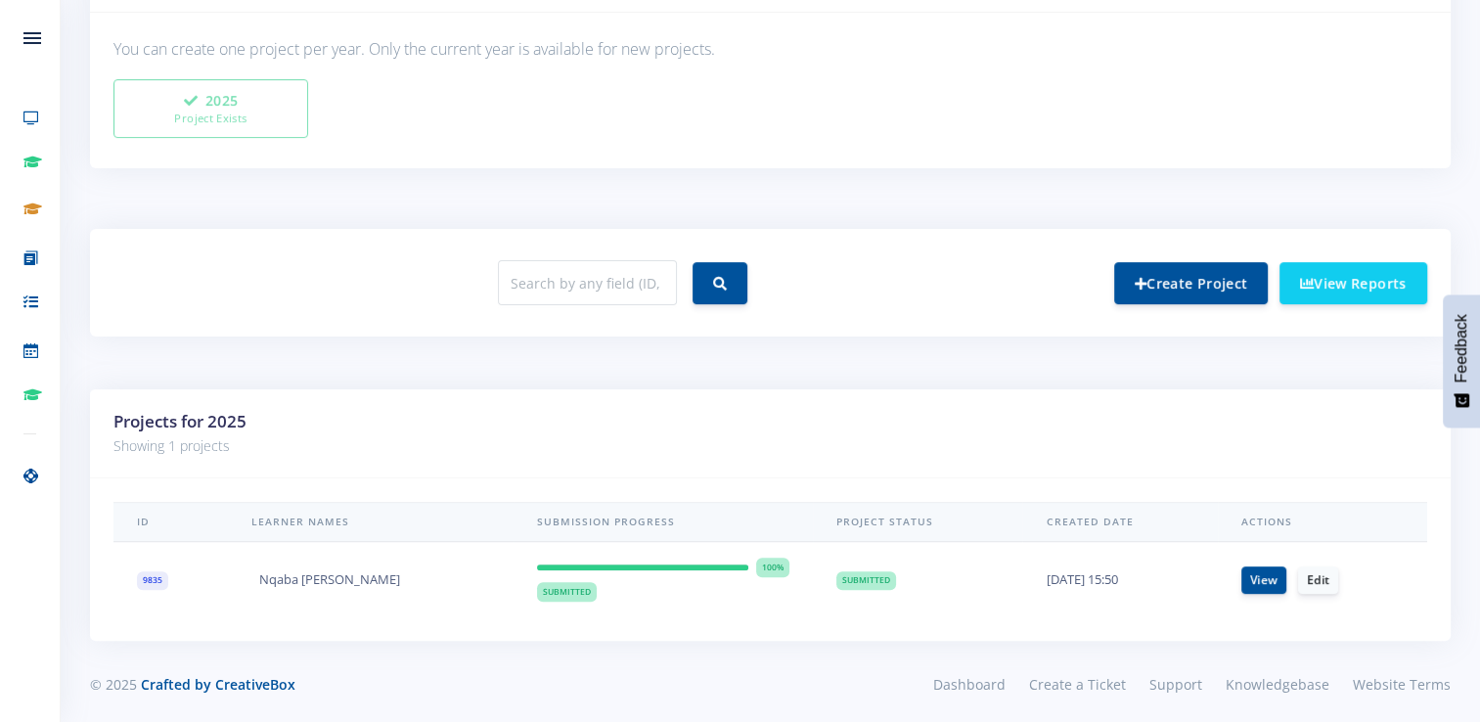
scroll to position [567, 0]
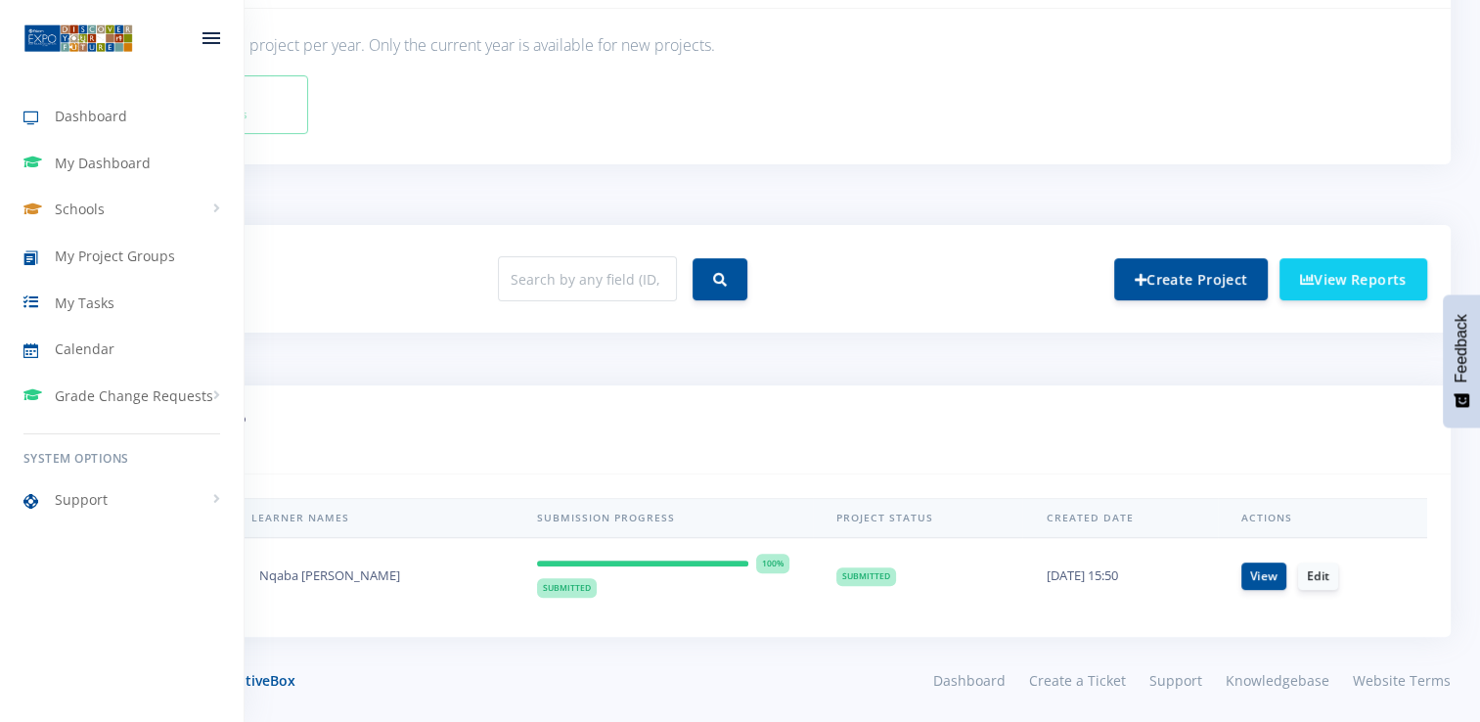
click at [57, 40] on img at bounding box center [78, 37] width 110 height 31
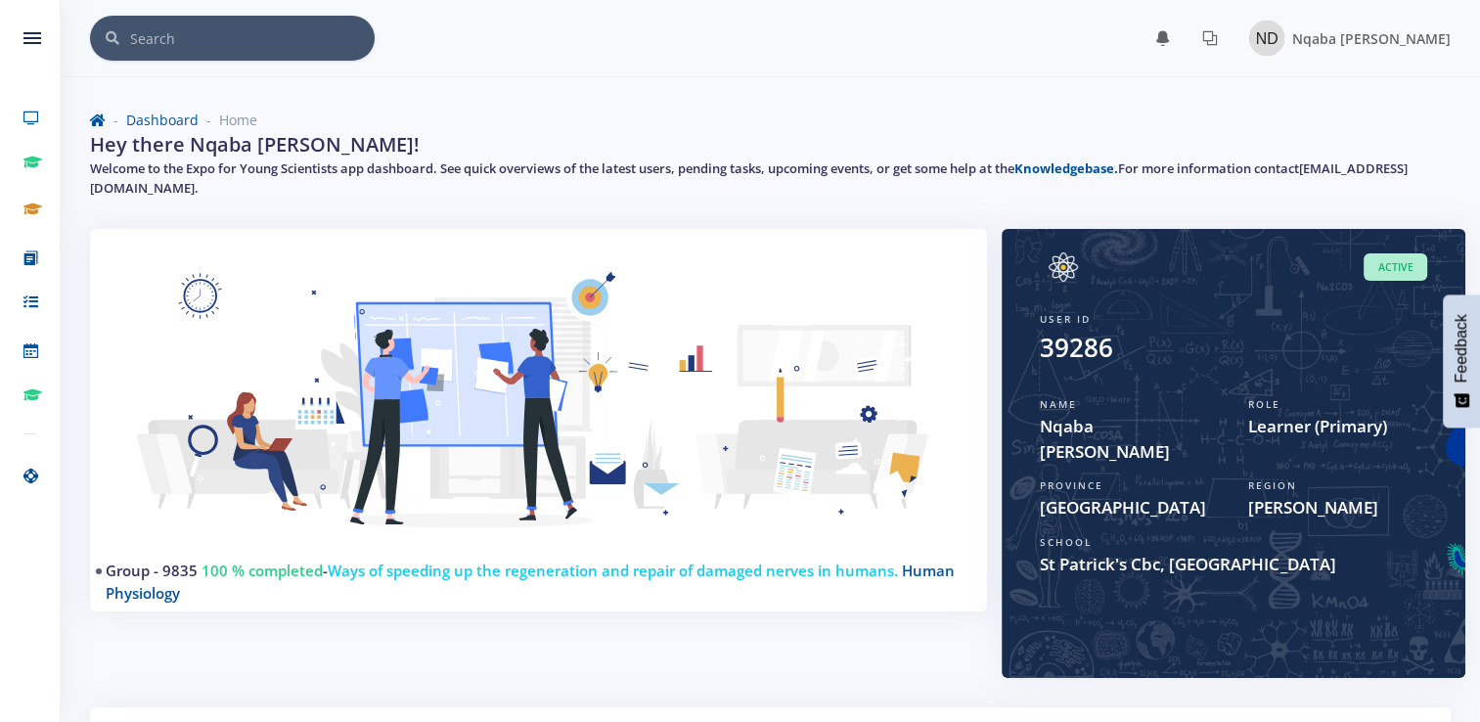
scroll to position [15, 15]
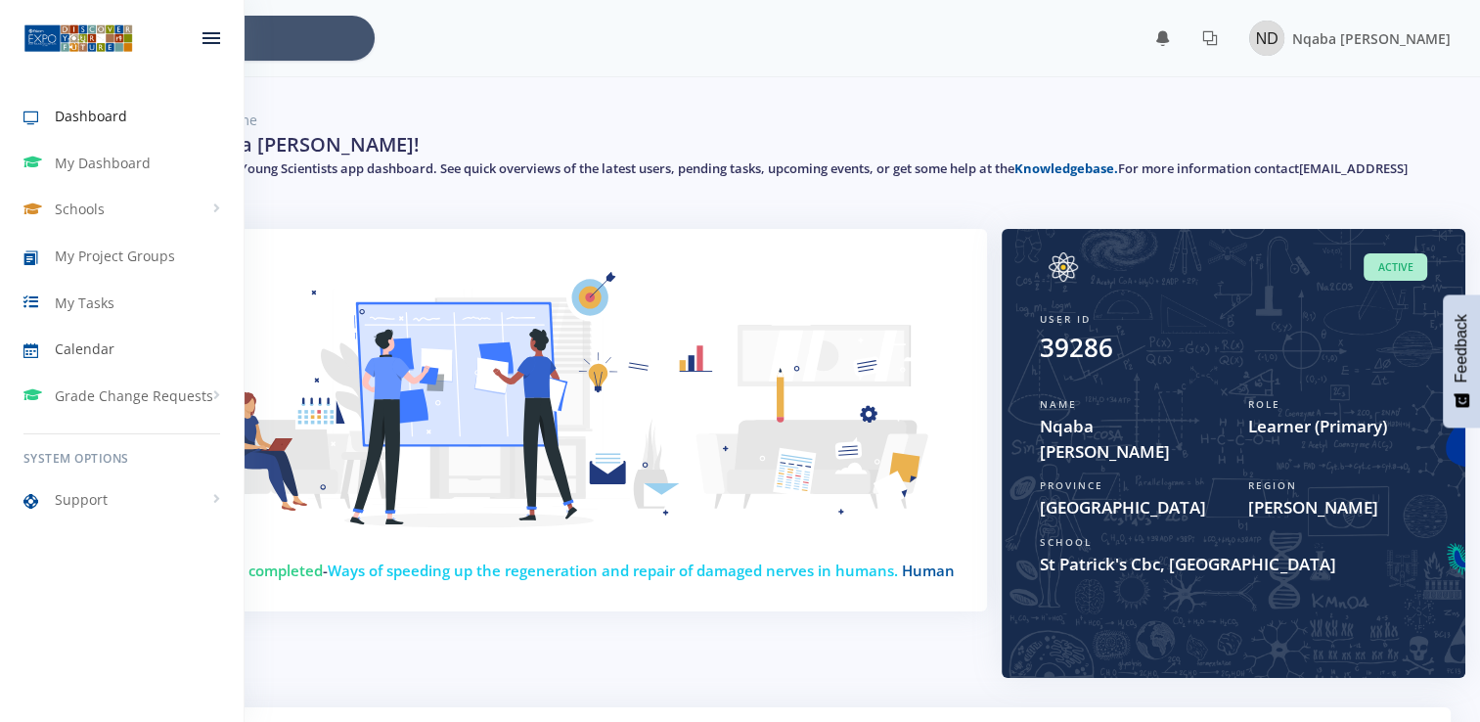
click at [102, 349] on span "Calendar" at bounding box center [85, 348] width 60 height 21
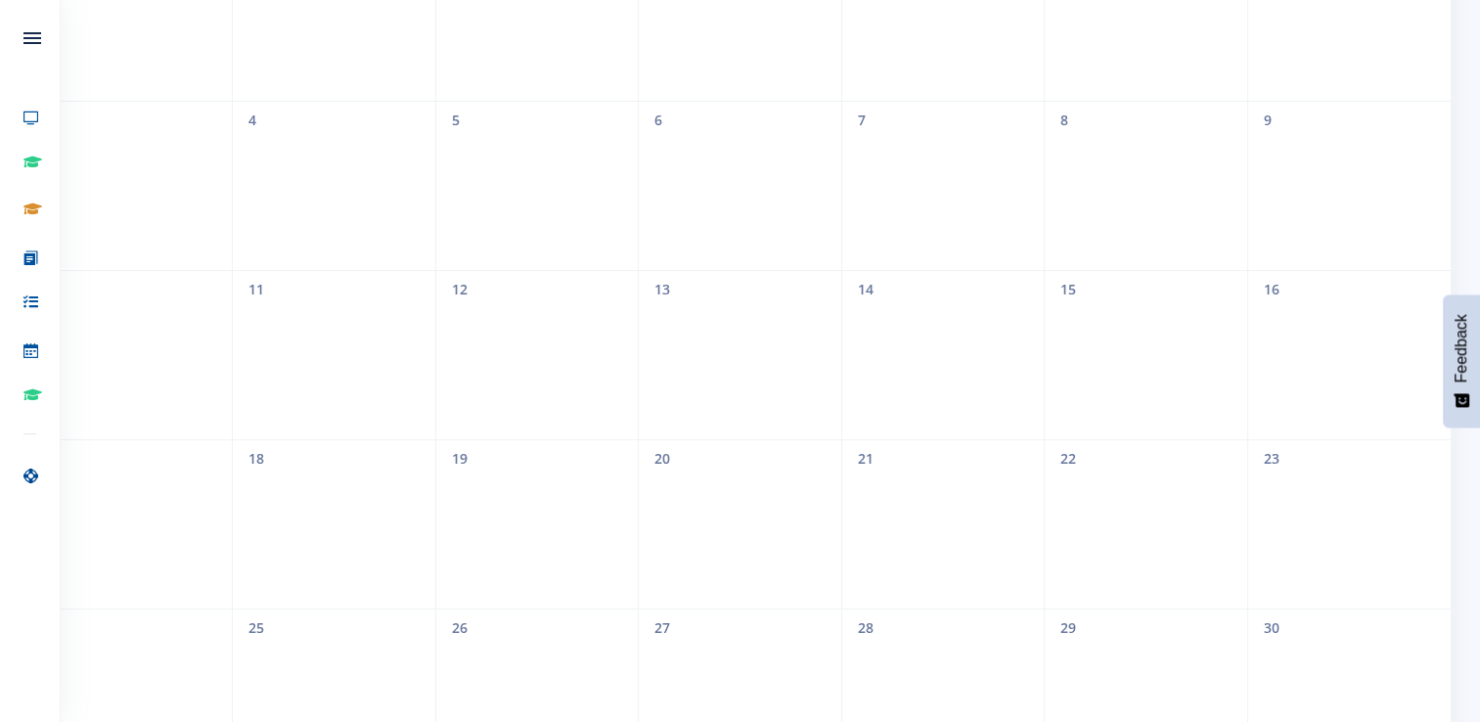
scroll to position [587, 0]
